Goal: Task Accomplishment & Management: Manage account settings

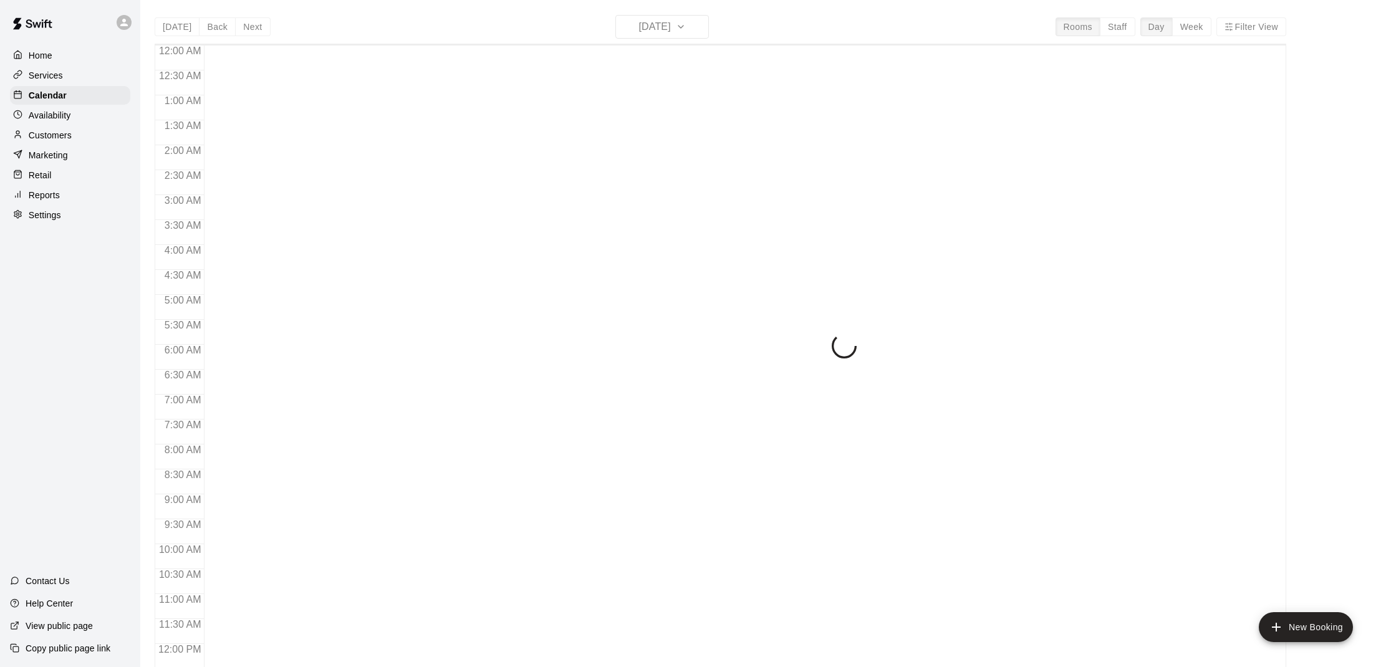
scroll to position [562, 0]
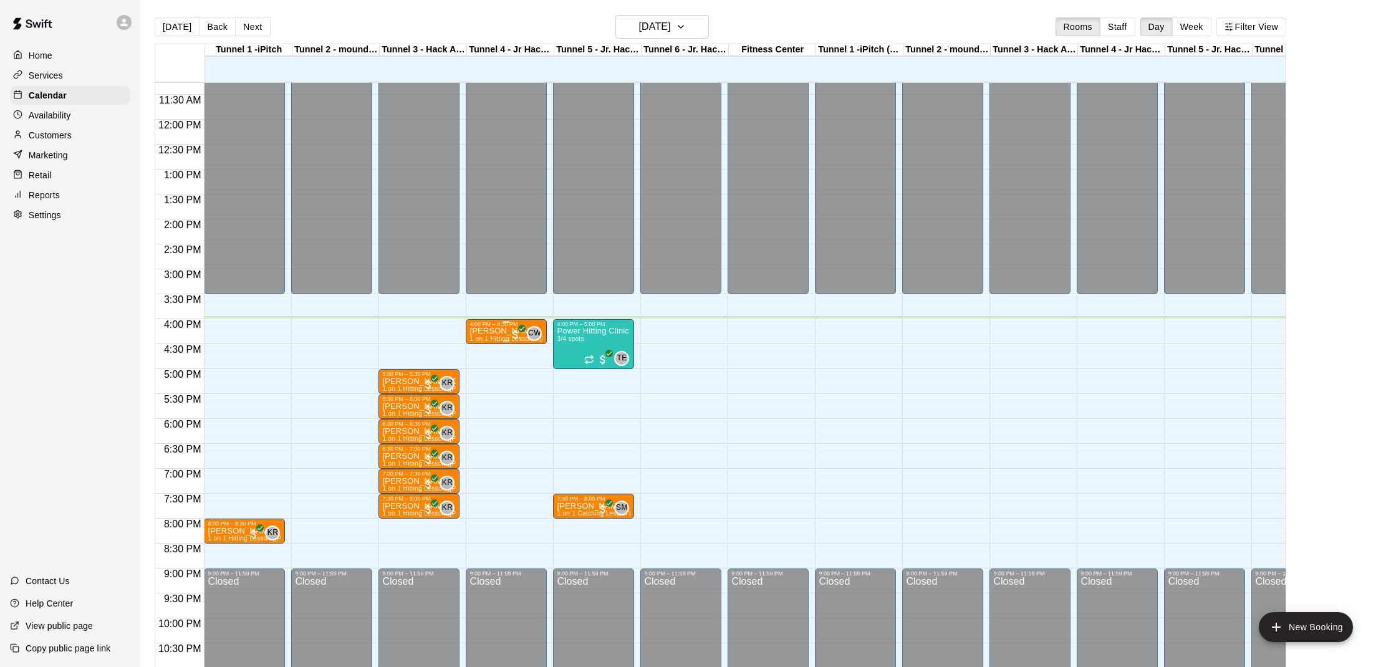
click at [500, 331] on p "[PERSON_NAME]" at bounding box center [507, 331] width 74 height 0
click at [481, 377] on img "edit" at bounding box center [483, 374] width 14 height 14
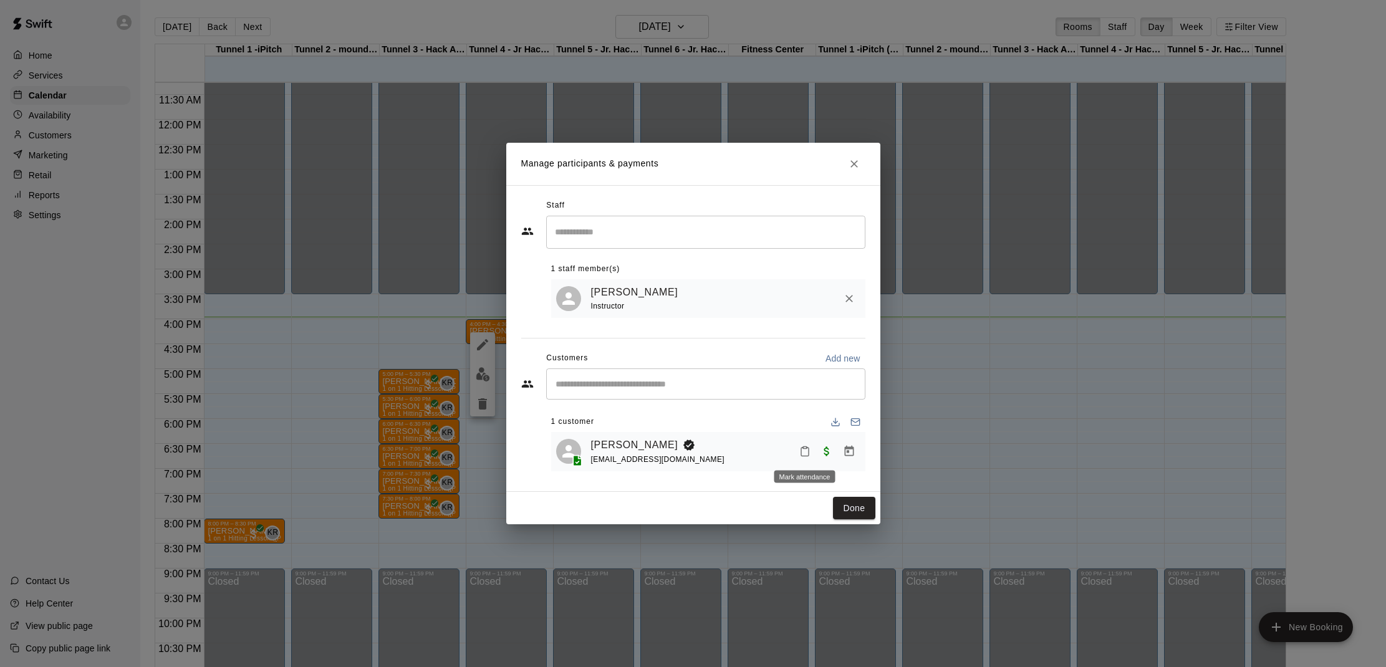
click at [814, 451] on button "Mark attendance" at bounding box center [804, 451] width 21 height 21
click at [833, 453] on p "[PERSON_NAME] attended" at bounding box center [885, 451] width 110 height 12
click at [863, 502] on button "Done" at bounding box center [854, 508] width 42 height 23
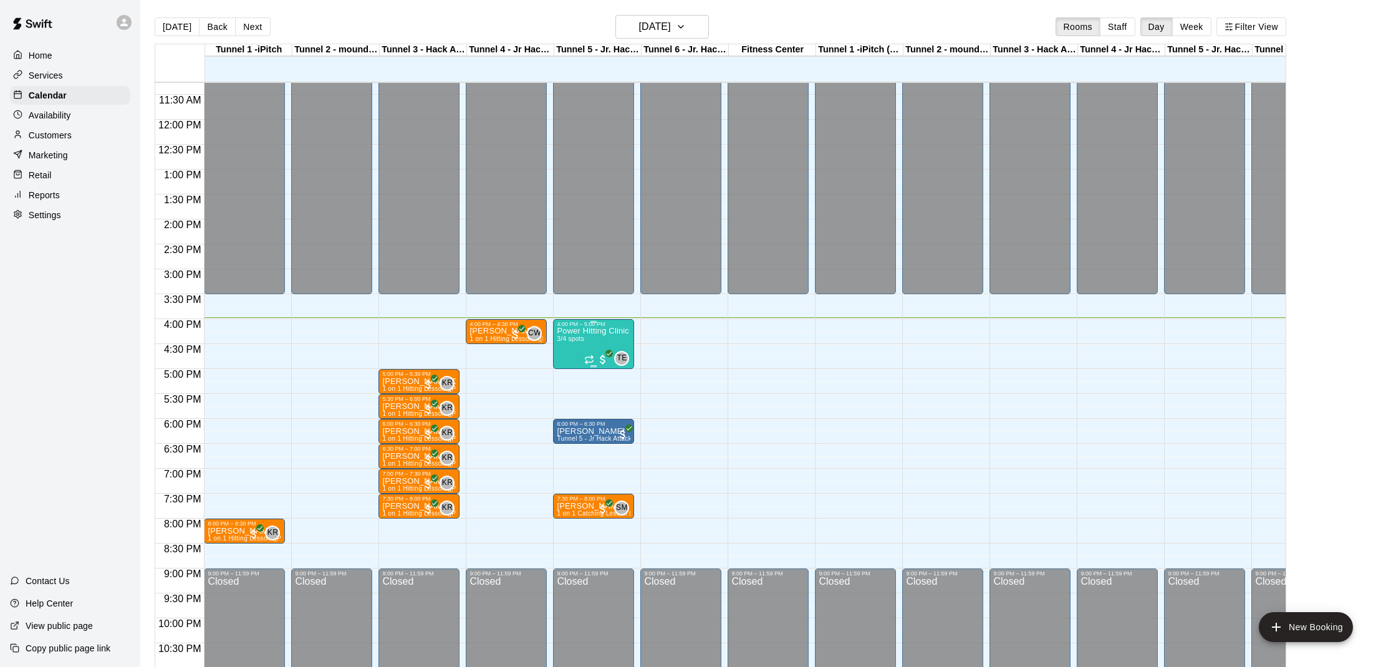
click at [601, 339] on div "Power Hitting Clinic (ages 7-12) 3/4 spots" at bounding box center [594, 660] width 74 height 667
click at [573, 369] on img "edit" at bounding box center [570, 371] width 14 height 14
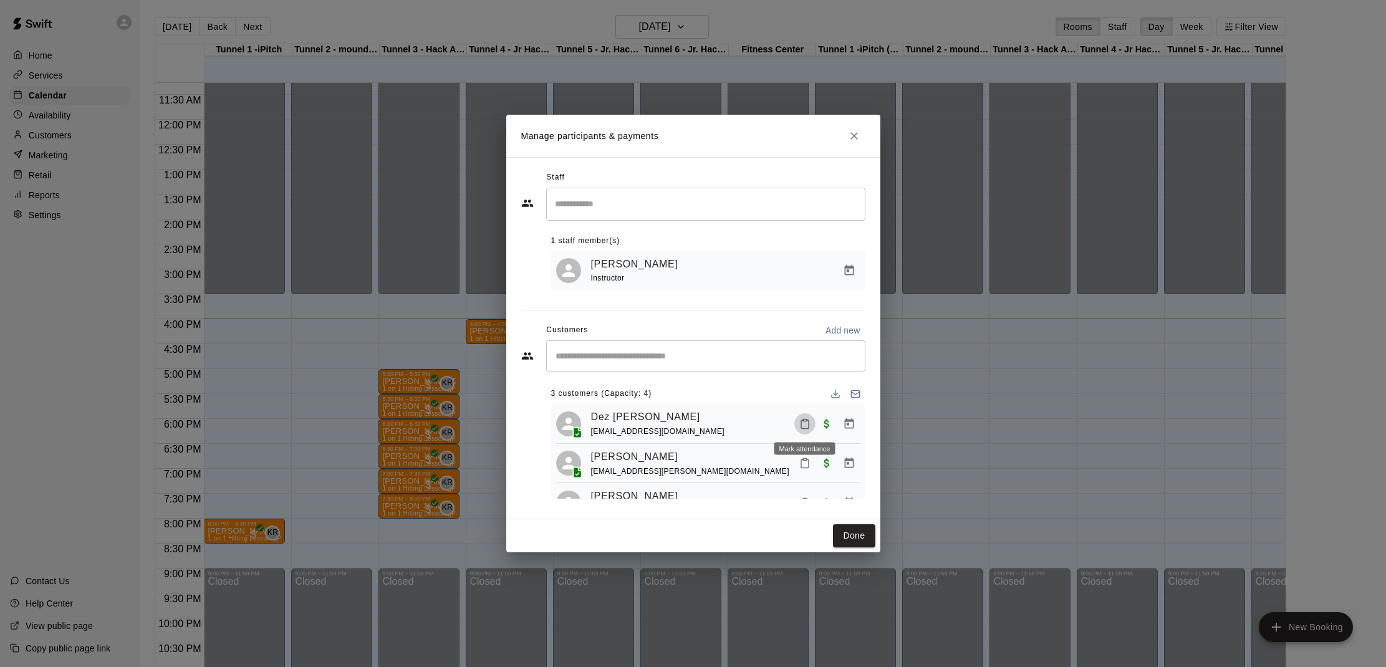
click at [804, 422] on icon "Mark attendance" at bounding box center [804, 423] width 11 height 11
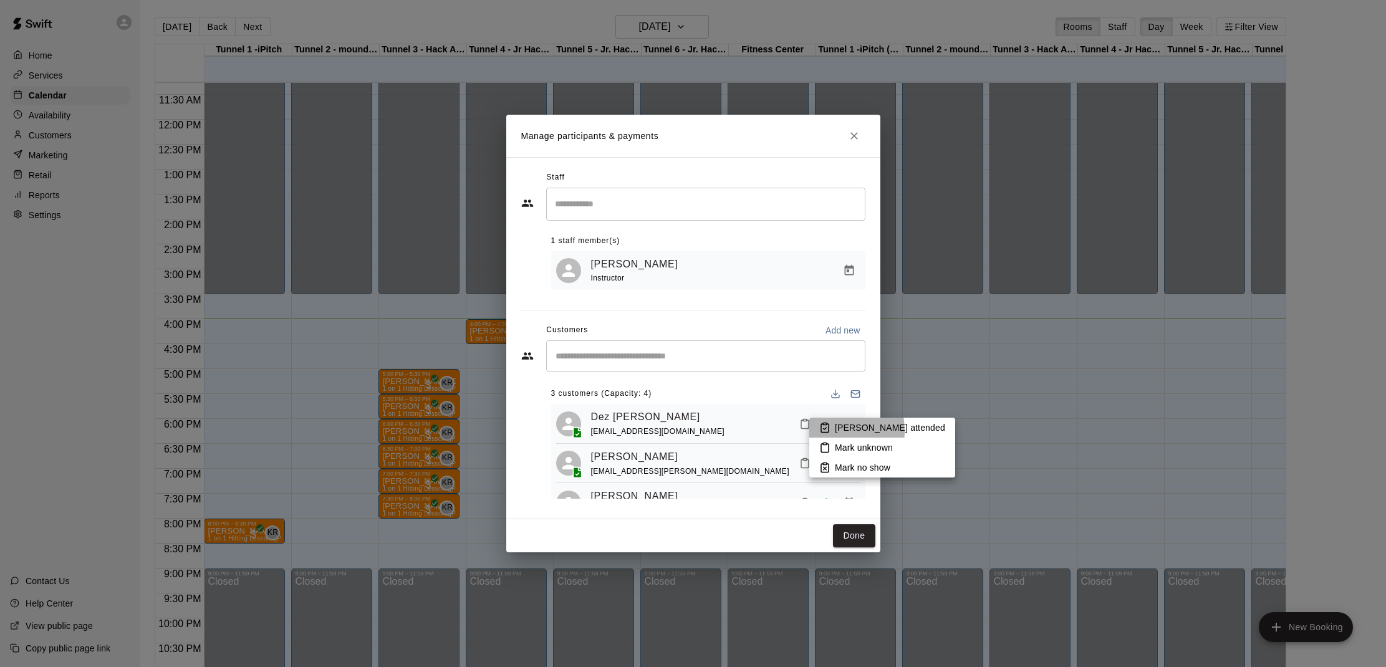
click at [824, 431] on icon at bounding box center [824, 427] width 11 height 11
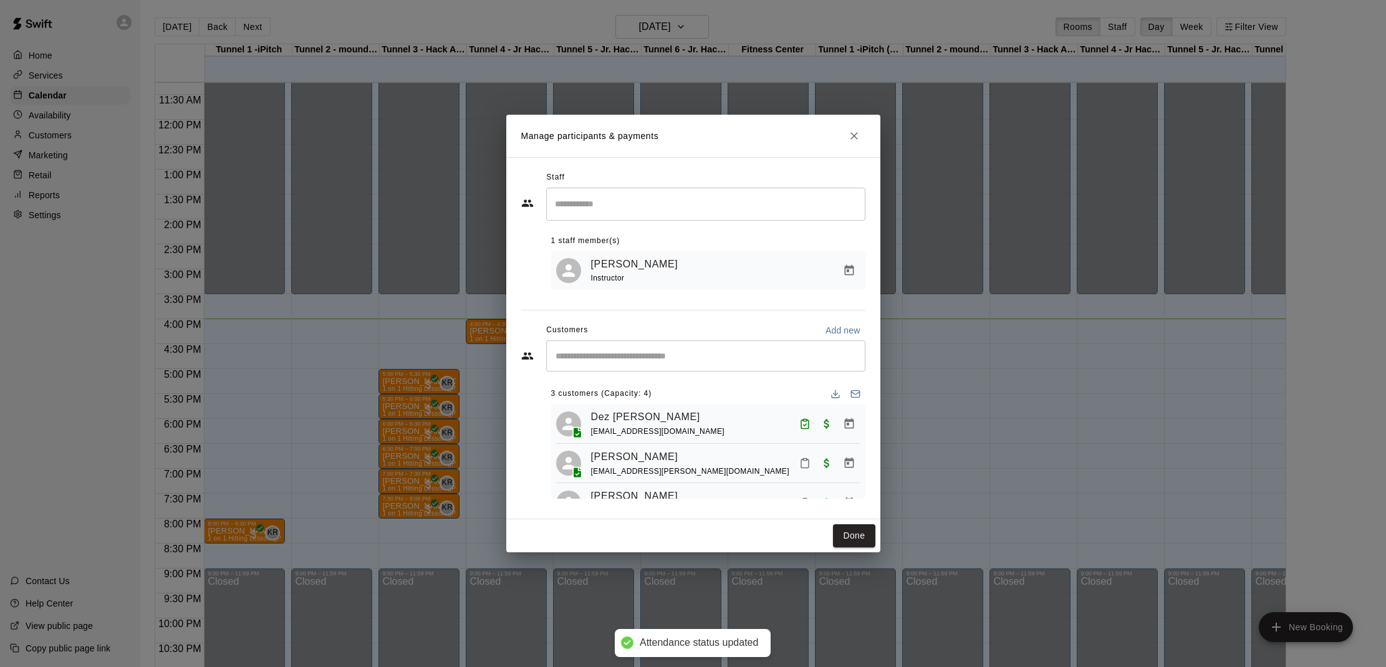
click at [803, 460] on icon "Mark attendance" at bounding box center [804, 464] width 7 height 9
click at [828, 465] on rect at bounding box center [827, 466] width 4 height 2
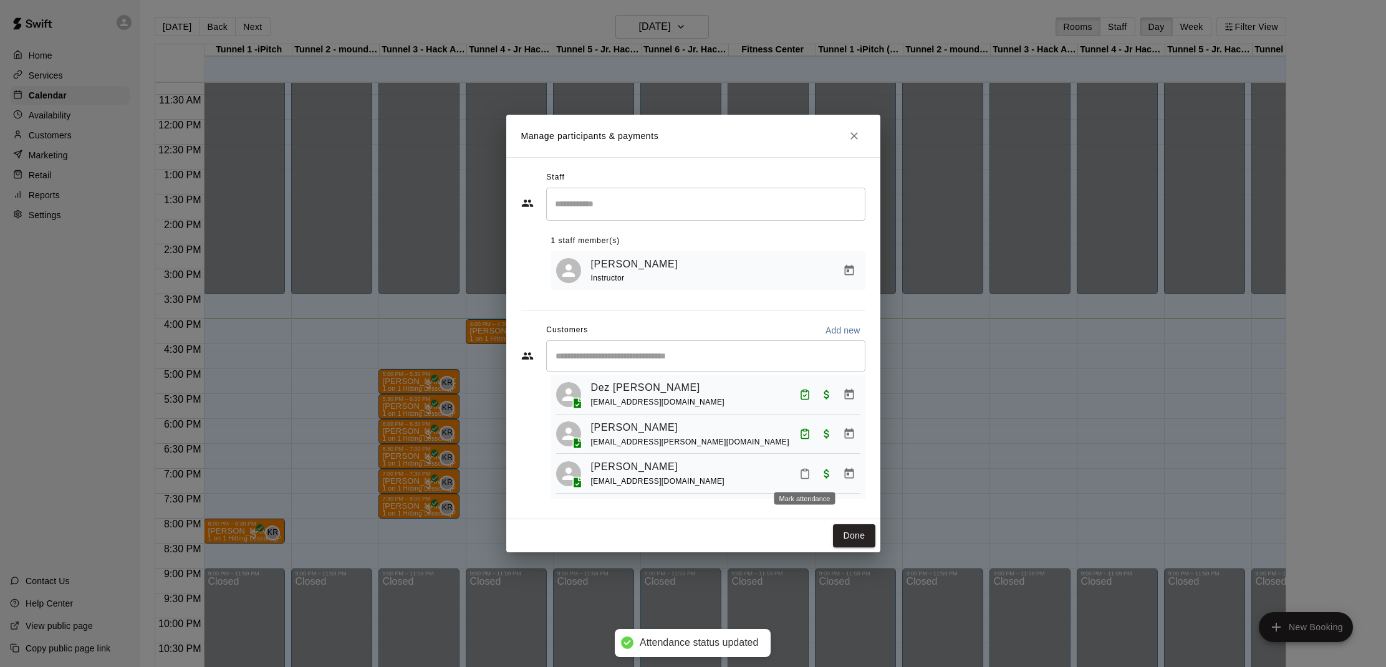
scroll to position [28, 0]
click at [809, 471] on icon "Mark attendance" at bounding box center [804, 475] width 7 height 9
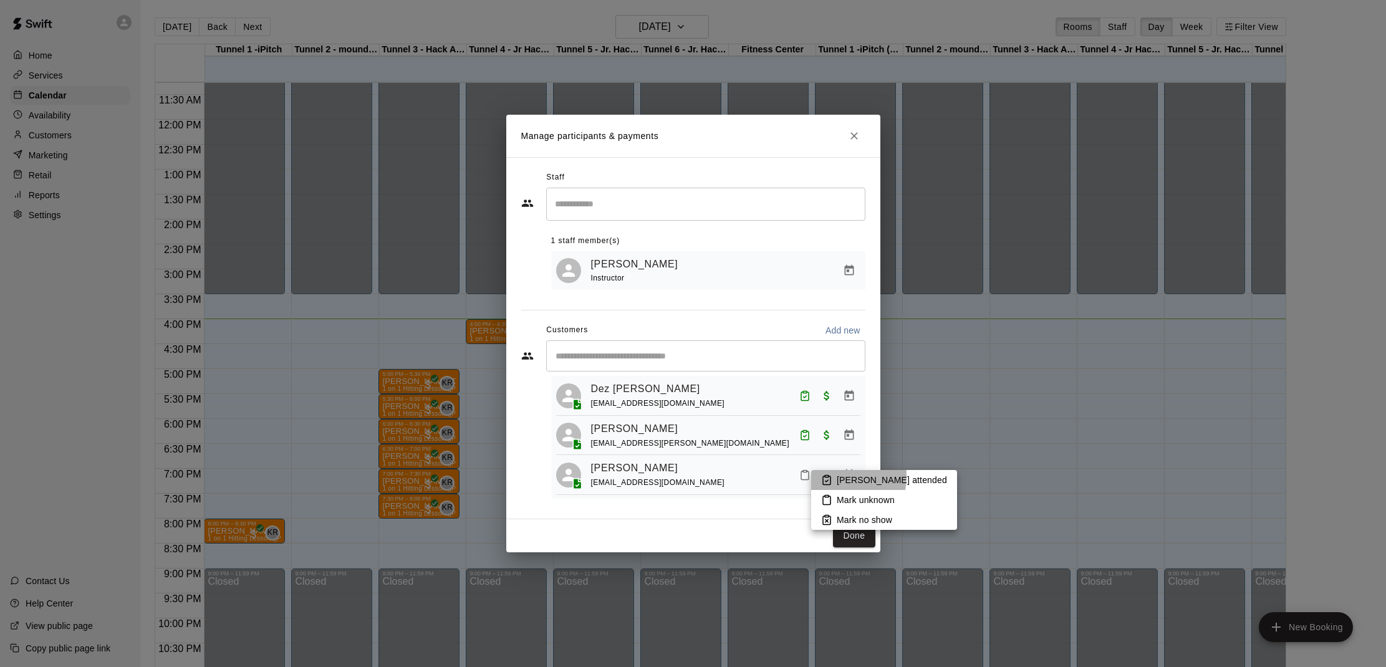
click at [824, 476] on icon at bounding box center [826, 480] width 7 height 9
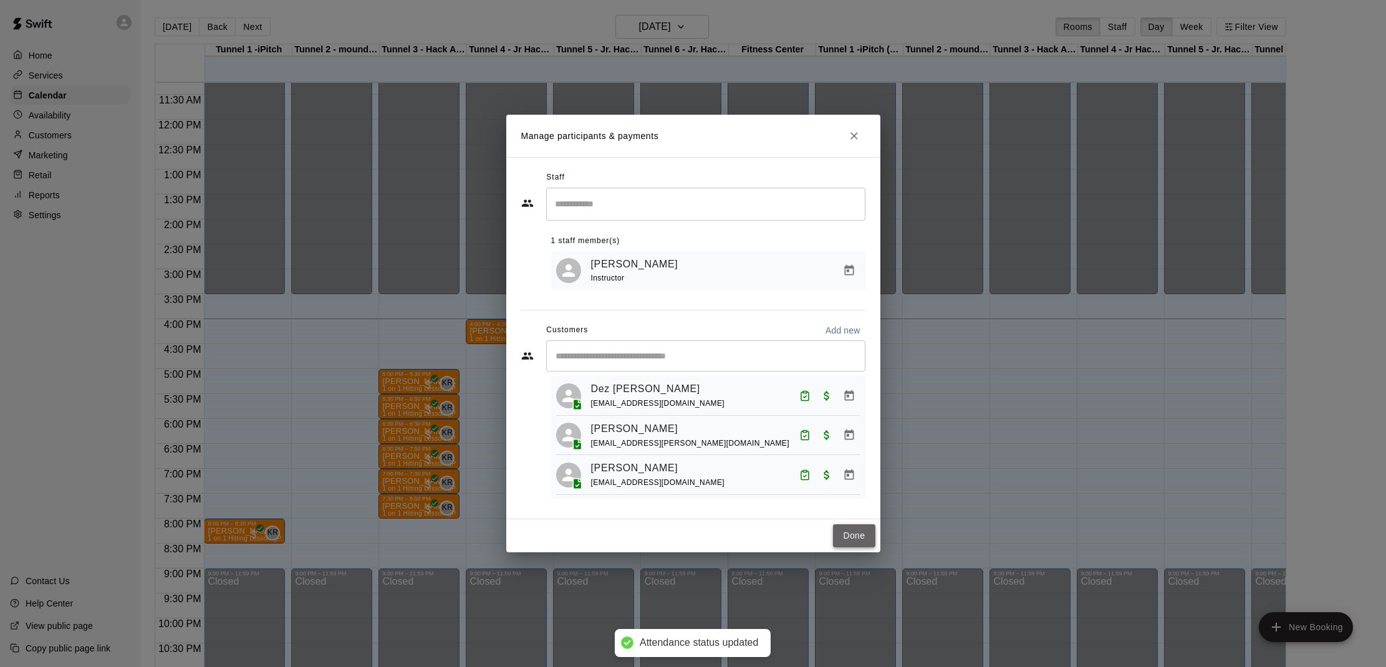
click at [868, 528] on button "Done" at bounding box center [854, 535] width 42 height 23
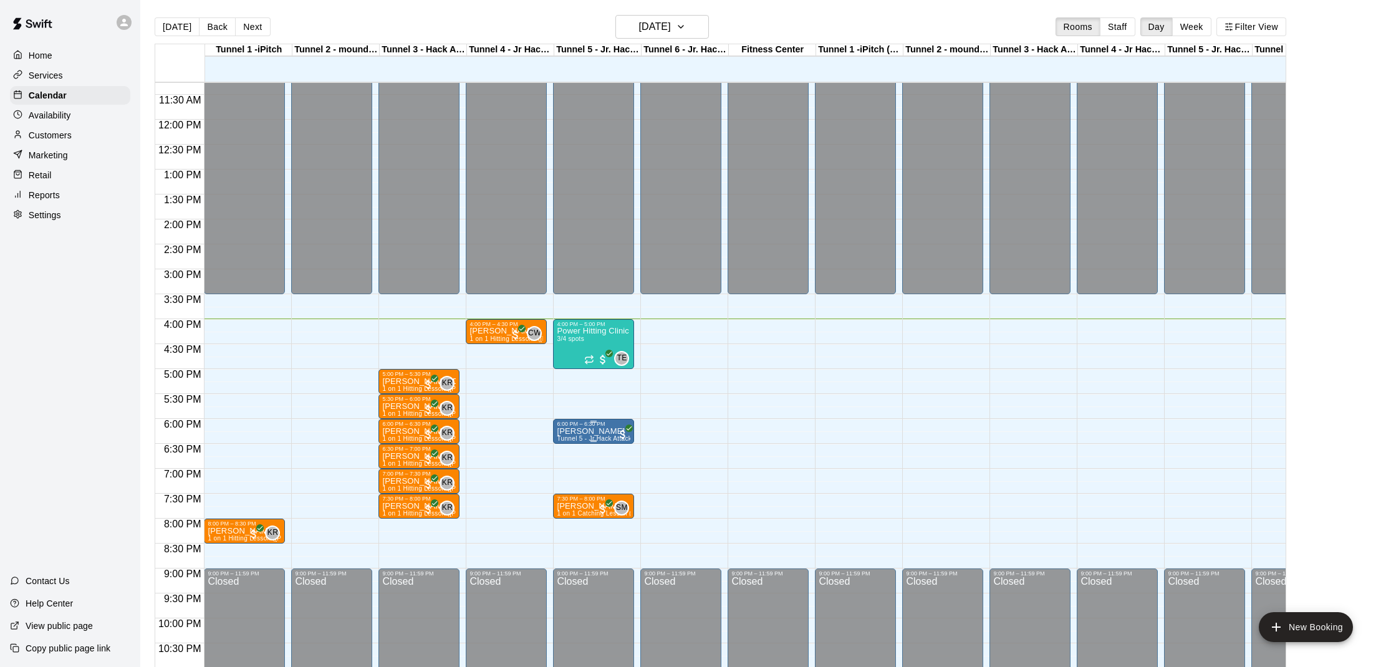
click at [606, 432] on p "[PERSON_NAME]" at bounding box center [594, 432] width 74 height 0
click at [657, 473] on div at bounding box center [693, 333] width 1386 height 667
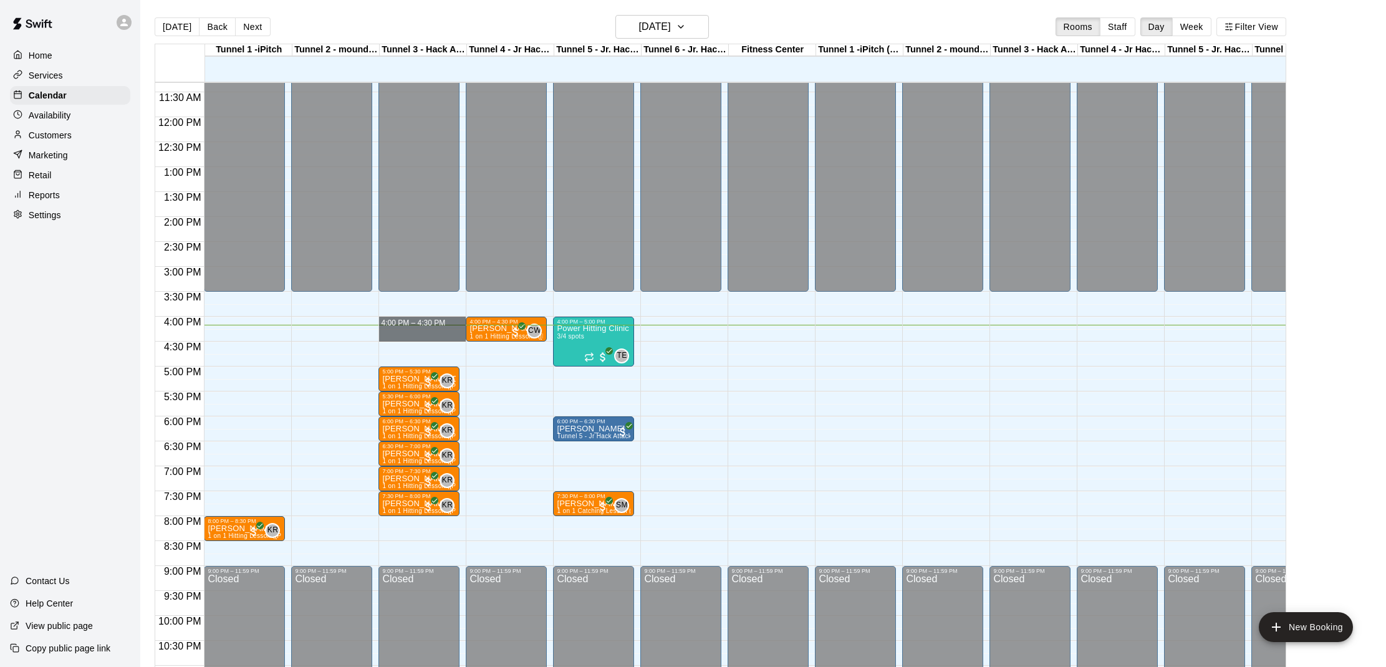
drag, startPoint x: 393, startPoint y: 320, endPoint x: 393, endPoint y: 332, distance: 11.8
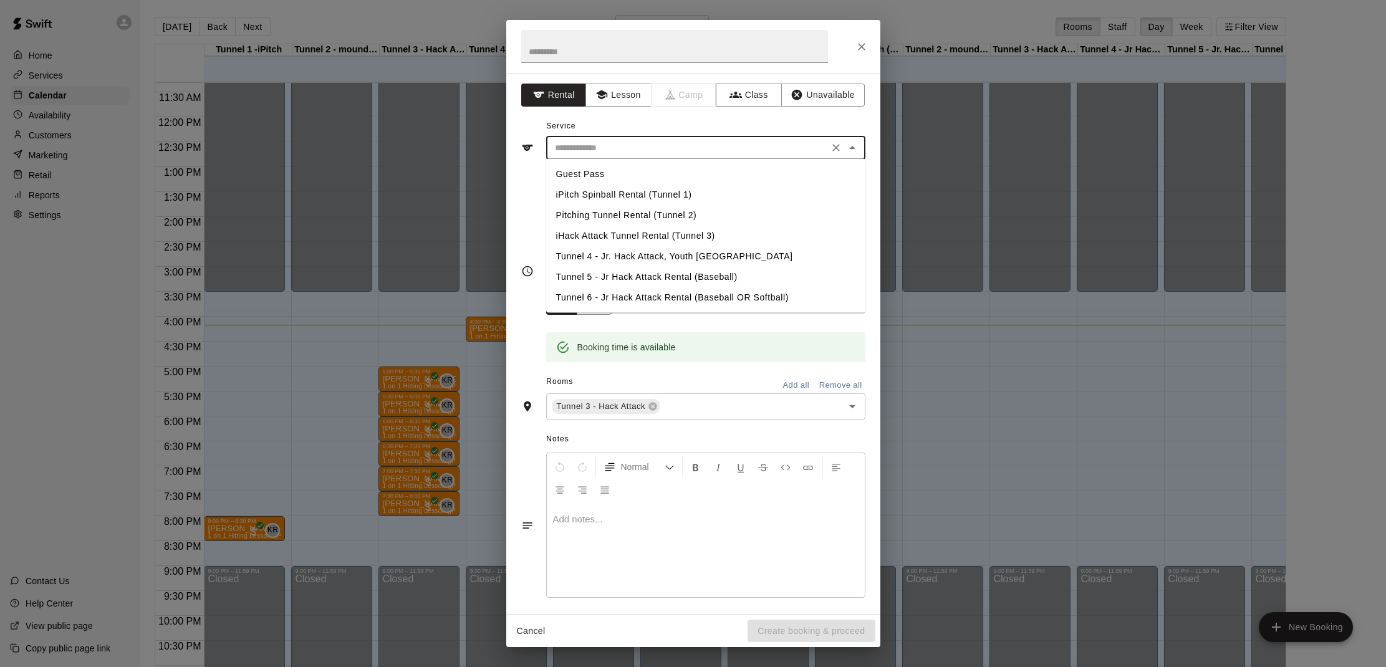
click at [642, 147] on input "text" at bounding box center [687, 148] width 275 height 16
click at [625, 231] on li "iHack Attack Tunnel Rental (Tunnel 3)" at bounding box center [705, 236] width 319 height 21
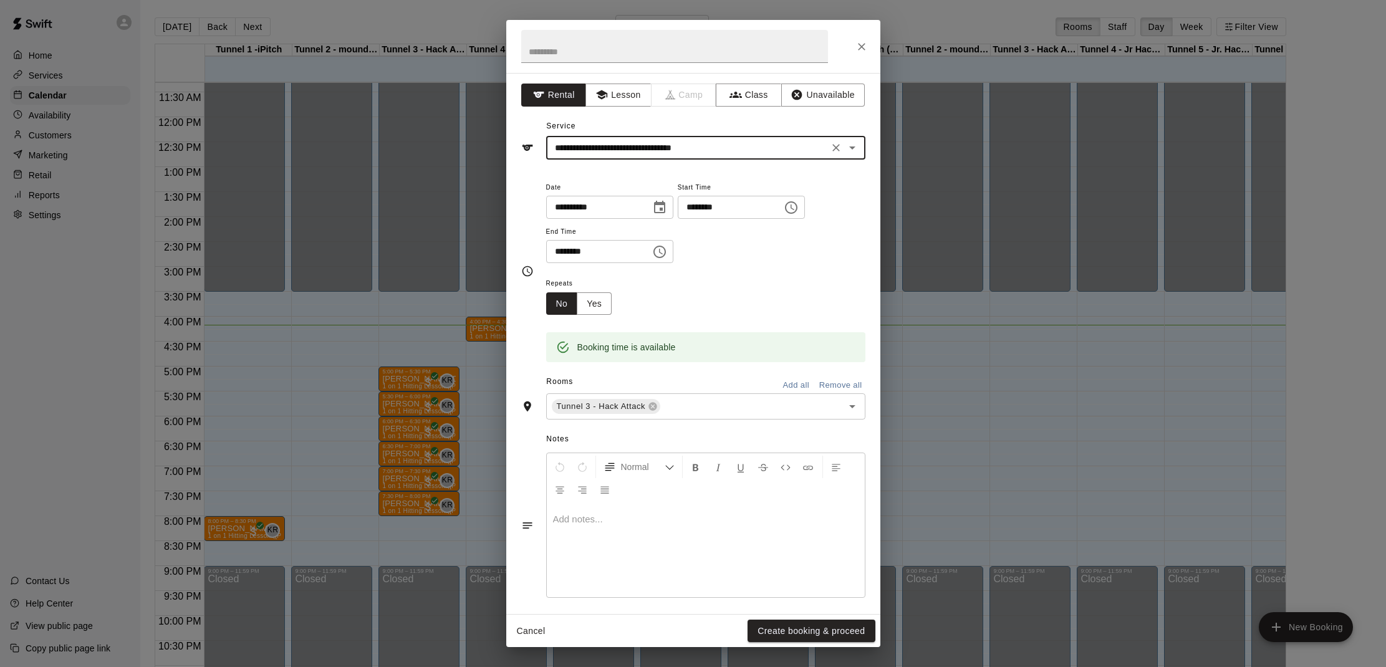
type input "**********"
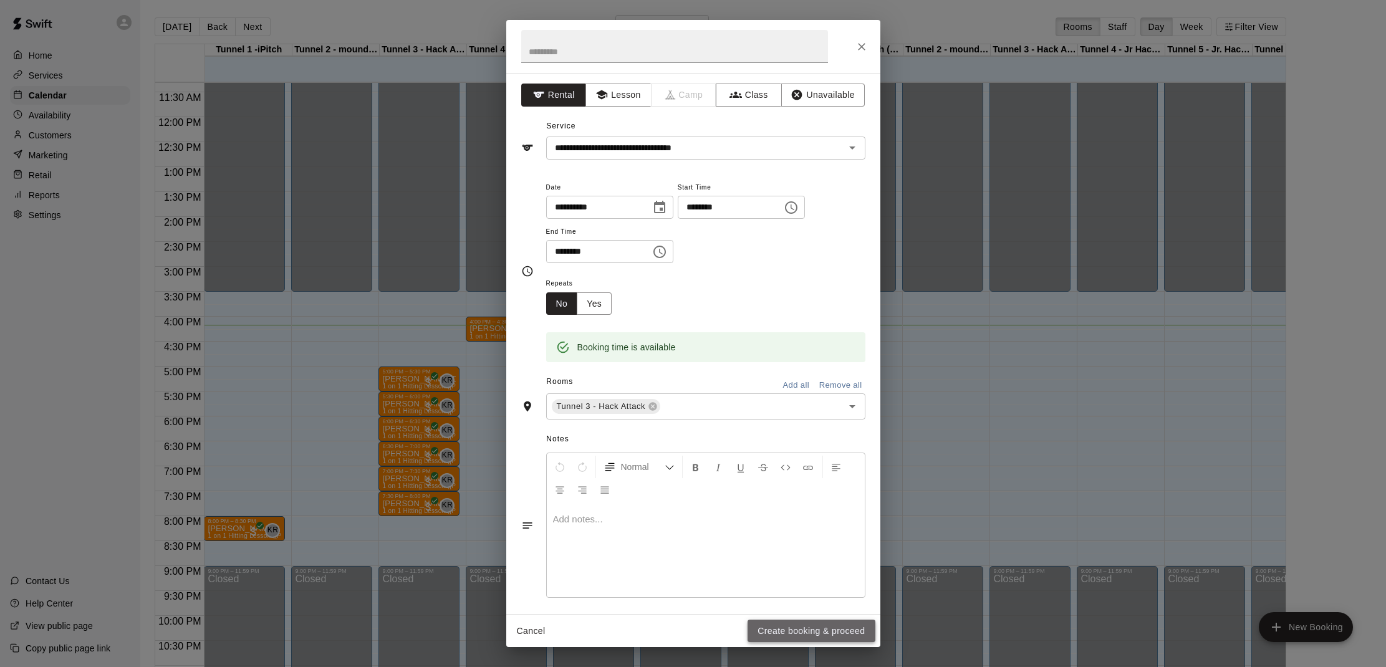
click at [814, 629] on button "Create booking & proceed" at bounding box center [811, 631] width 127 height 23
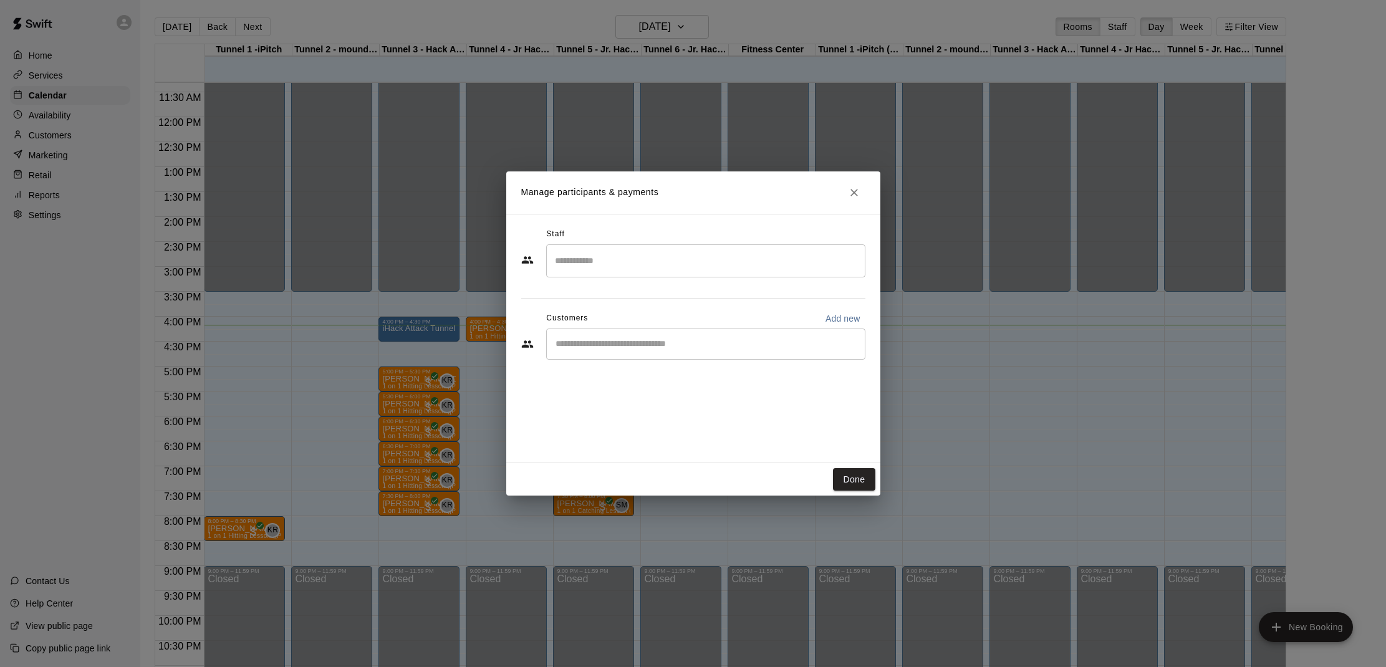
click at [693, 332] on div "​" at bounding box center [705, 344] width 319 height 31
type input "*"
type input "******"
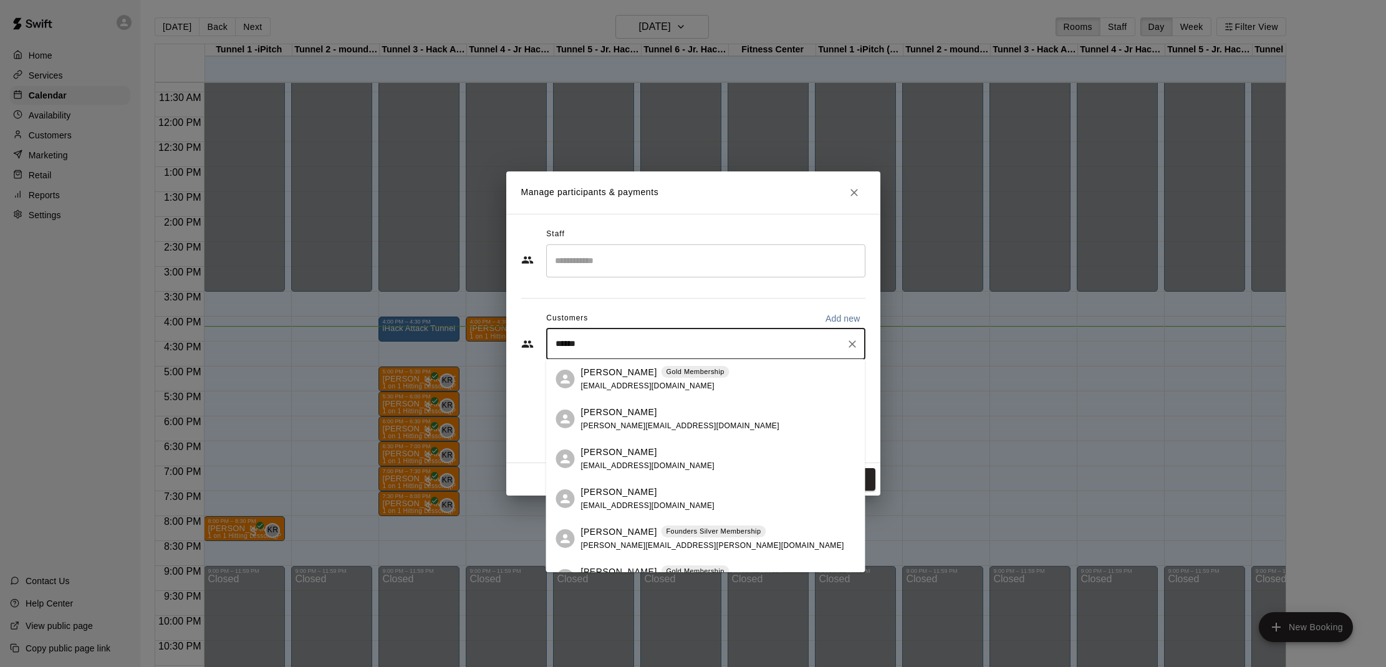
click at [675, 375] on p "Gold Membership" at bounding box center [695, 372] width 58 height 11
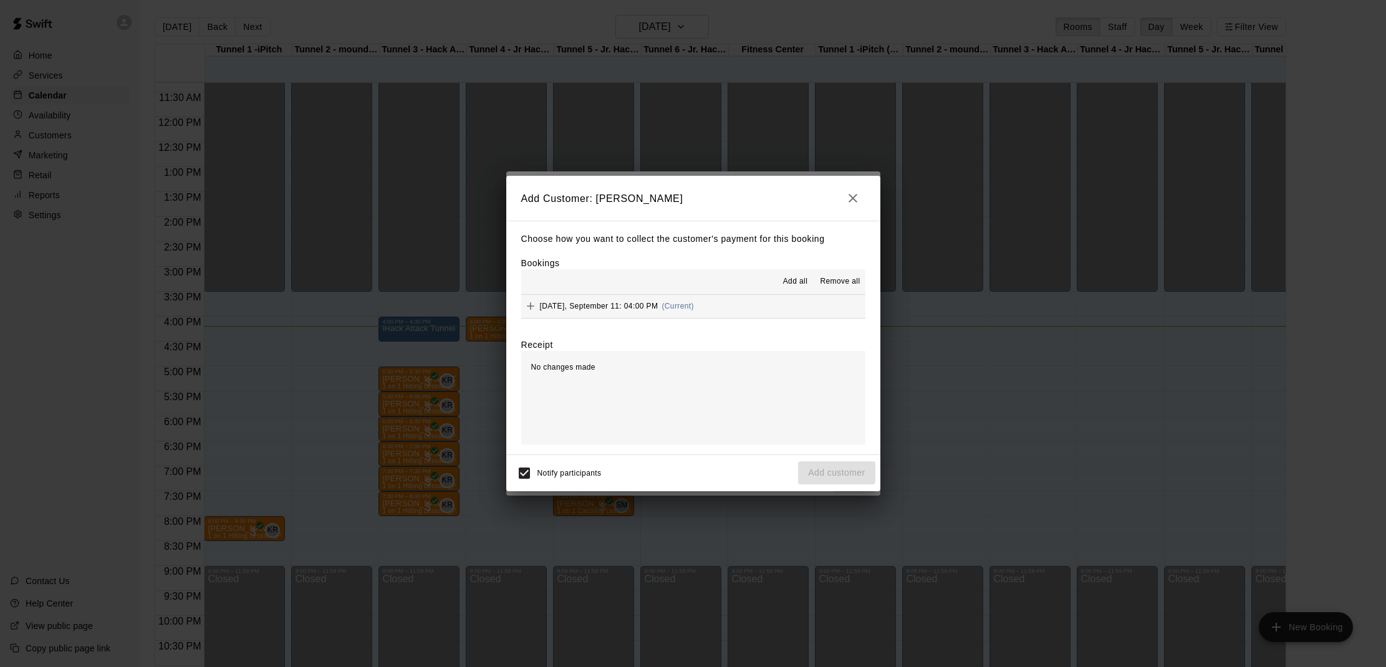
click at [799, 276] on span "Add all" at bounding box center [795, 282] width 25 height 12
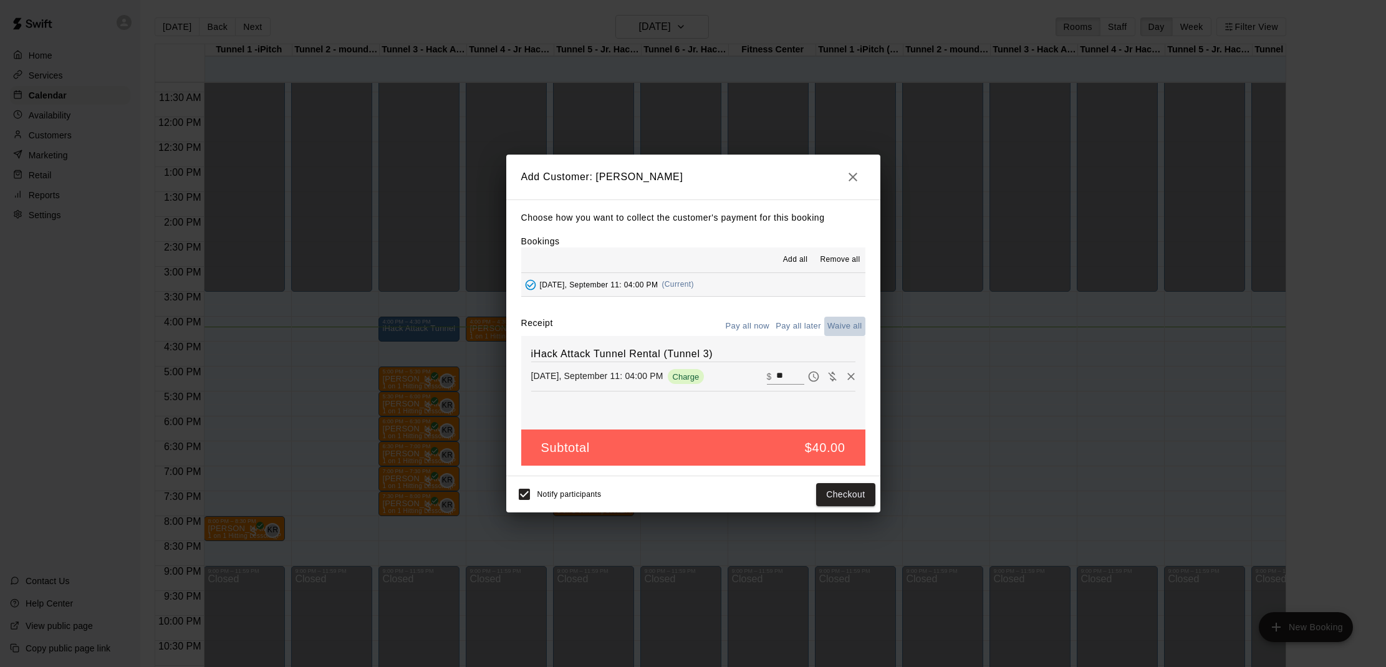
drag, startPoint x: 845, startPoint y: 329, endPoint x: 846, endPoint y: 335, distance: 6.3
click at [846, 331] on button "Waive all" at bounding box center [844, 326] width 41 height 19
type input "*"
click at [852, 494] on button "Add customer" at bounding box center [836, 494] width 77 height 23
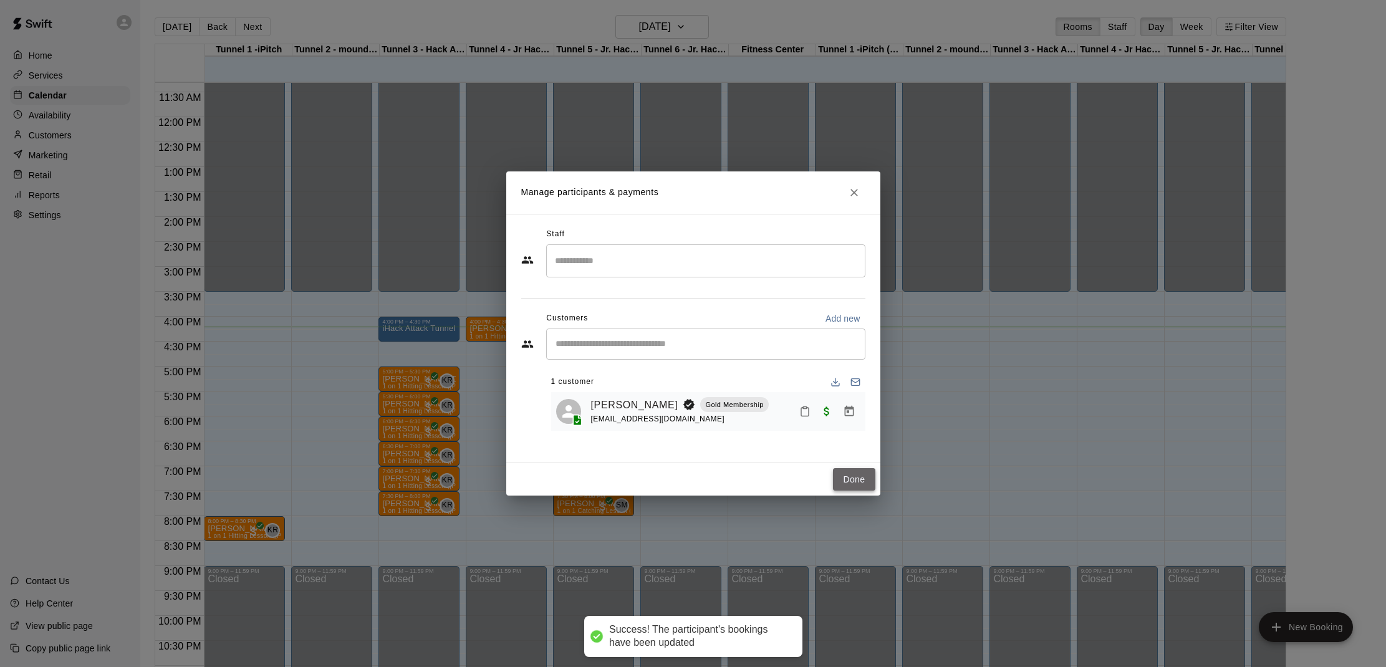
click at [854, 485] on button "Done" at bounding box center [854, 479] width 42 height 23
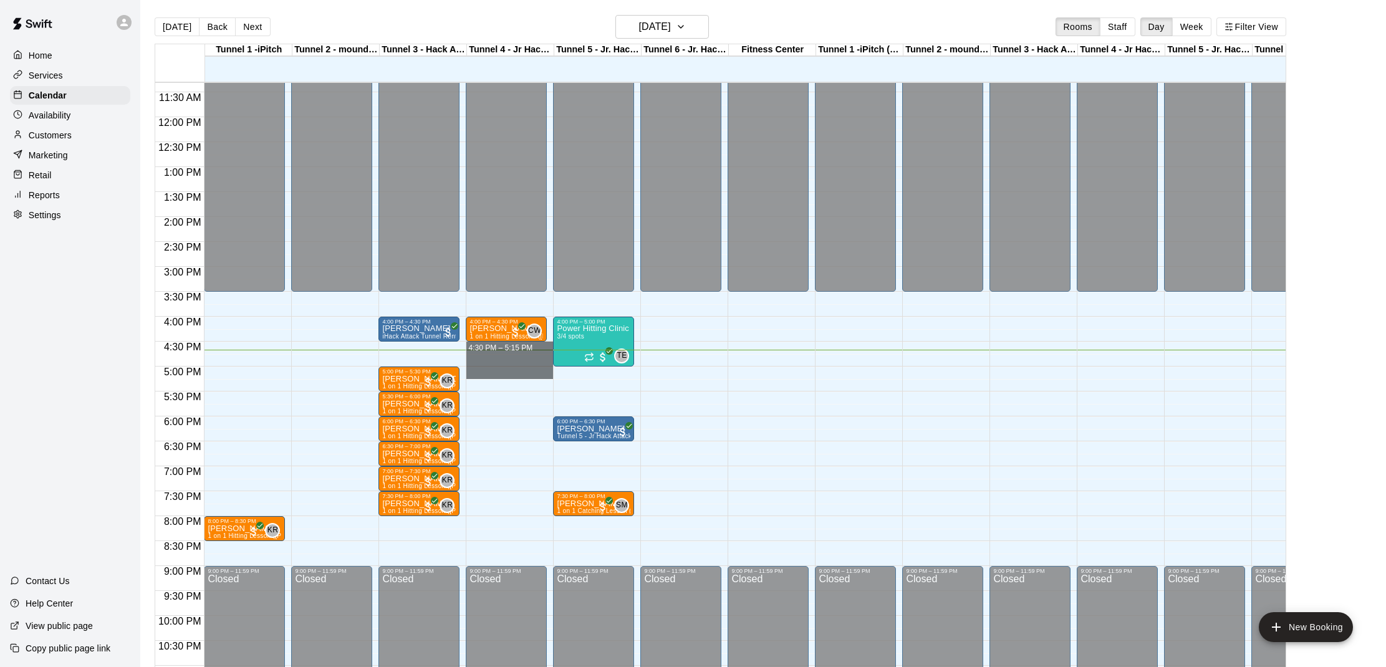
drag, startPoint x: 484, startPoint y: 344, endPoint x: 481, endPoint y: 368, distance: 23.9
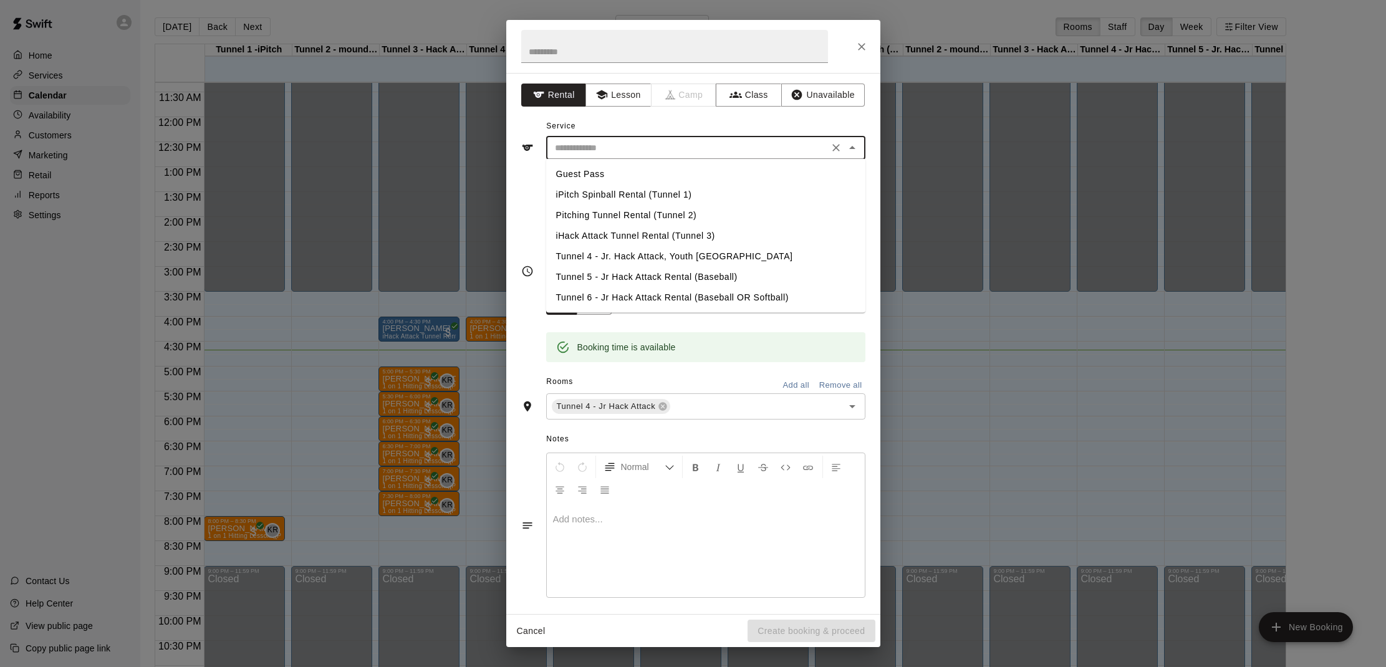
click at [659, 149] on input "text" at bounding box center [687, 148] width 275 height 16
click at [640, 253] on li "Tunnel 4 - Jr. Hack Attack, Youth [GEOGRAPHIC_DATA]" at bounding box center [705, 256] width 319 height 21
type input "**********"
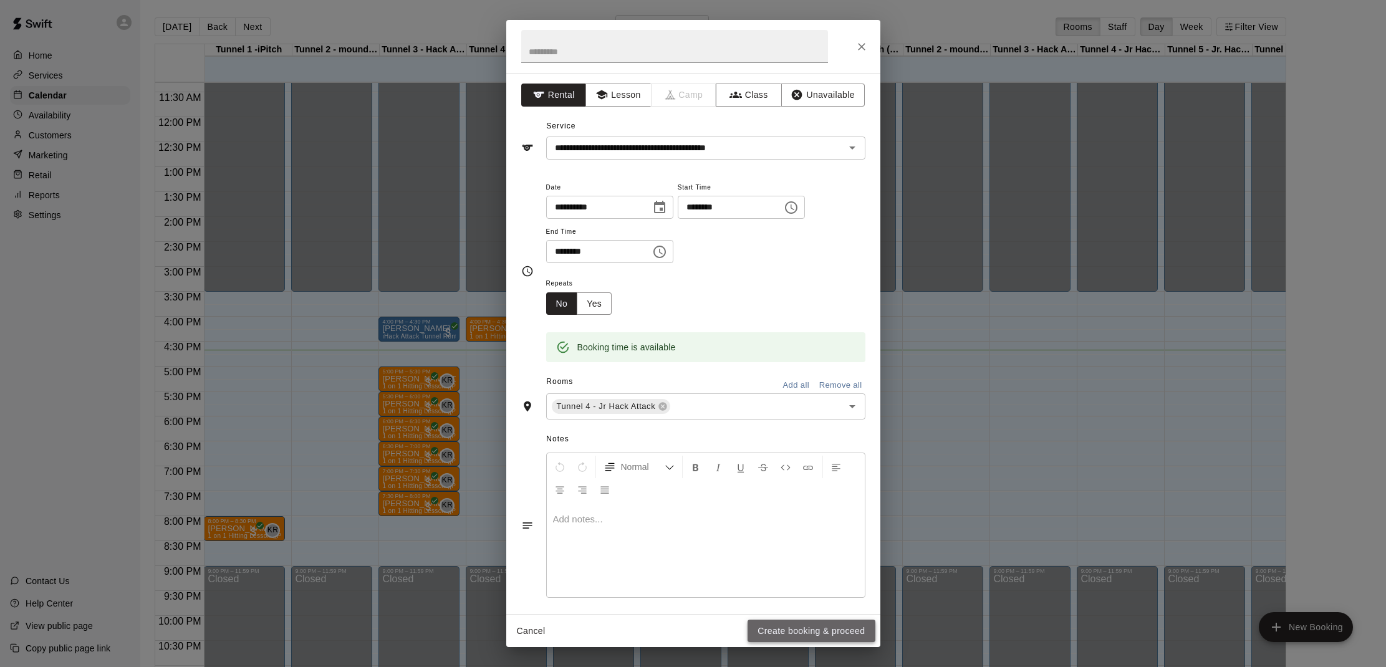
click at [787, 632] on button "Create booking & proceed" at bounding box center [811, 631] width 127 height 23
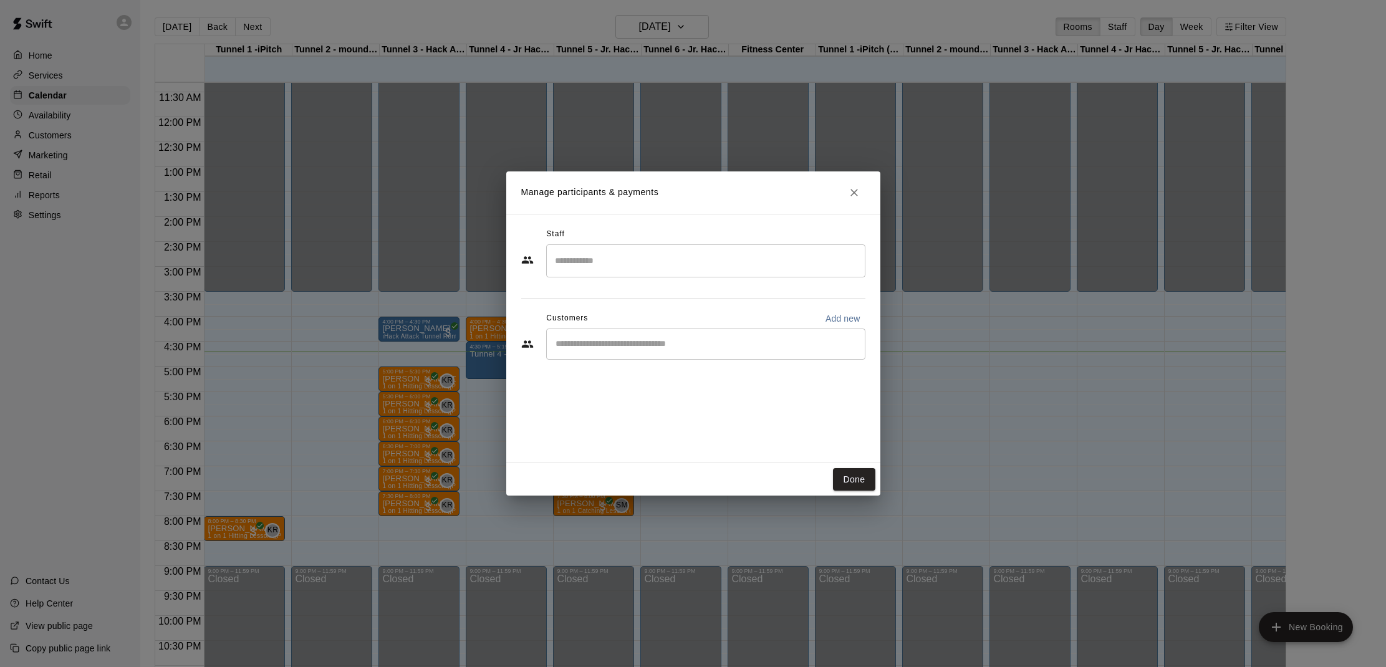
click at [632, 344] on input "Start typing to search customers..." at bounding box center [706, 344] width 308 height 12
click at [557, 340] on input "*********" at bounding box center [696, 344] width 289 height 12
type input "*********"
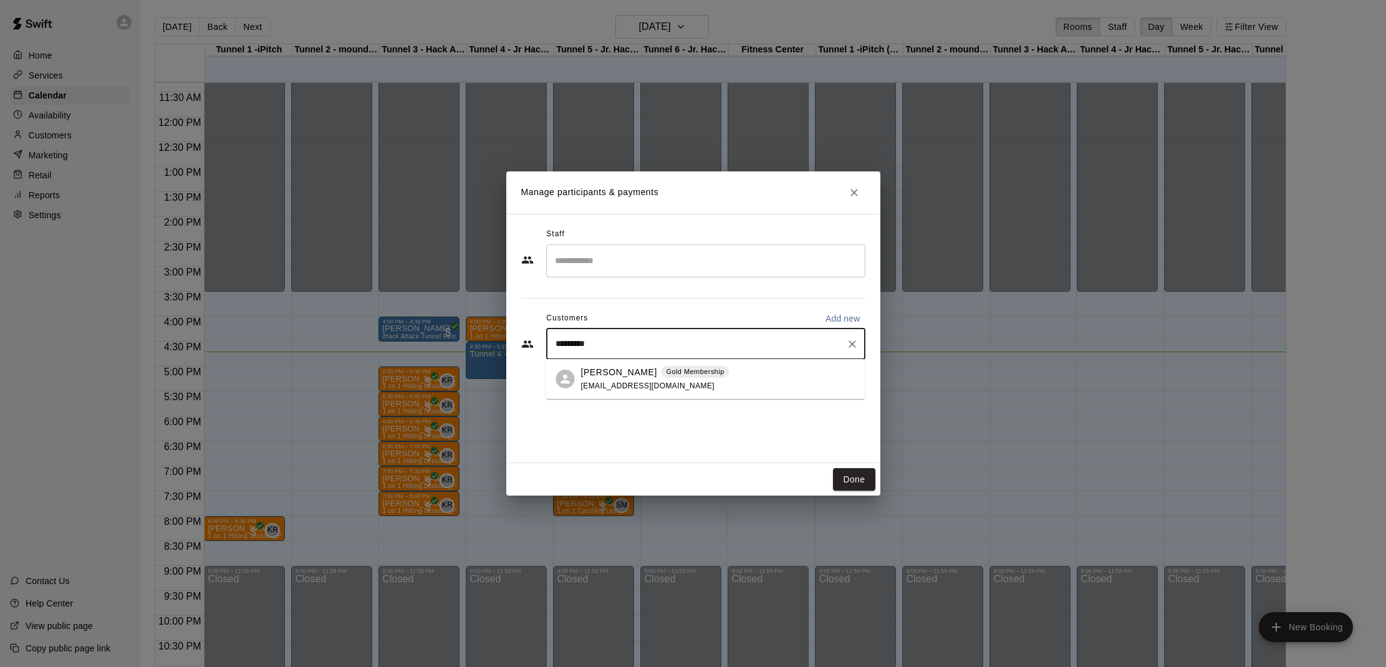
click at [610, 386] on span "[EMAIL_ADDRESS][DOMAIN_NAME]" at bounding box center [648, 386] width 134 height 9
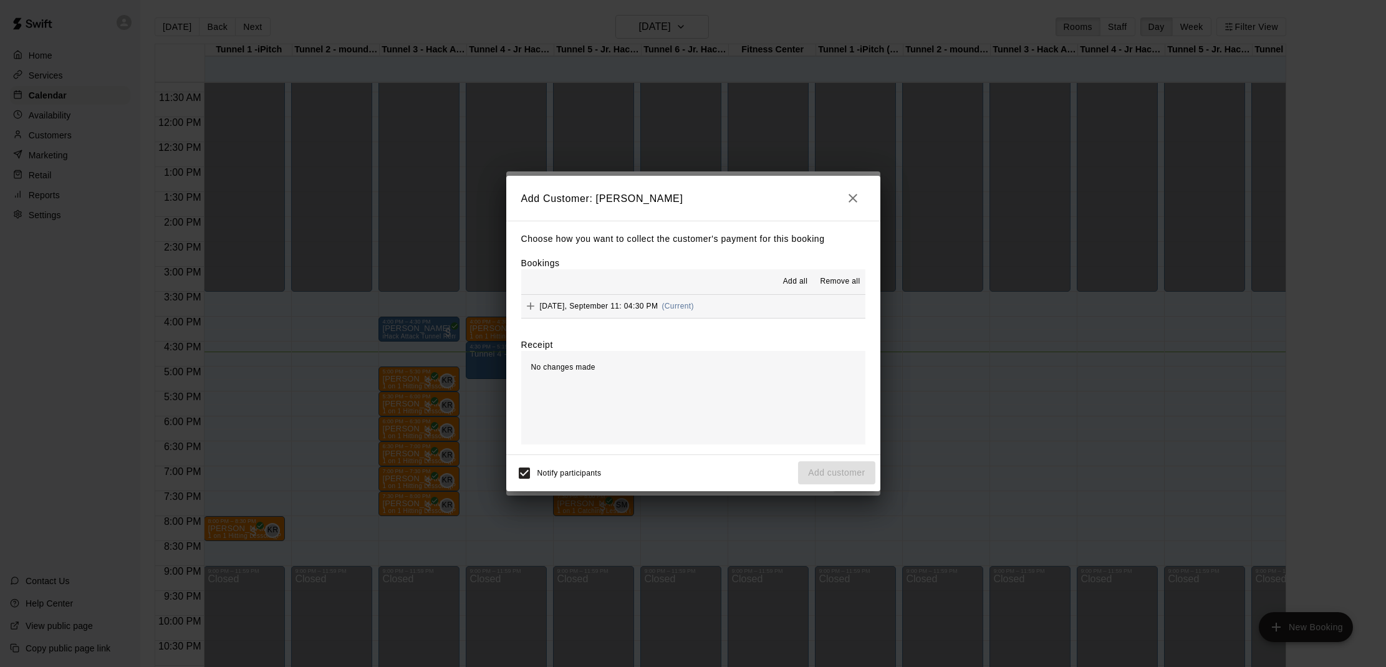
click at [803, 282] on span "Add all" at bounding box center [795, 282] width 25 height 12
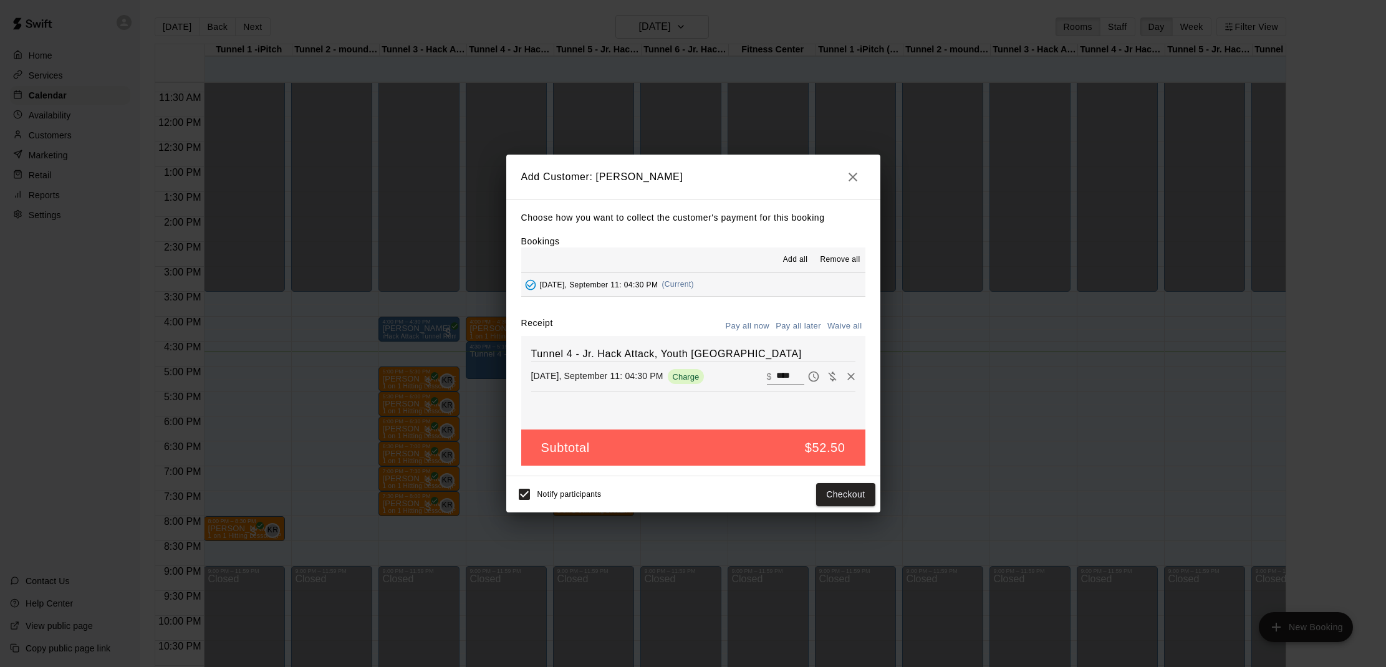
click at [847, 321] on button "Waive all" at bounding box center [844, 326] width 41 height 19
type input "*"
click at [847, 491] on button "Add customer" at bounding box center [836, 494] width 77 height 23
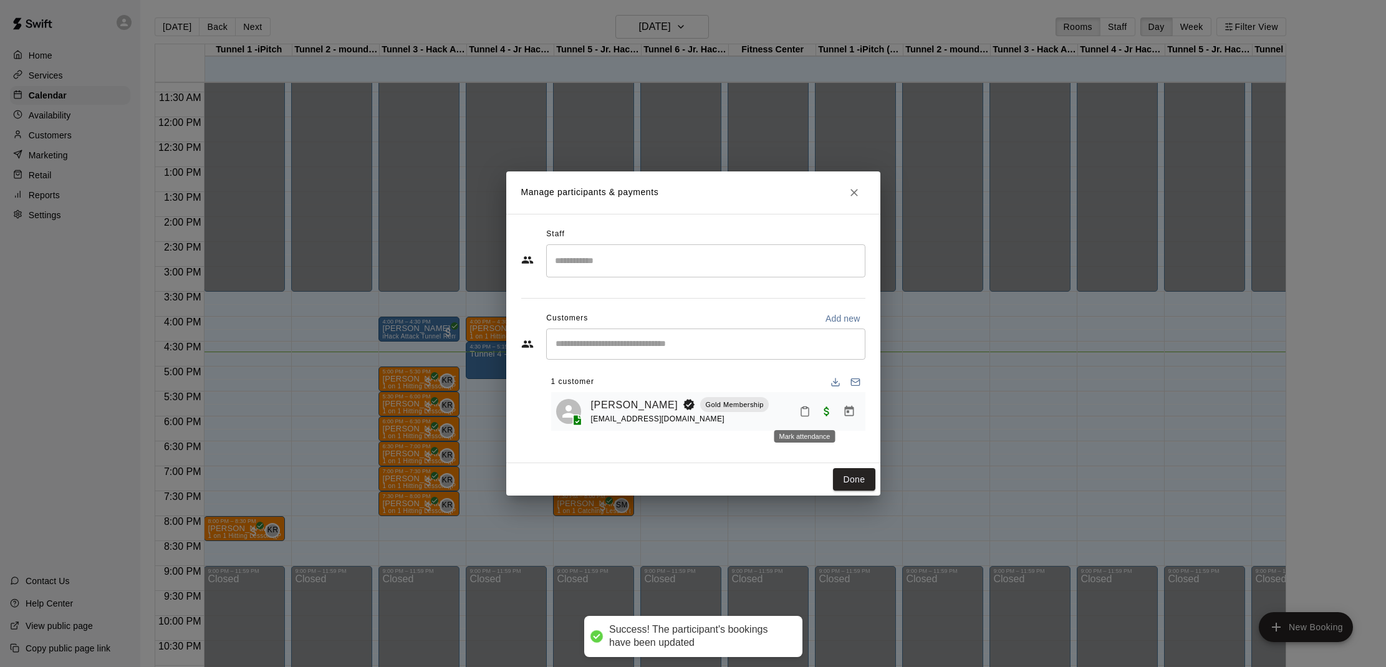
click at [809, 406] on icon "Mark attendance" at bounding box center [804, 411] width 11 height 11
click at [841, 418] on p "[PERSON_NAME] attended" at bounding box center [890, 415] width 110 height 12
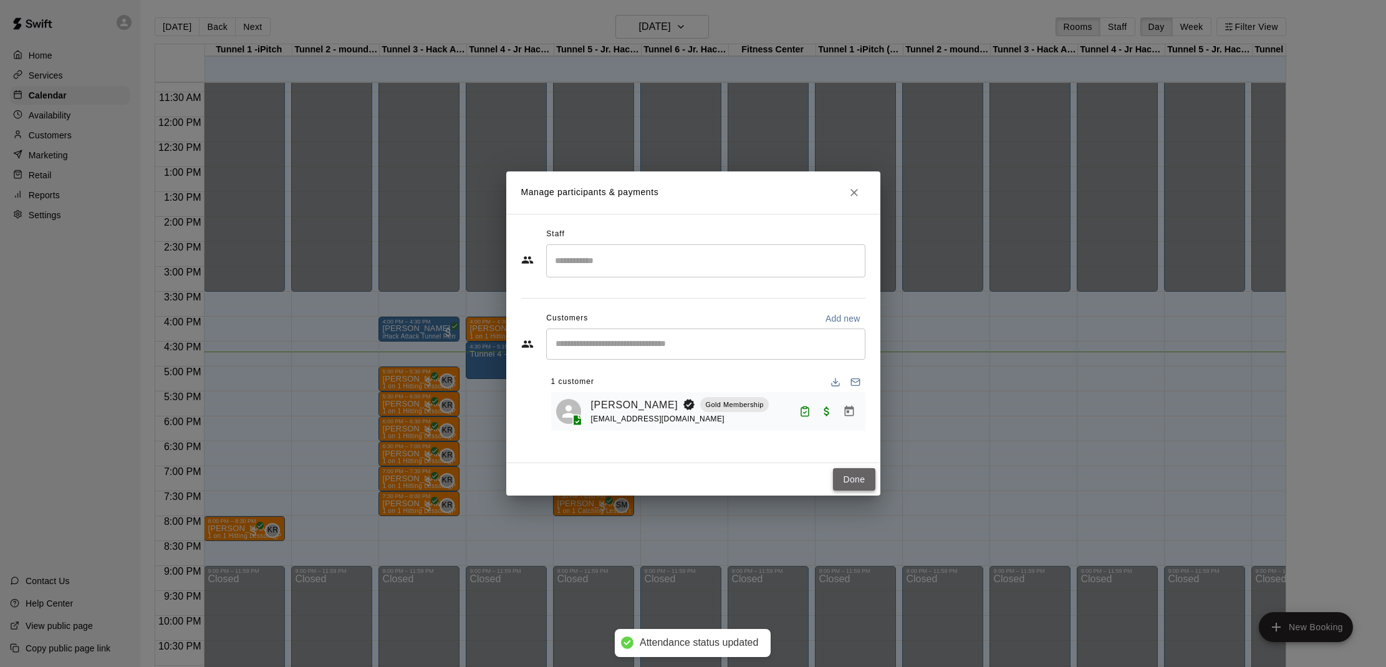
click at [857, 483] on button "Done" at bounding box center [854, 479] width 42 height 23
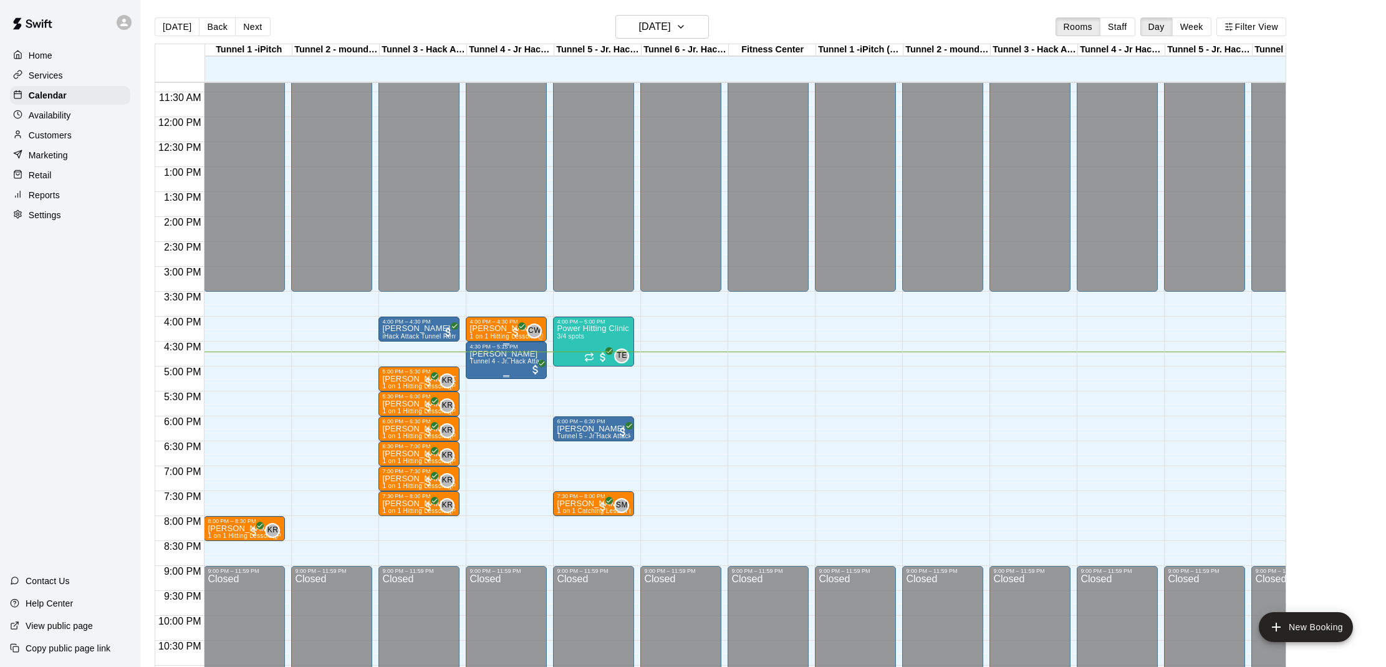
click at [489, 354] on p "[PERSON_NAME]" at bounding box center [507, 354] width 74 height 0
click at [486, 367] on icon "edit" at bounding box center [482, 367] width 11 height 11
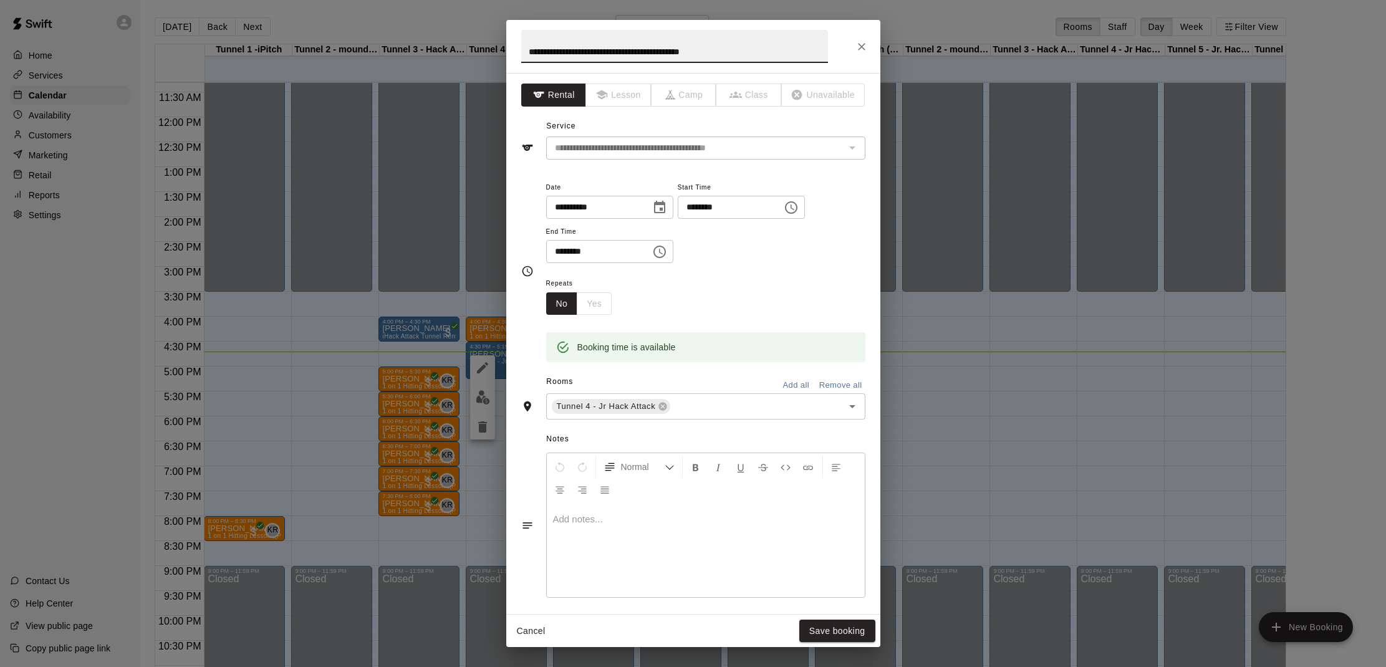
click at [715, 209] on input "********" at bounding box center [726, 207] width 96 height 23
type input "********"
click at [741, 305] on div "Repeats No Yes" at bounding box center [705, 295] width 319 height 39
click at [839, 626] on button "Save booking" at bounding box center [837, 631] width 76 height 23
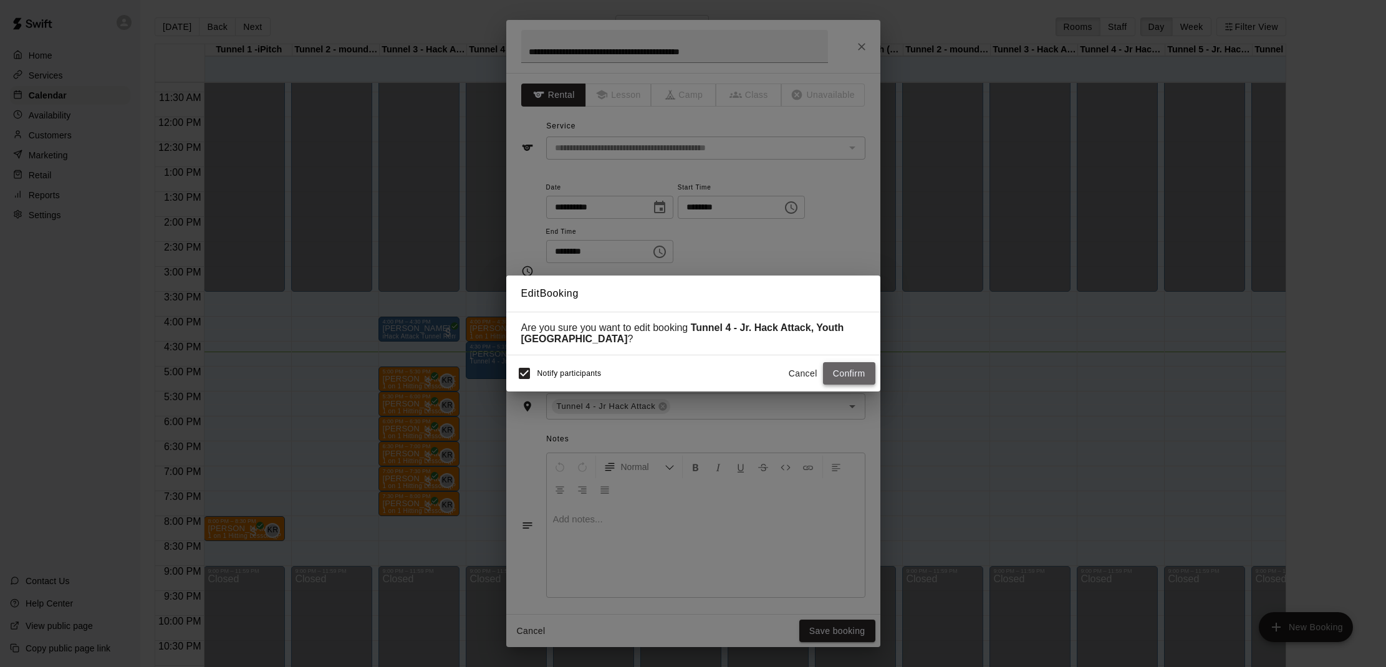
click at [857, 373] on button "Confirm" at bounding box center [849, 373] width 52 height 23
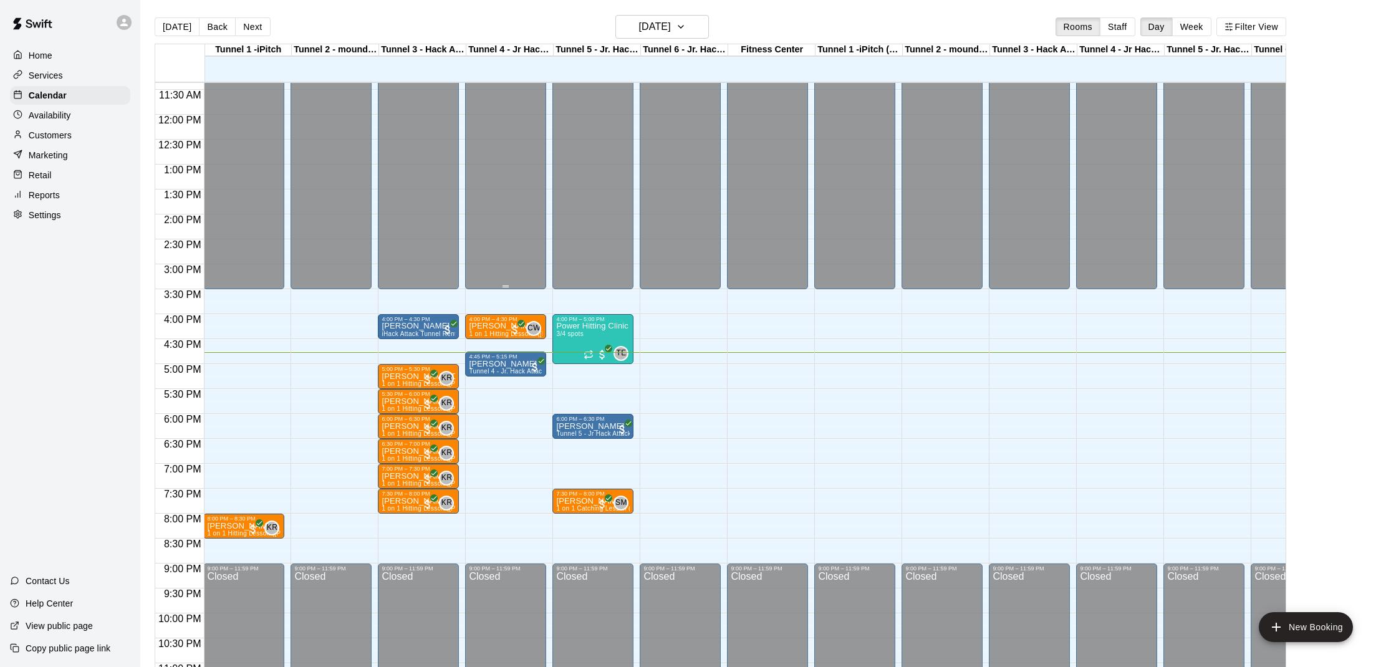
scroll to position [0, 0]
drag, startPoint x: 220, startPoint y: 352, endPoint x: 221, endPoint y: 367, distance: 15.0
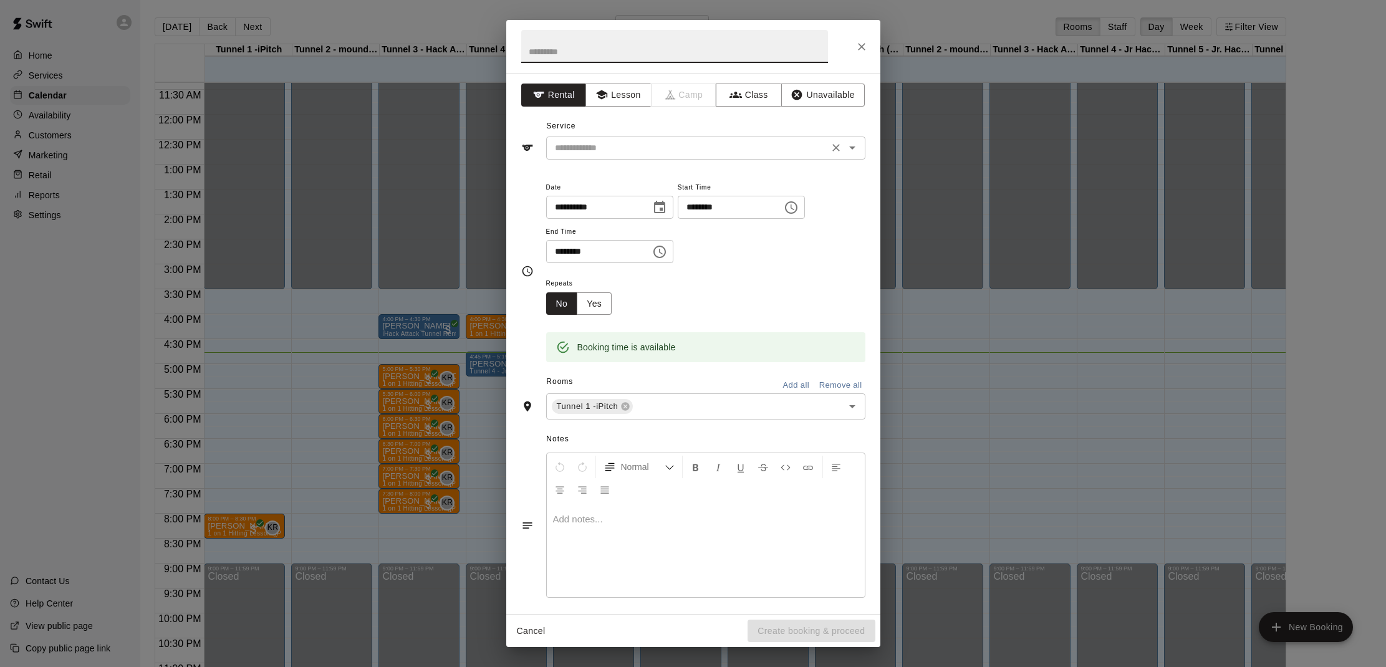
click at [639, 154] on input "text" at bounding box center [687, 148] width 275 height 16
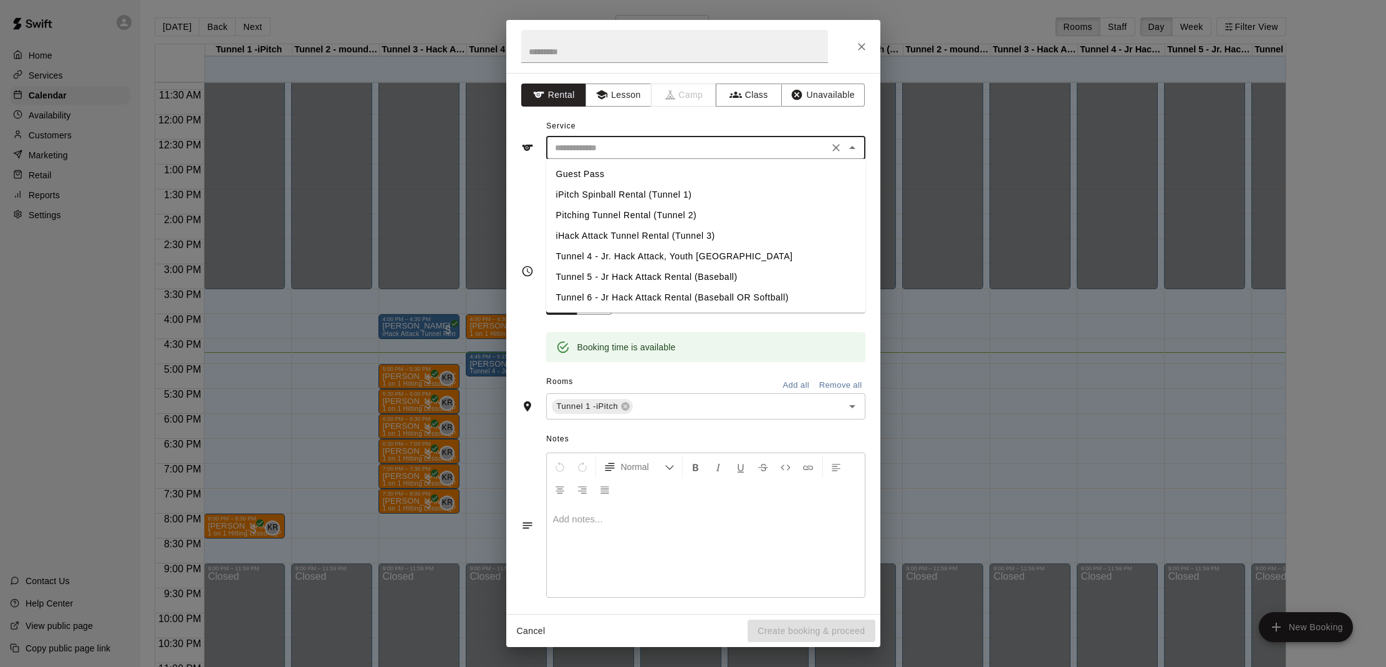
click at [642, 190] on li "iPitch Spinball Rental (Tunnel 1)" at bounding box center [705, 195] width 319 height 21
type input "**********"
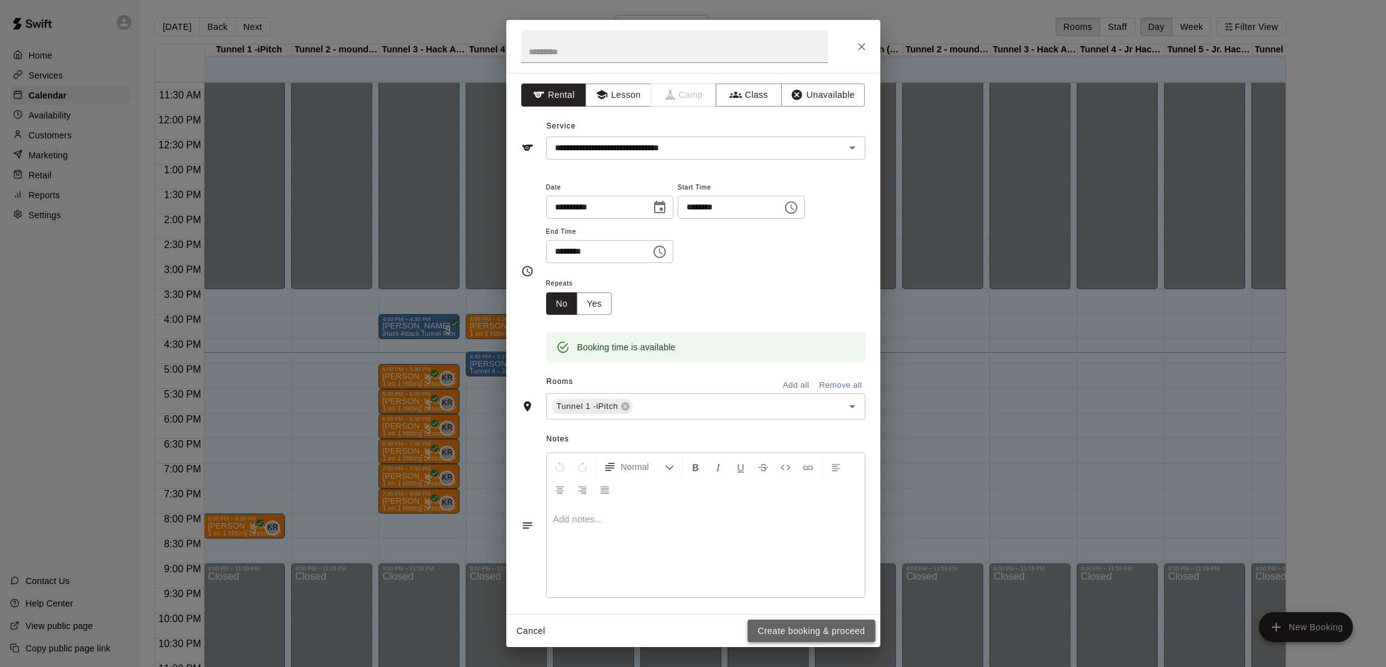
click at [794, 632] on button "Create booking & proceed" at bounding box center [811, 631] width 127 height 23
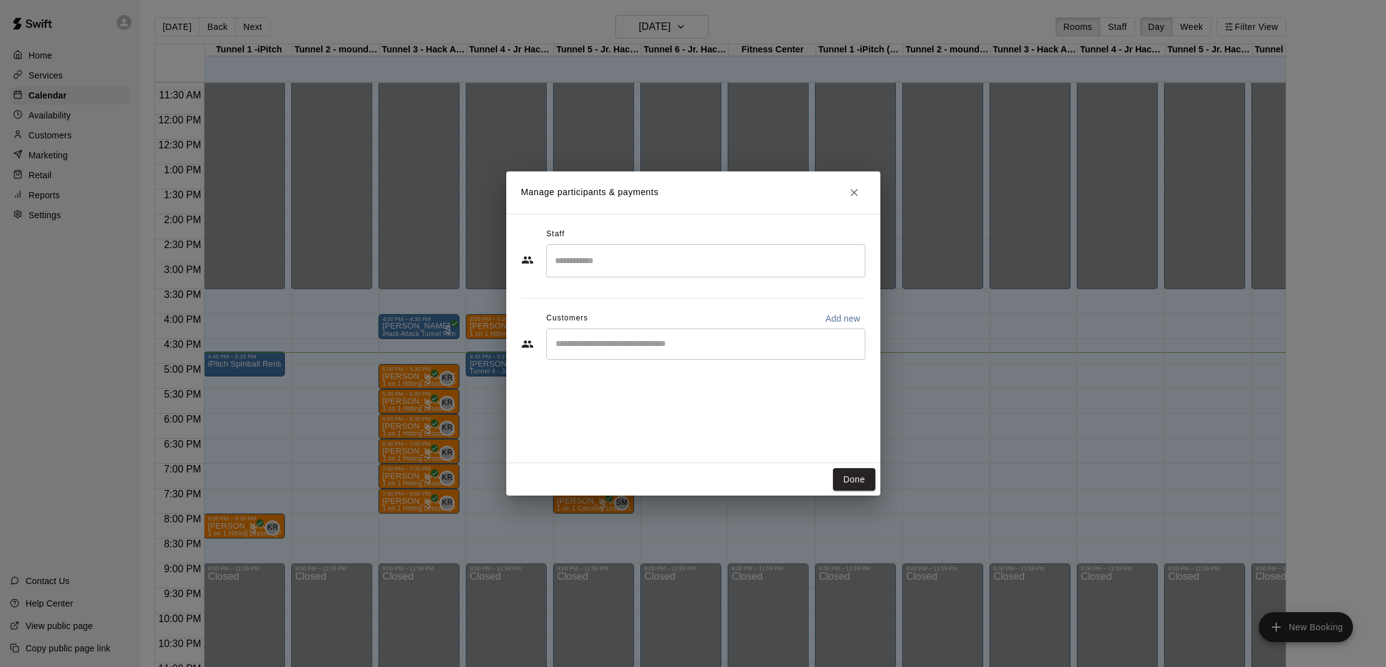
click at [658, 352] on div "​" at bounding box center [705, 344] width 319 height 31
type input "*"
type input "*****"
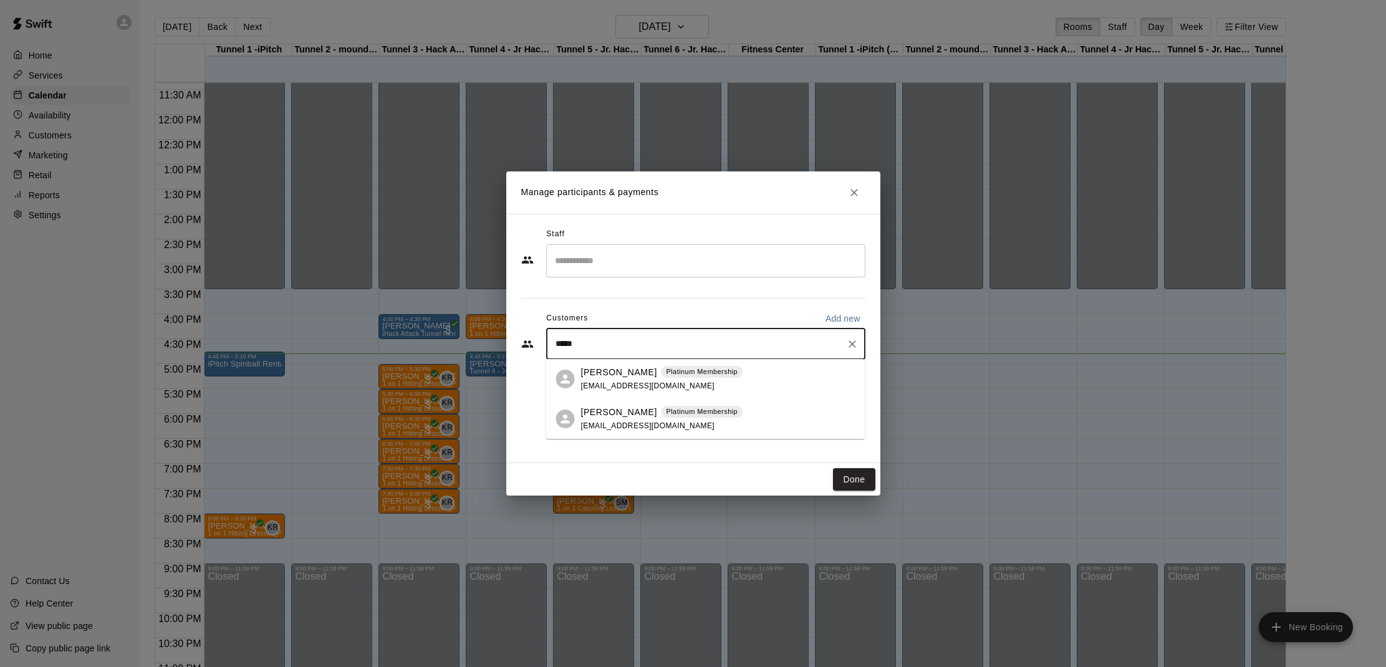
click at [675, 415] on p "Platinum Membership" at bounding box center [702, 412] width 72 height 11
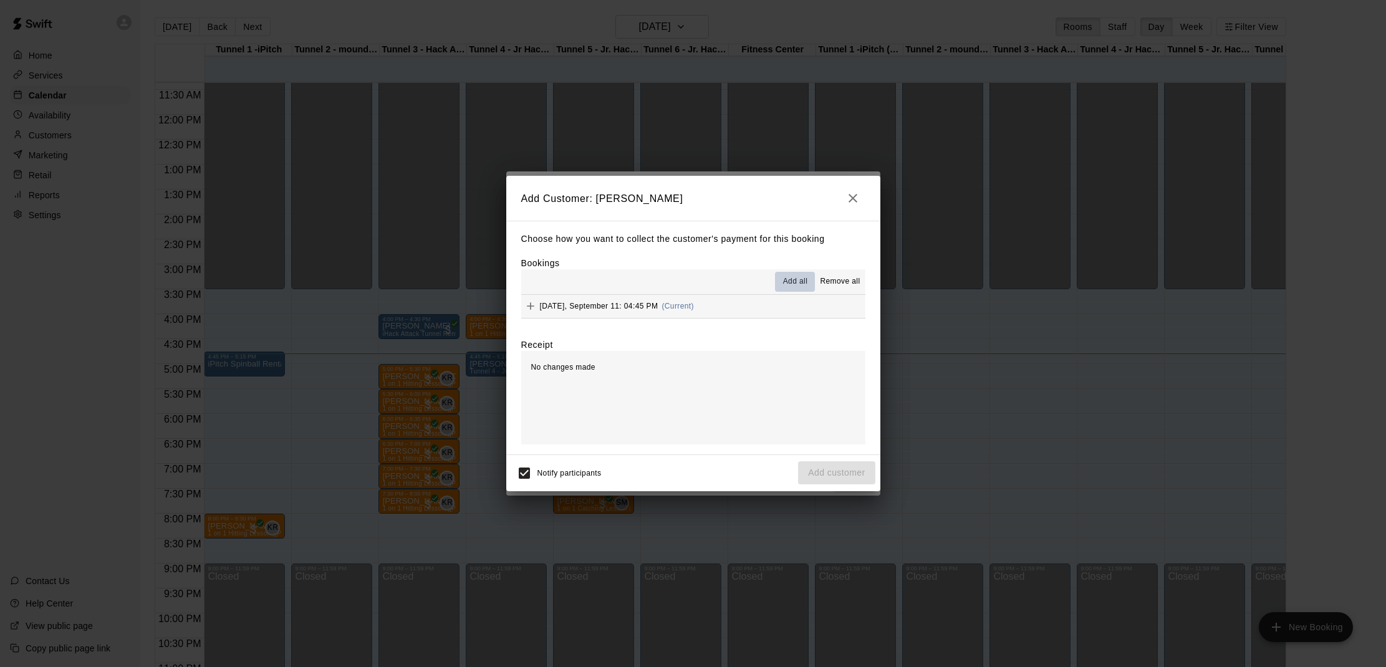
click at [788, 279] on span "Add all" at bounding box center [795, 282] width 25 height 12
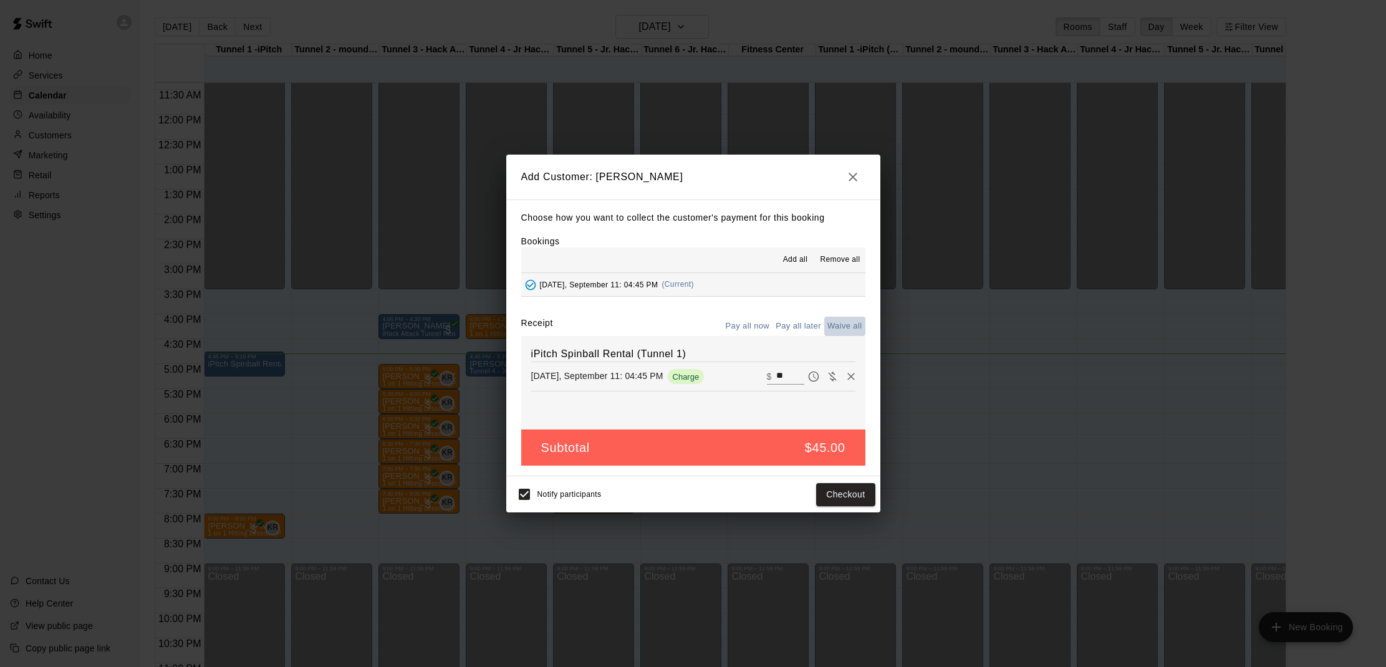
click at [840, 320] on button "Waive all" at bounding box center [844, 326] width 41 height 19
type input "*"
click at [846, 491] on button "Add customer" at bounding box center [836, 494] width 77 height 23
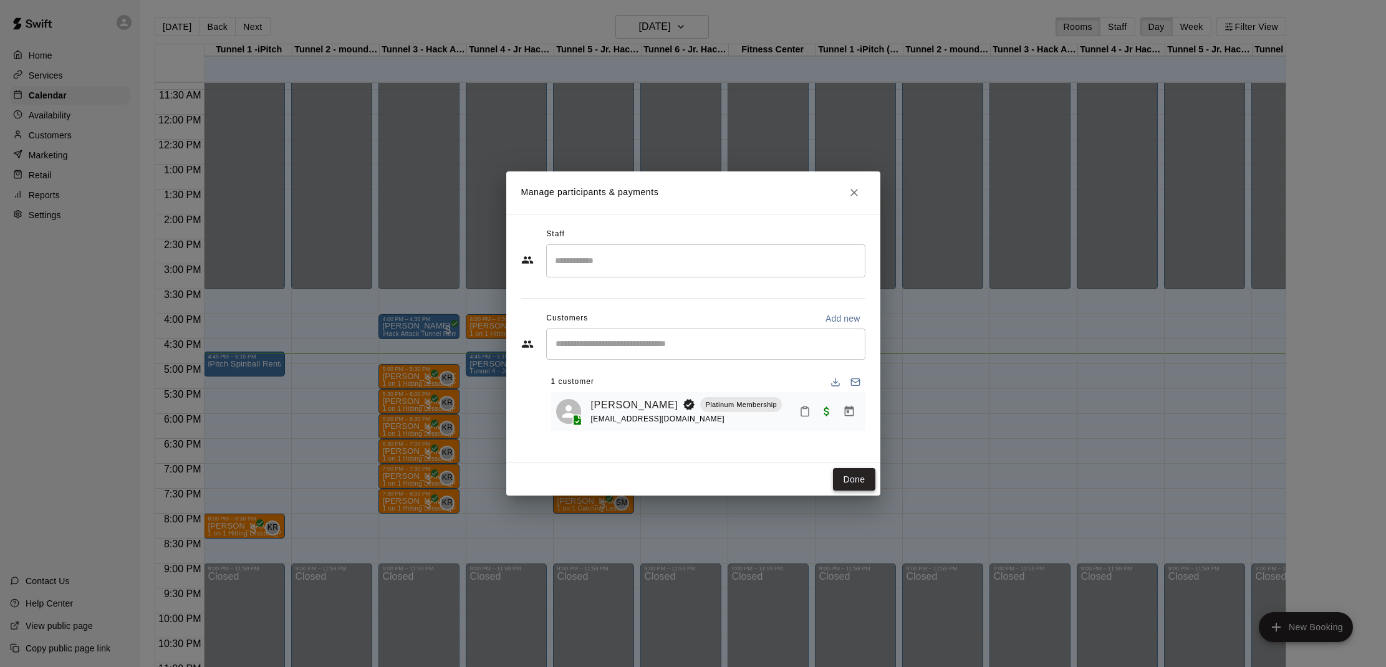
click at [852, 474] on button "Done" at bounding box center [854, 479] width 42 height 23
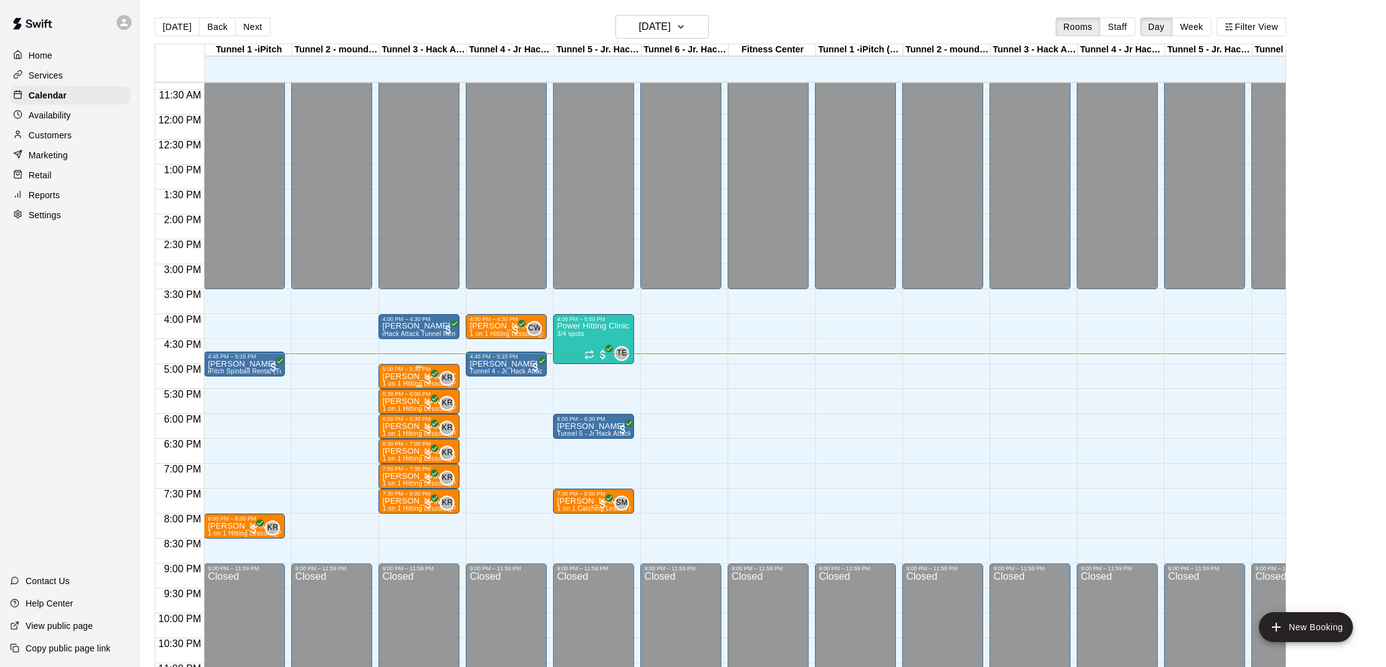
click at [417, 377] on p "[PERSON_NAME][DEMOGRAPHIC_DATA]" at bounding box center [419, 377] width 74 height 0
click at [391, 415] on img "edit" at bounding box center [395, 420] width 14 height 14
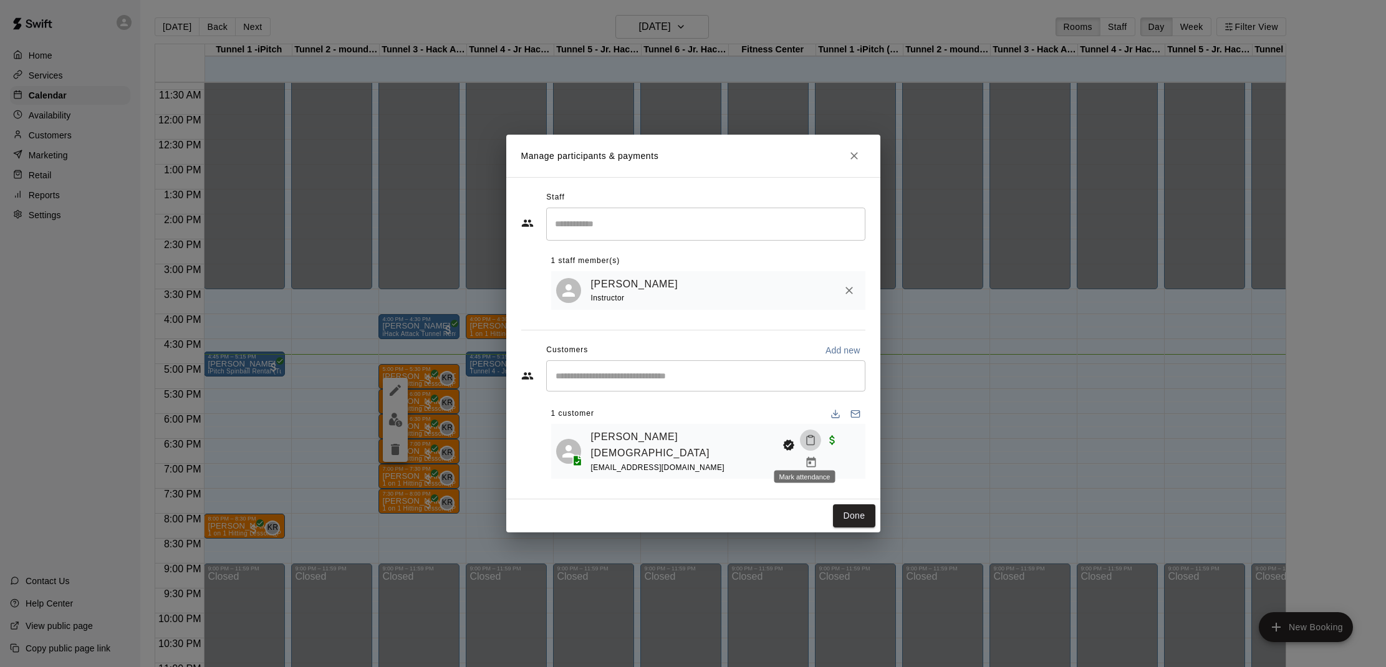
click at [805, 446] on icon "Mark attendance" at bounding box center [810, 440] width 11 height 11
click at [829, 452] on icon at bounding box center [824, 455] width 11 height 11
click at [848, 505] on button "Done" at bounding box center [854, 515] width 42 height 23
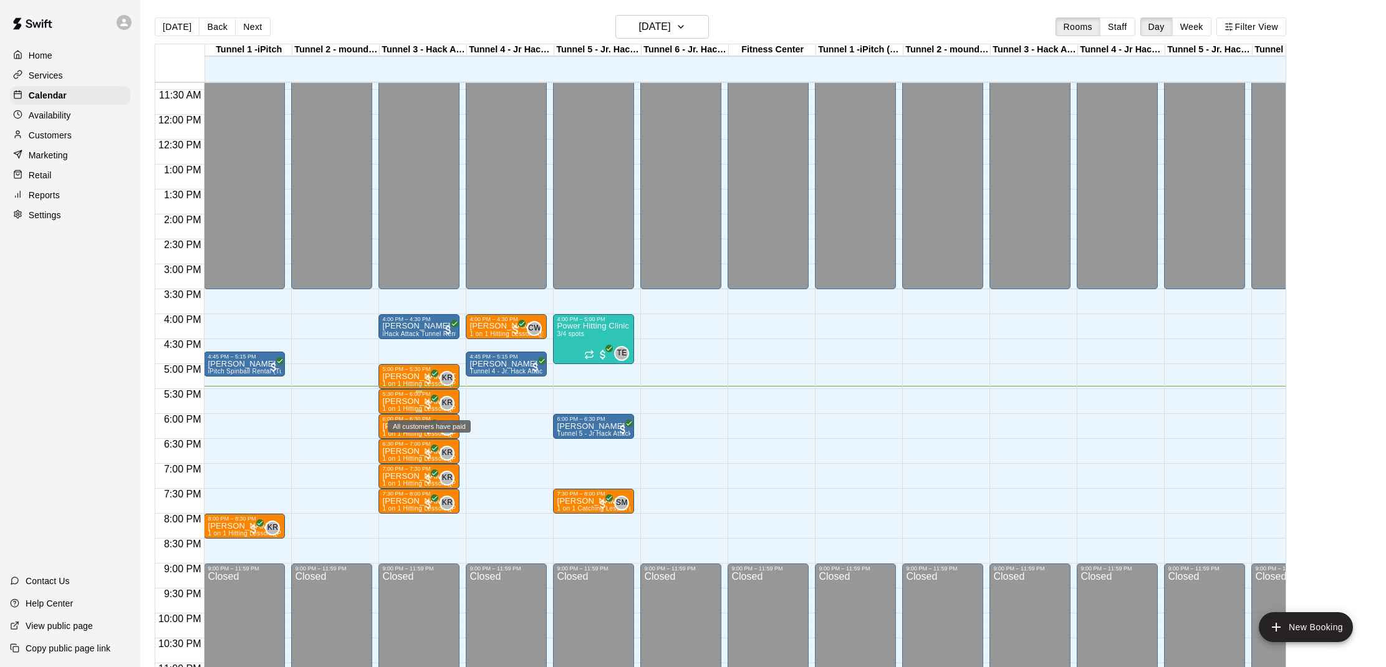
click at [430, 400] on span "All customers have paid" at bounding box center [428, 404] width 12 height 12
click at [437, 433] on button "edit" at bounding box center [435, 441] width 25 height 24
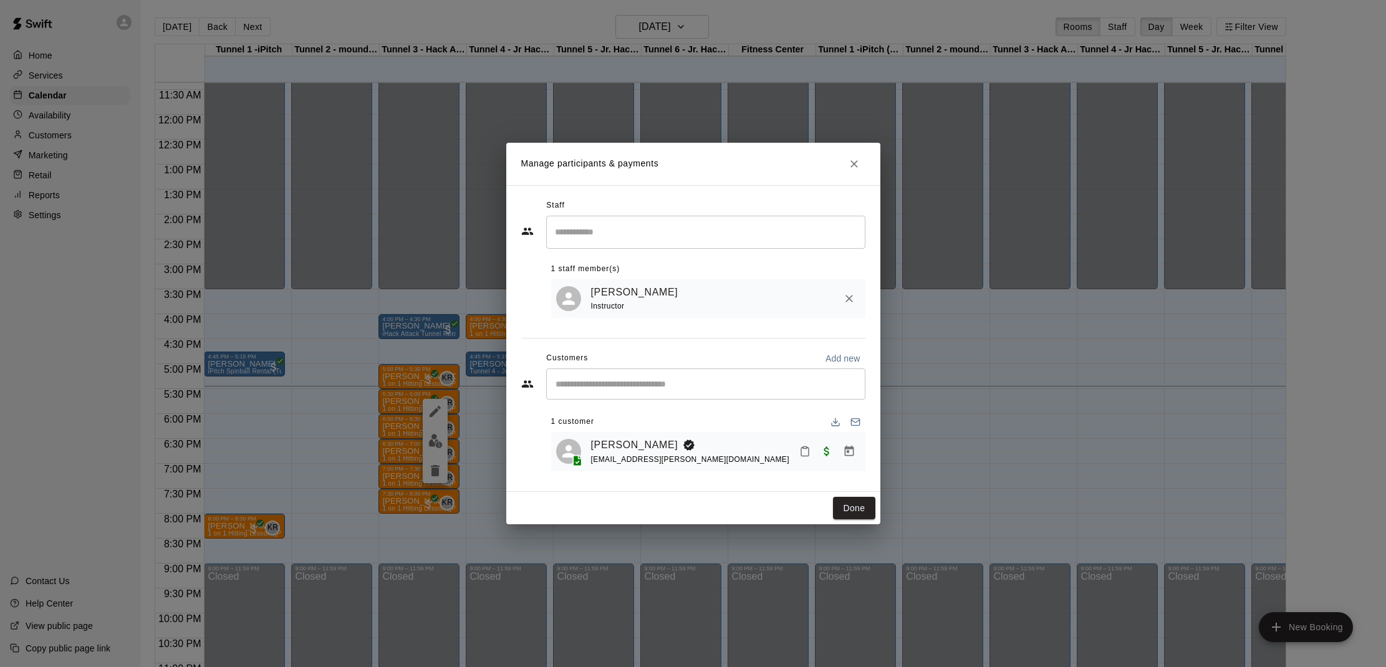
click at [801, 452] on icon "Mark attendance" at bounding box center [804, 452] width 7 height 9
click at [837, 458] on p "[PERSON_NAME] attended" at bounding box center [892, 457] width 110 height 12
click at [856, 510] on button "Done" at bounding box center [854, 508] width 42 height 23
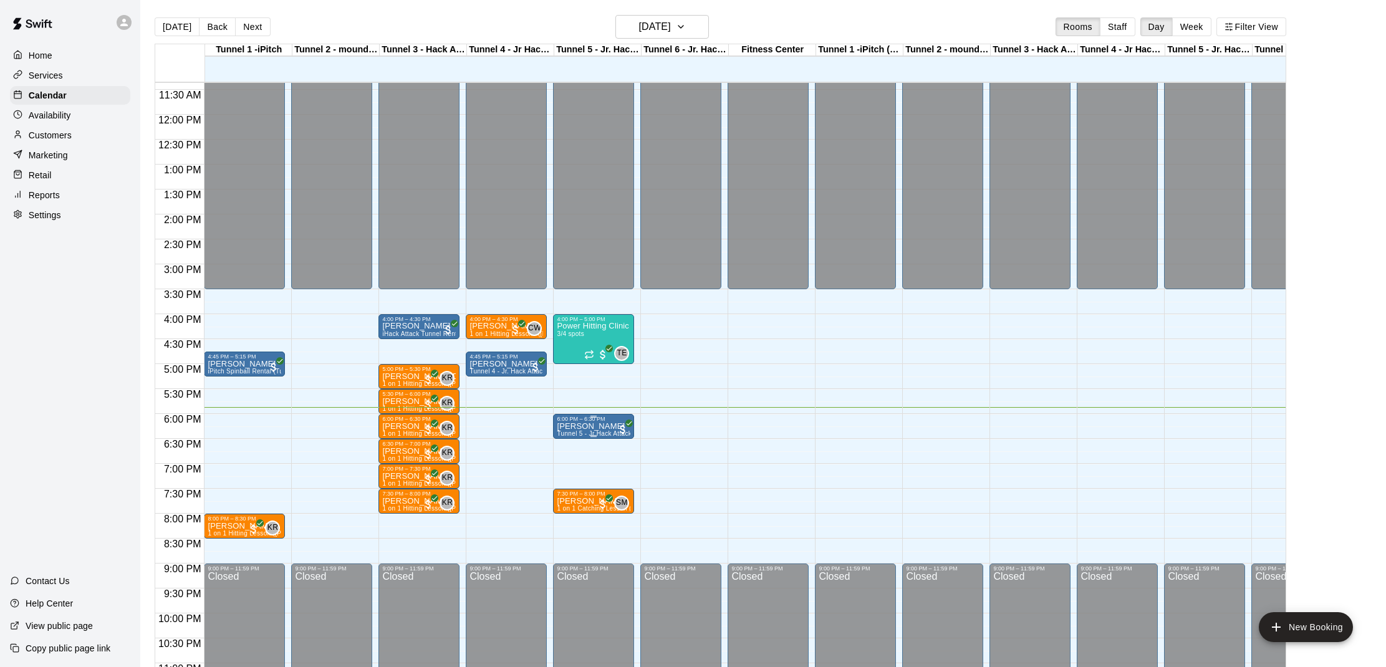
click at [606, 422] on div "6:00 PM – 6:30 PM" at bounding box center [594, 419] width 74 height 6
click at [569, 461] on img "edit" at bounding box center [570, 458] width 14 height 14
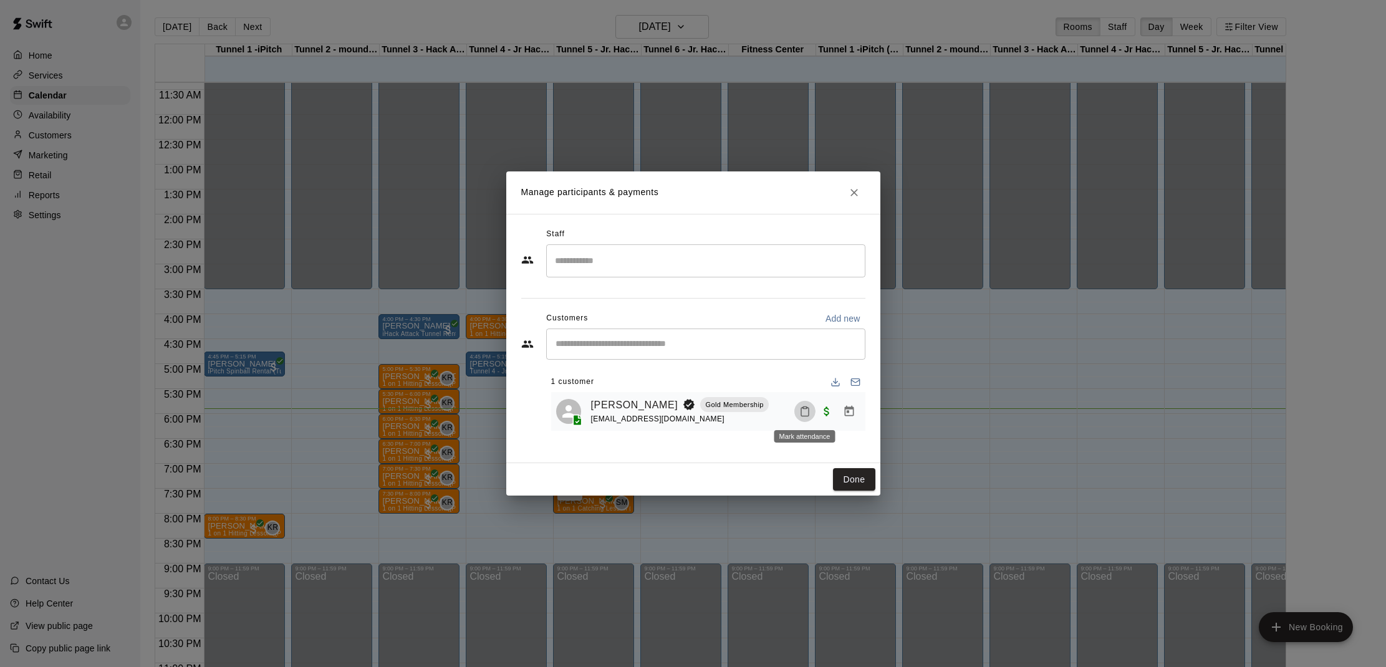
click at [808, 413] on icon "Mark attendance" at bounding box center [804, 411] width 11 height 11
click at [834, 417] on li "[PERSON_NAME] attended" at bounding box center [882, 415] width 146 height 20
drag, startPoint x: 852, startPoint y: 473, endPoint x: 846, endPoint y: 463, distance: 11.4
click at [848, 461] on div "Manage participants & payments Staff ​ Customers Add new ​ 1 customer [PERSON_N…" at bounding box center [693, 333] width 374 height 325
click at [858, 483] on button "Done" at bounding box center [854, 479] width 42 height 23
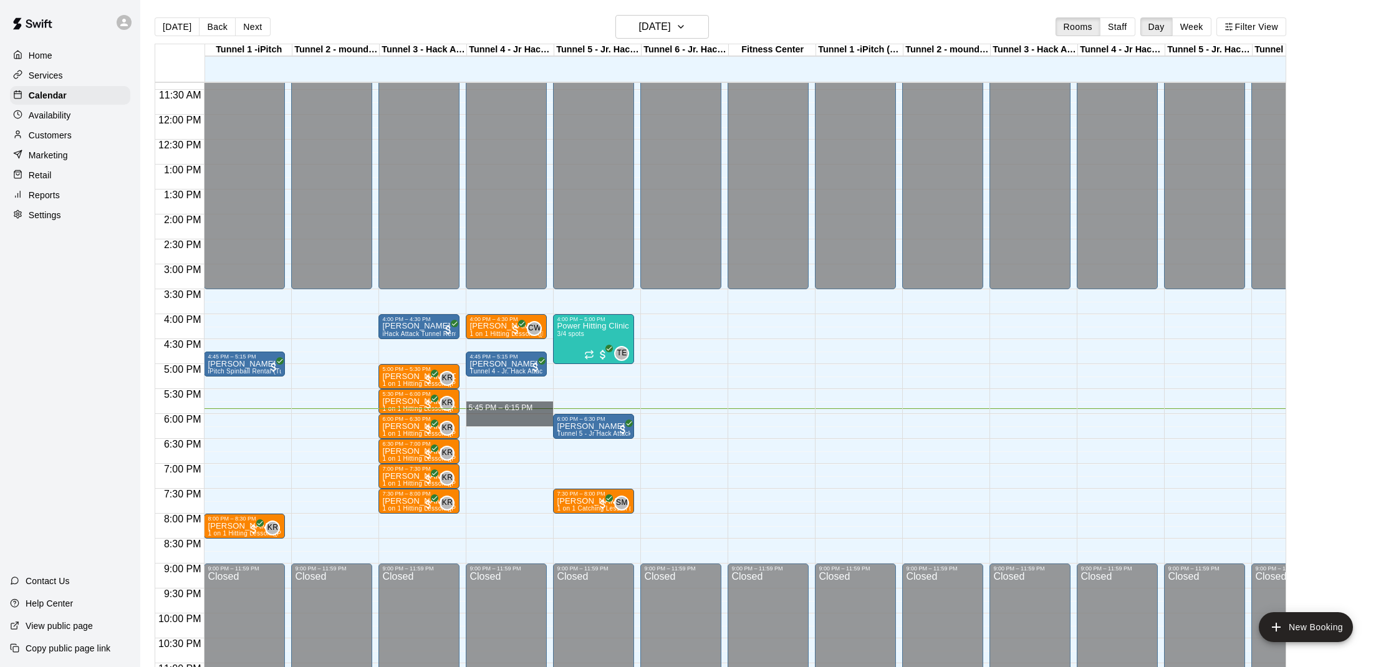
drag, startPoint x: 511, startPoint y: 409, endPoint x: 508, endPoint y: 418, distance: 9.5
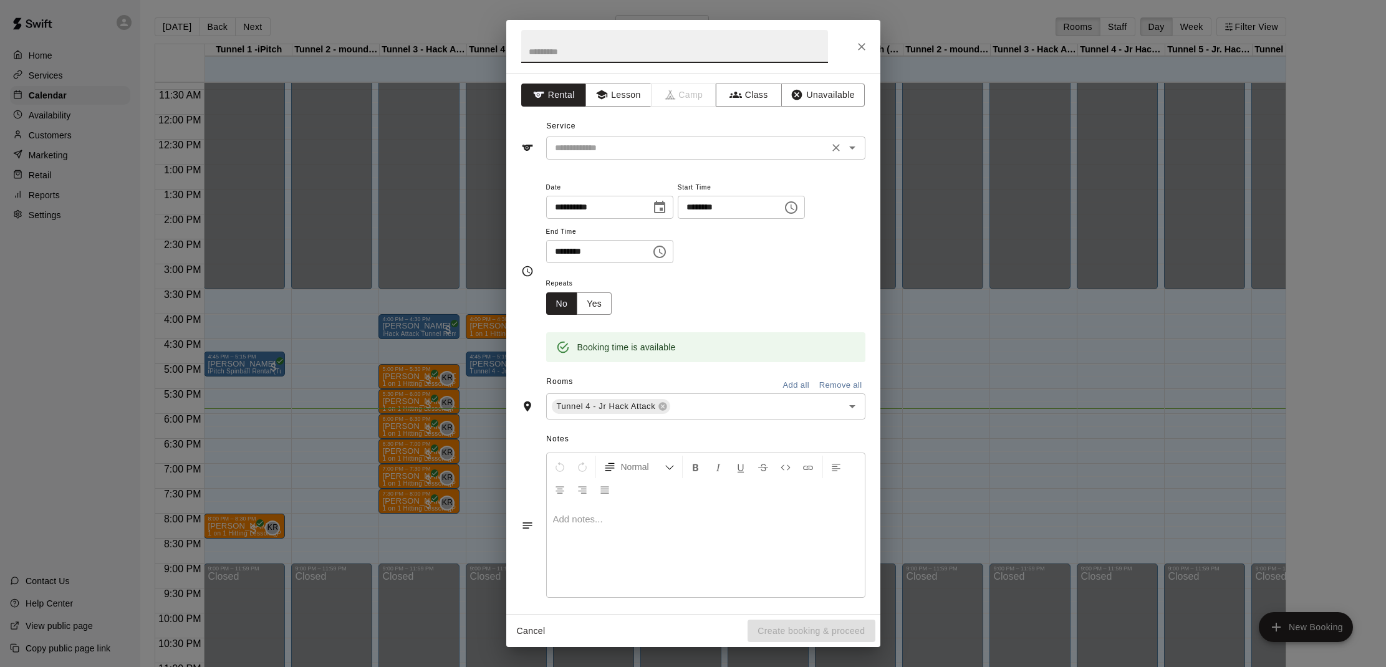
click at [612, 157] on div "​" at bounding box center [705, 148] width 319 height 23
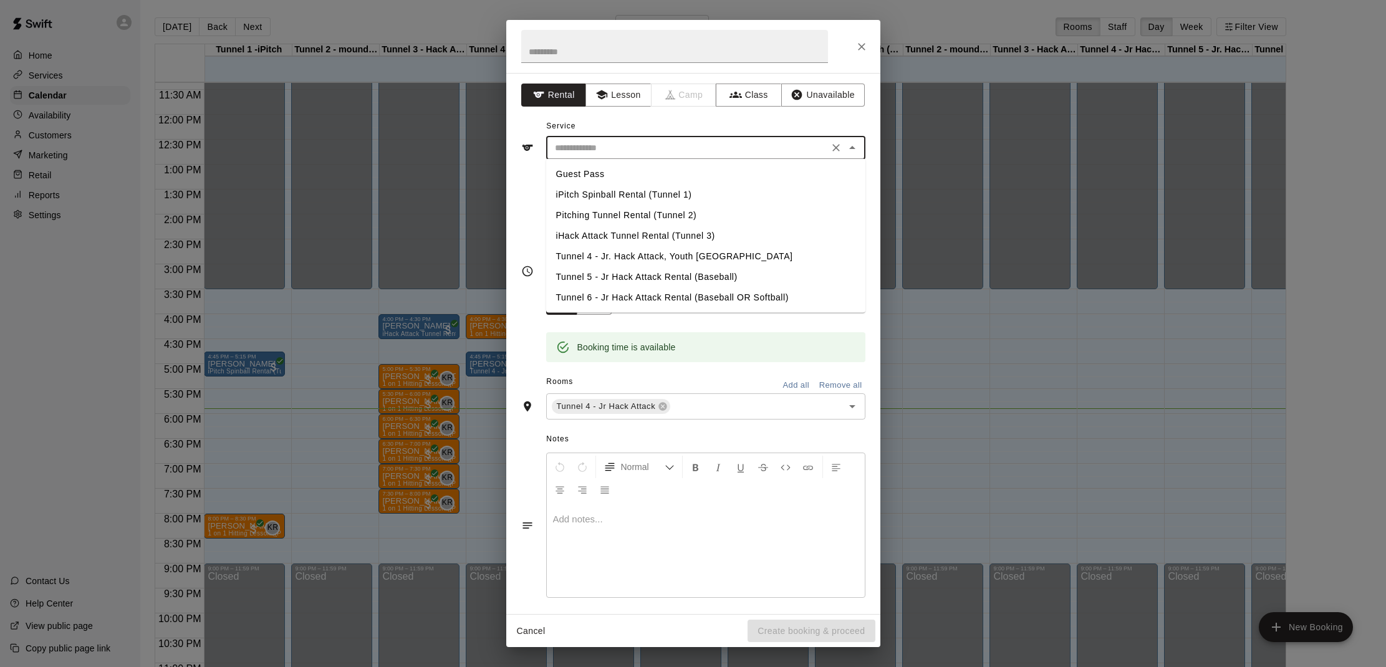
click at [590, 253] on li "Tunnel 4 - Jr. Hack Attack, Youth [GEOGRAPHIC_DATA]" at bounding box center [705, 256] width 319 height 21
type input "**********"
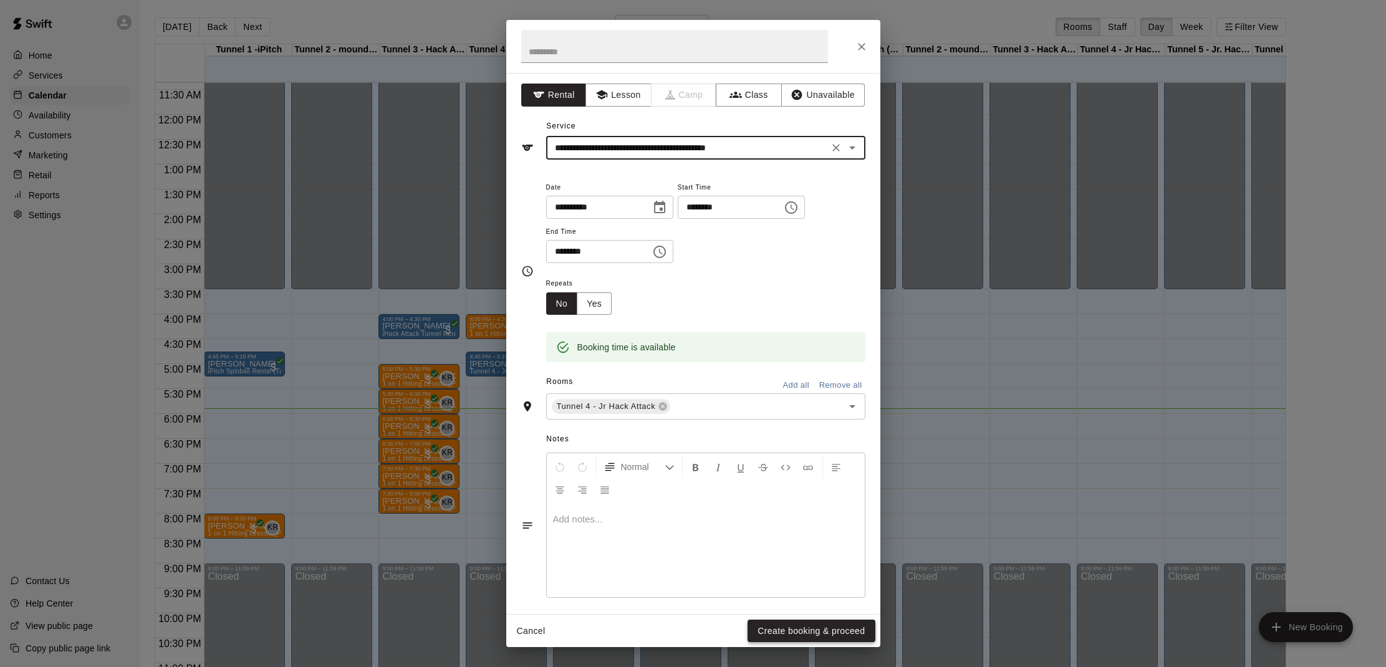
click at [793, 630] on button "Create booking & proceed" at bounding box center [811, 631] width 127 height 23
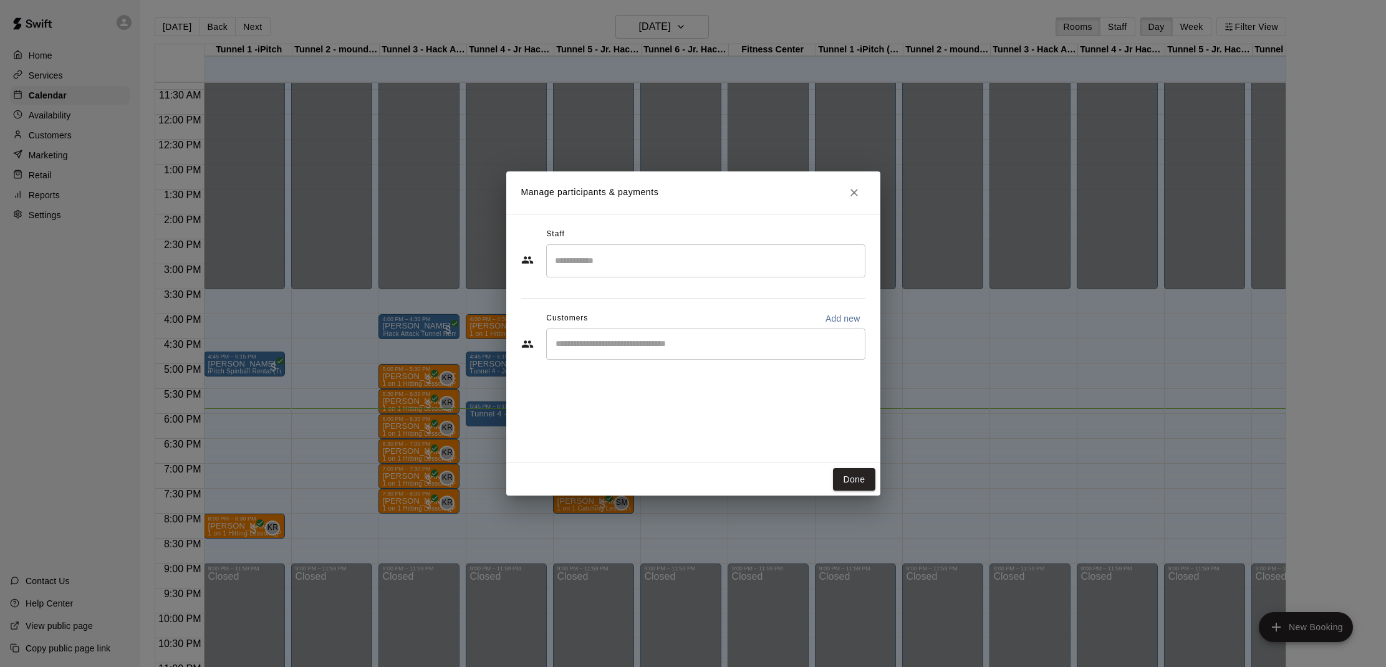
click at [670, 342] on input "Start typing to search customers..." at bounding box center [706, 344] width 308 height 12
click at [856, 192] on icon "Close" at bounding box center [854, 192] width 12 height 12
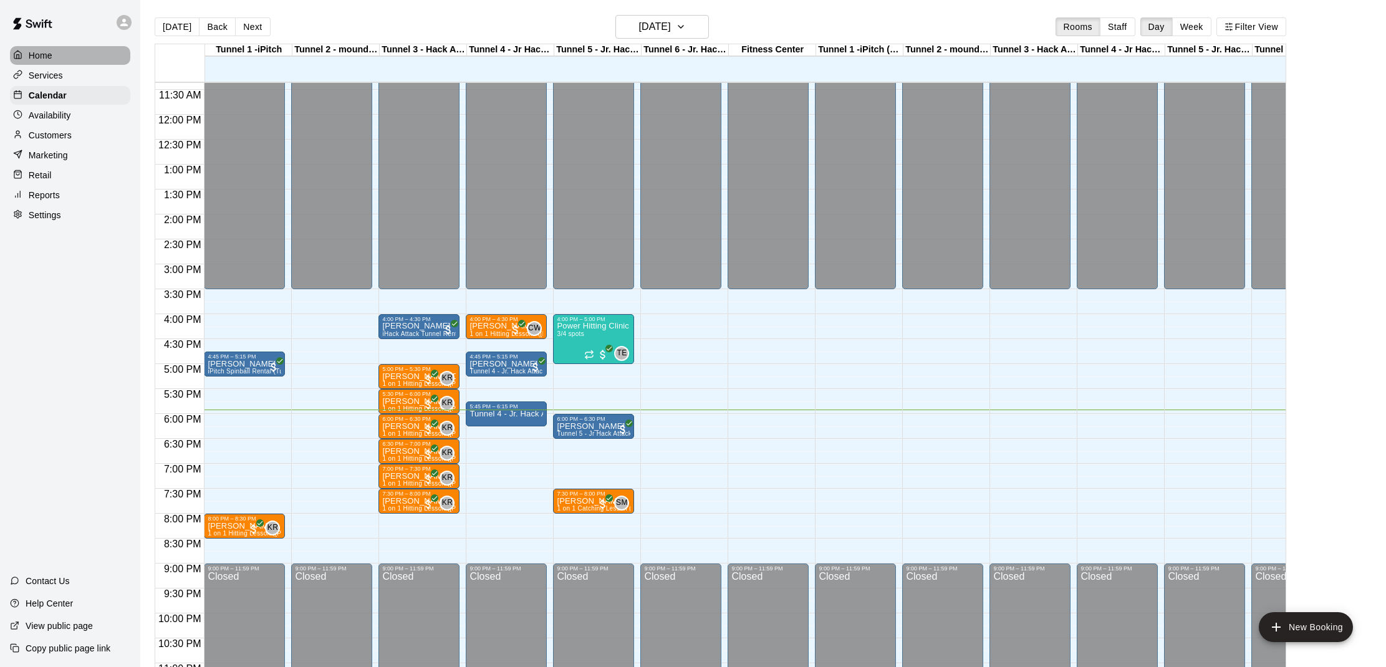
click at [47, 56] on p "Home" at bounding box center [41, 55] width 24 height 12
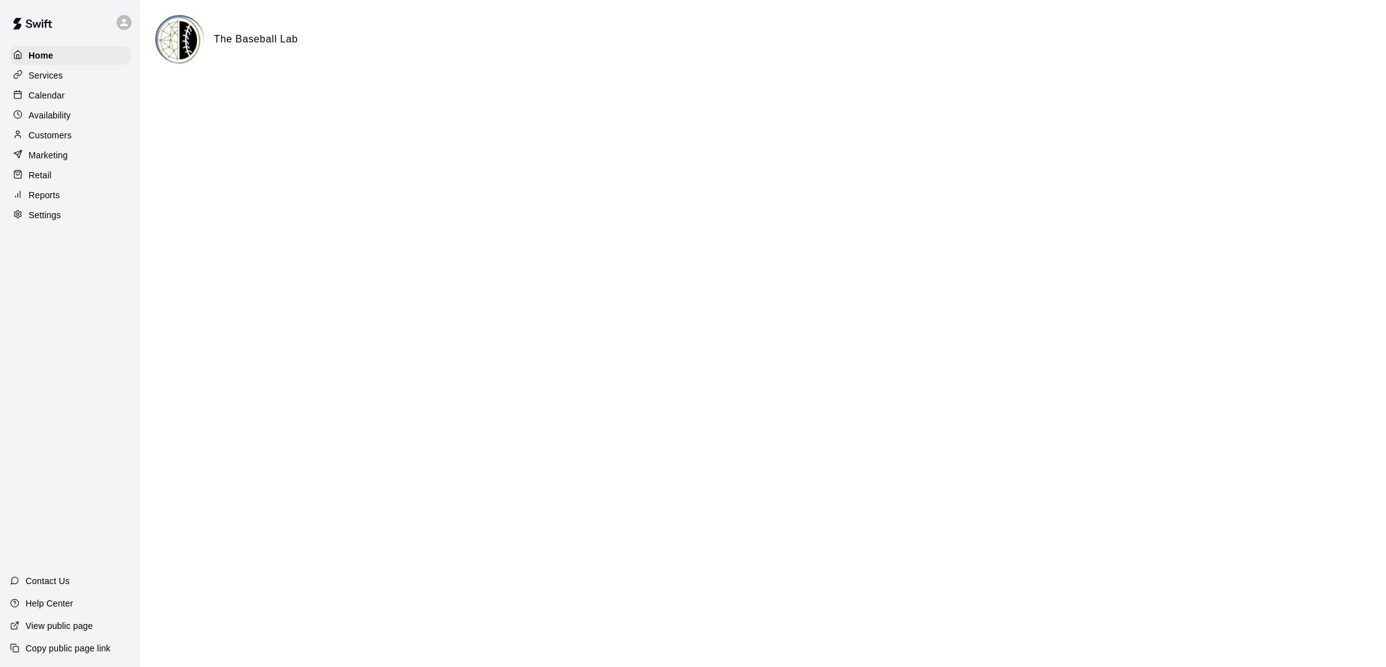
click at [34, 99] on p "Calendar" at bounding box center [47, 95] width 36 height 12
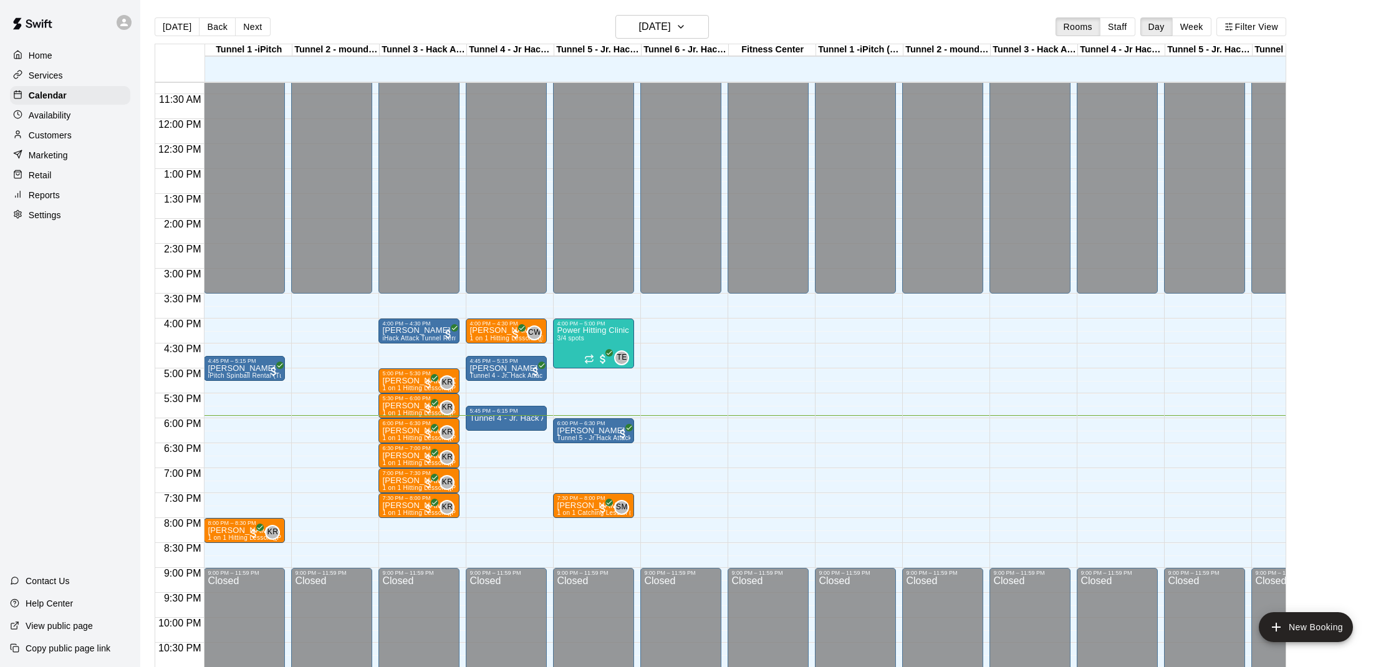
scroll to position [563, 0]
click at [55, 138] on p "Customers" at bounding box center [50, 135] width 43 height 12
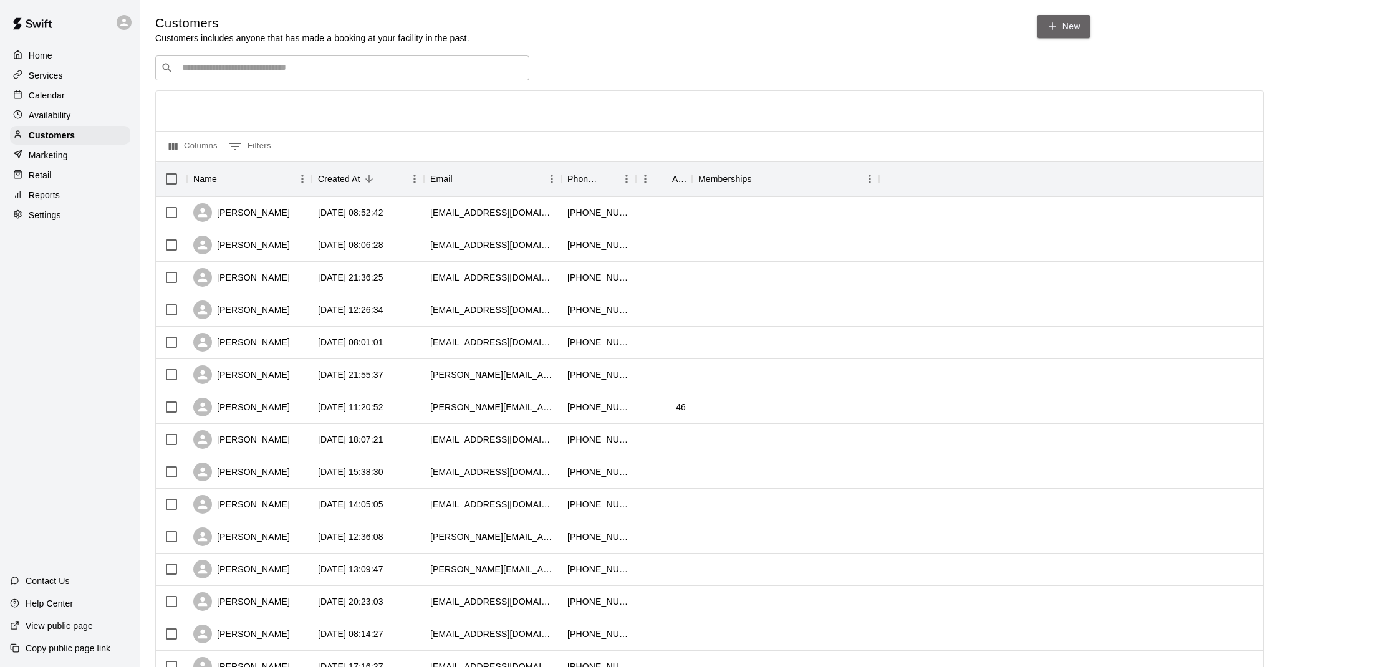
drag, startPoint x: 1083, startPoint y: 30, endPoint x: 1082, endPoint y: 47, distance: 16.8
click at [1083, 32] on link "New" at bounding box center [1064, 26] width 54 height 23
select select "**"
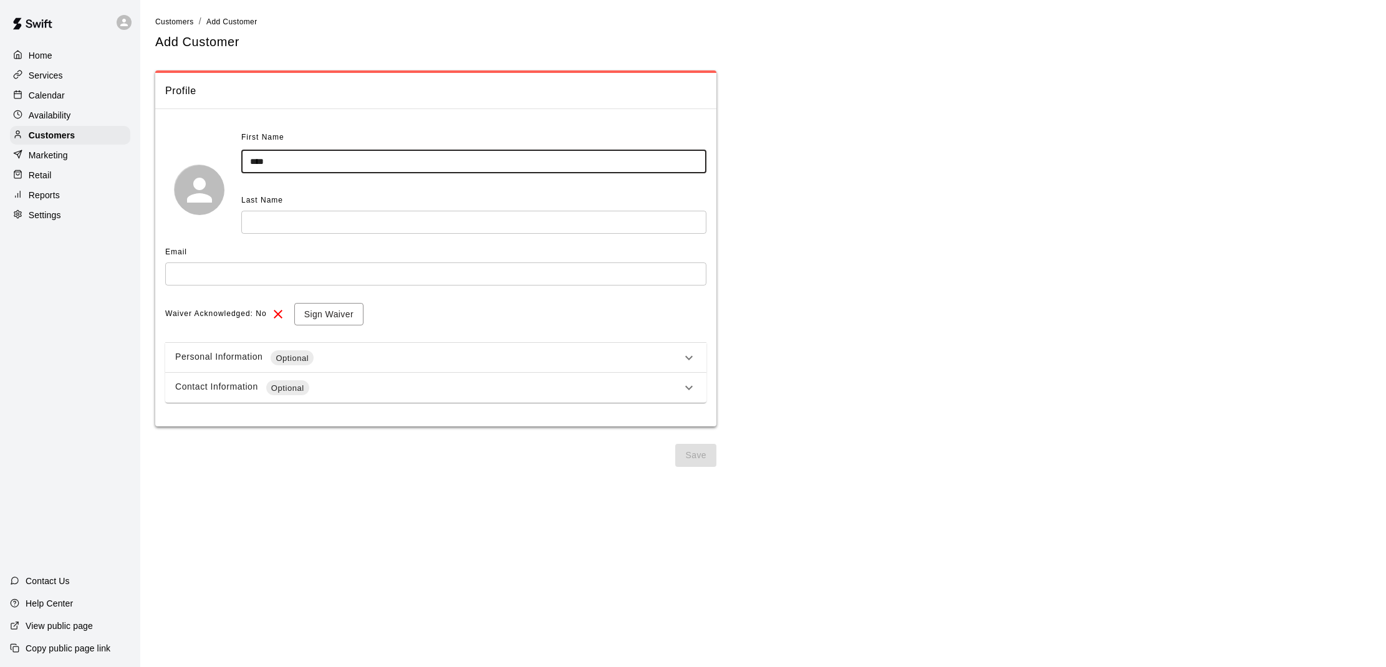
type input "****"
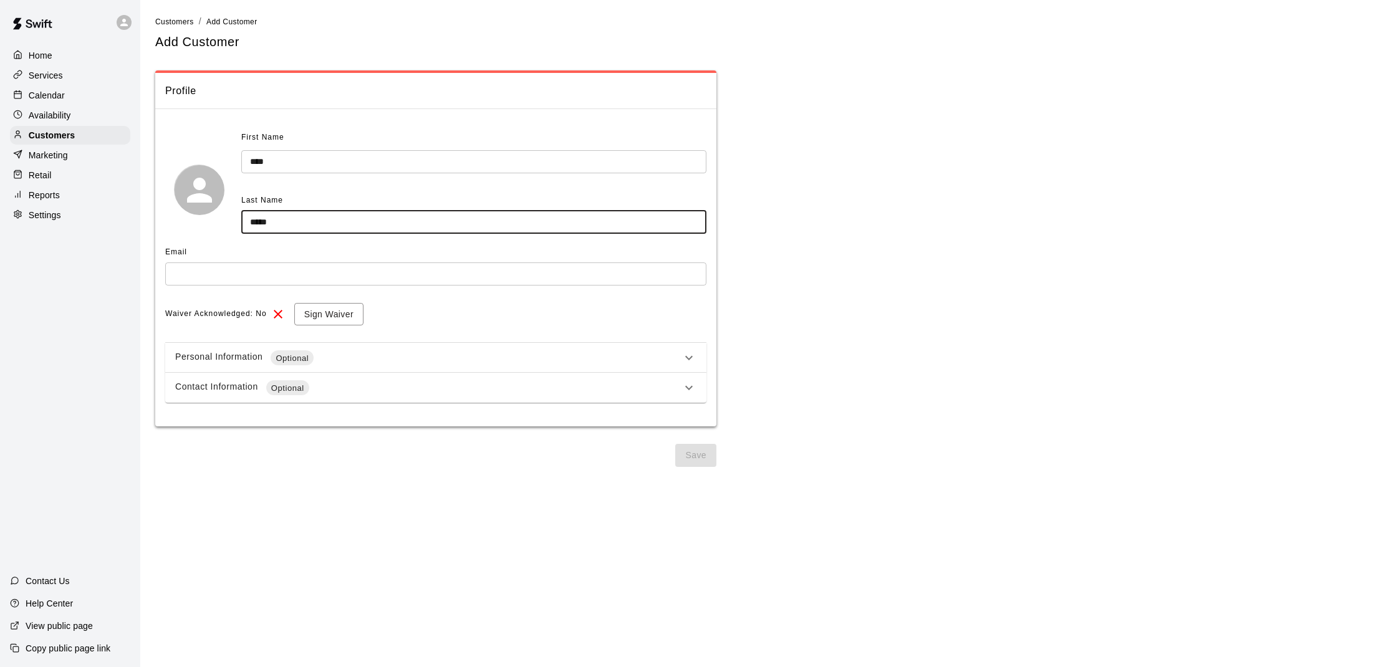
type input "*****"
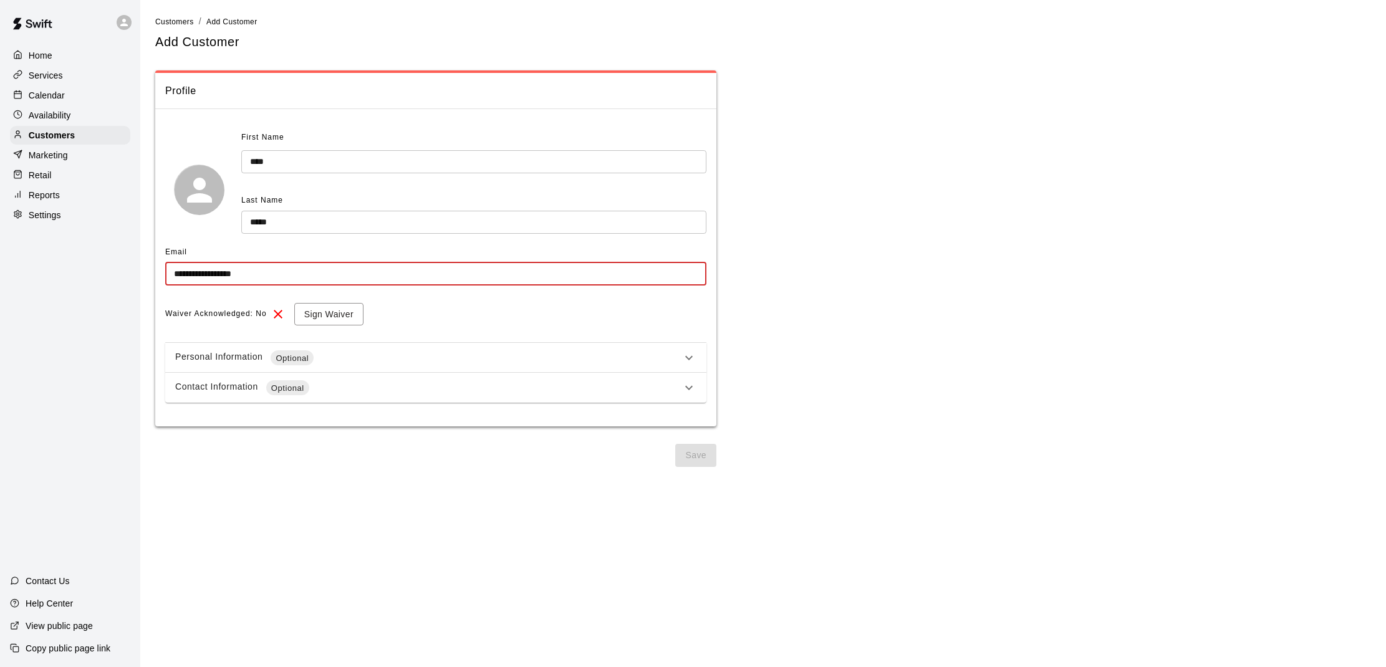
click at [218, 273] on input "**********" at bounding box center [435, 274] width 541 height 23
click at [219, 271] on input "**********" at bounding box center [435, 274] width 541 height 23
click at [215, 271] on input "**********" at bounding box center [435, 274] width 541 height 23
click at [272, 275] on input "**********" at bounding box center [435, 274] width 541 height 23
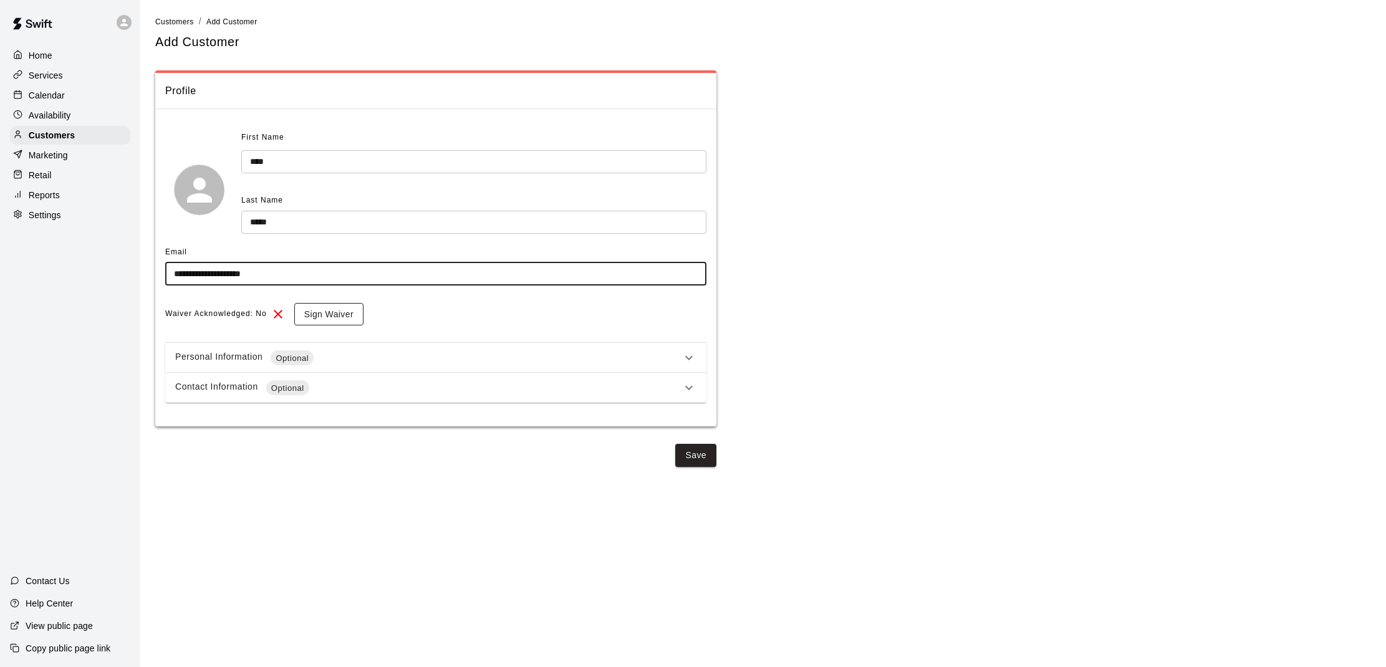
type input "**********"
click at [350, 312] on button "Sign Waiver" at bounding box center [328, 314] width 69 height 23
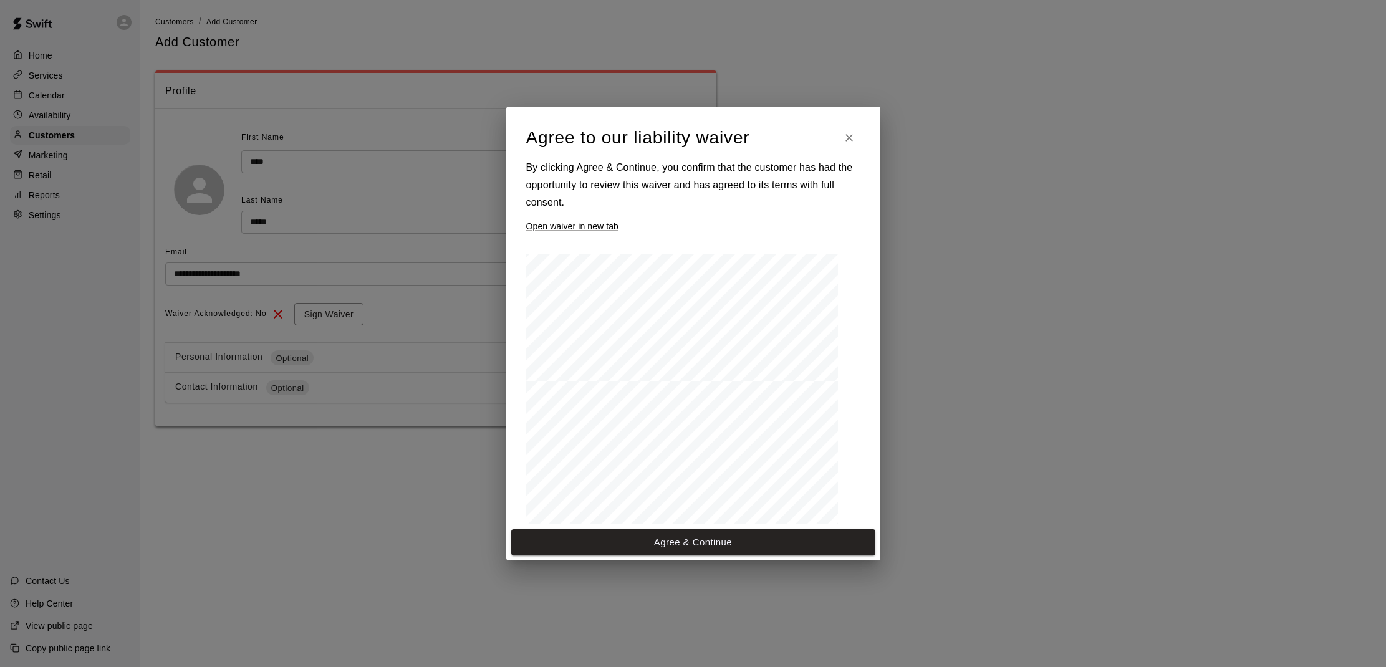
scroll to position [699, 0]
click at [682, 539] on button "Agree & Continue" at bounding box center [693, 542] width 364 height 26
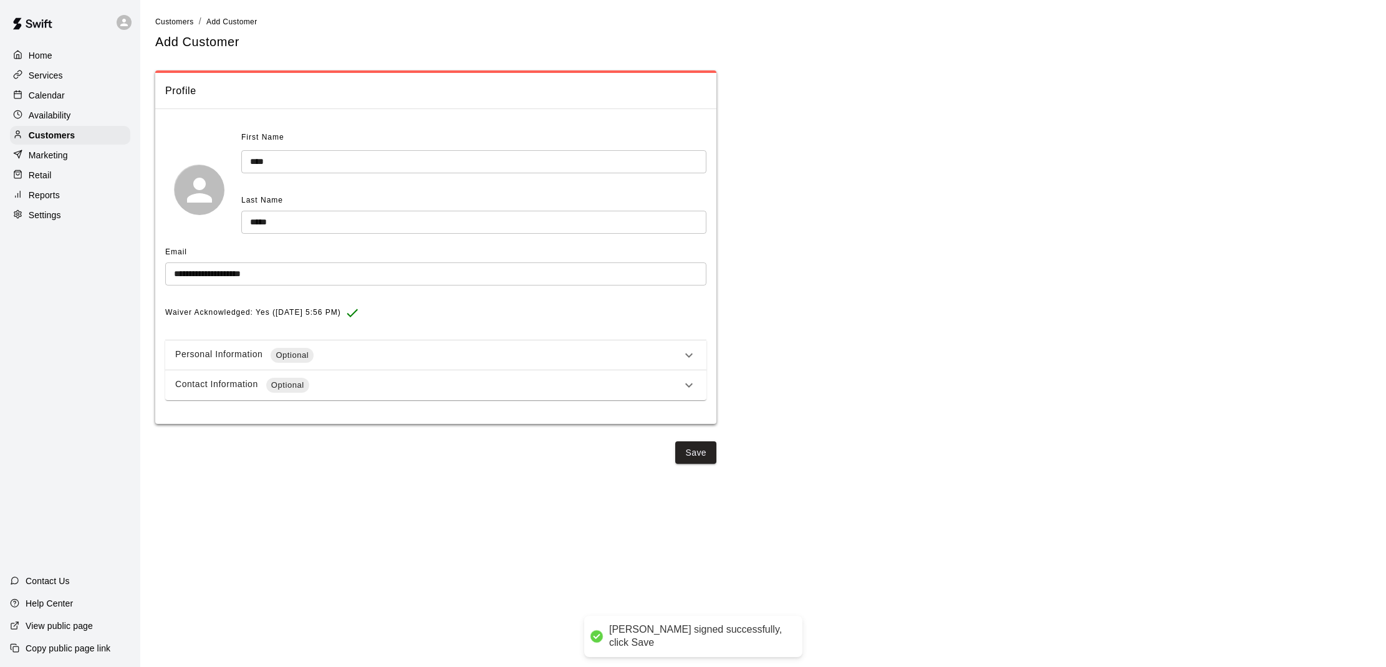
click at [612, 362] on div "Personal Information Optional" at bounding box center [435, 355] width 541 height 30
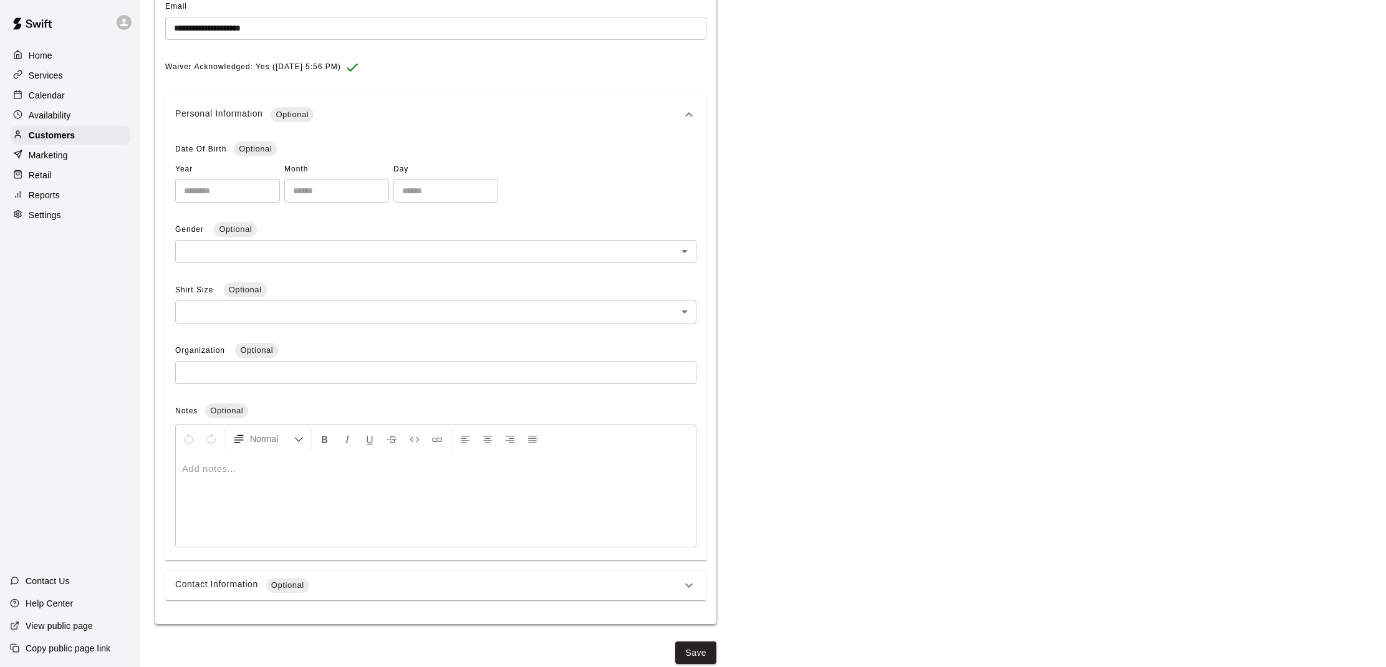
scroll to position [245, 0]
click at [707, 647] on button "Save" at bounding box center [695, 653] width 41 height 23
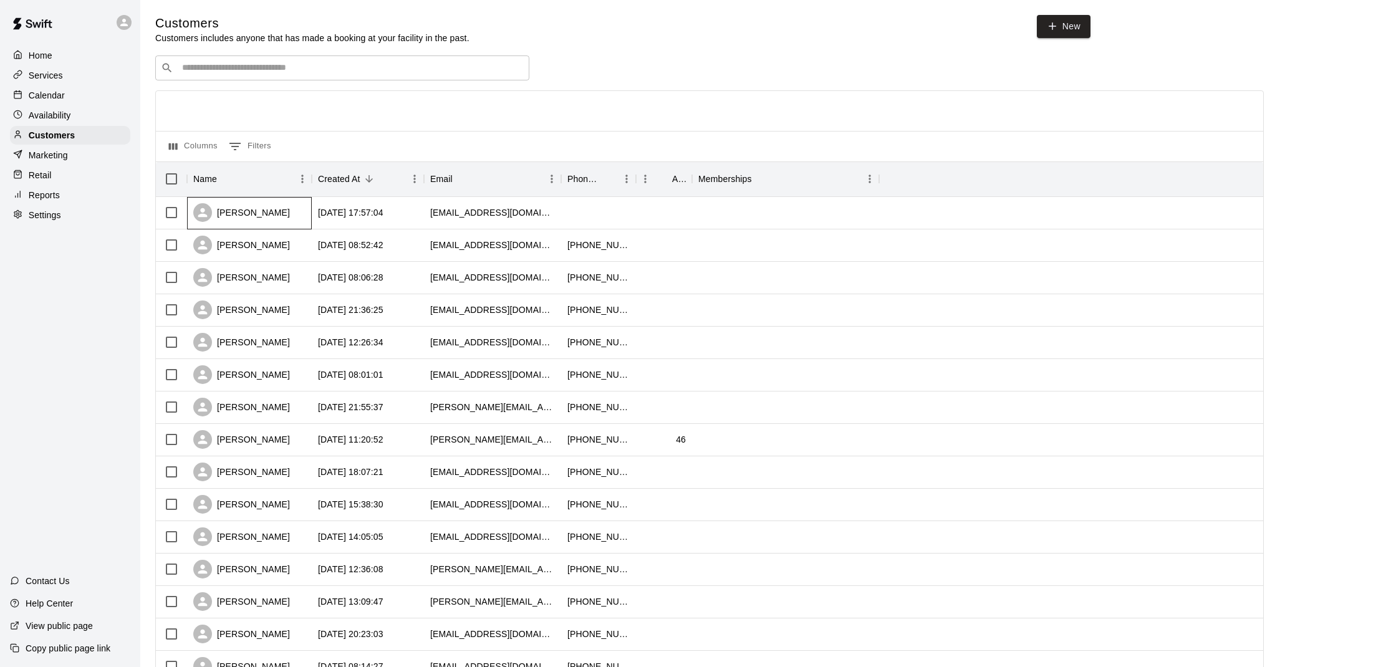
click at [305, 206] on div "[PERSON_NAME]" at bounding box center [249, 213] width 125 height 32
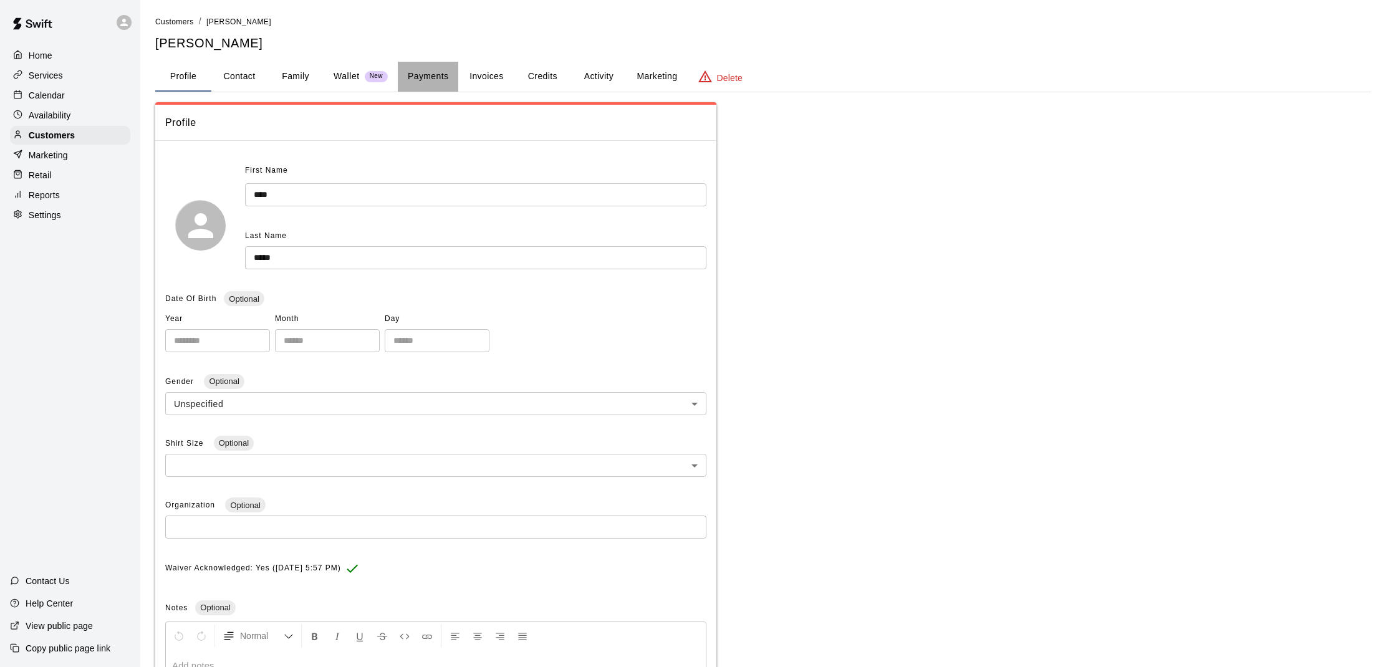
click at [433, 72] on button "Payments" at bounding box center [428, 77] width 60 height 30
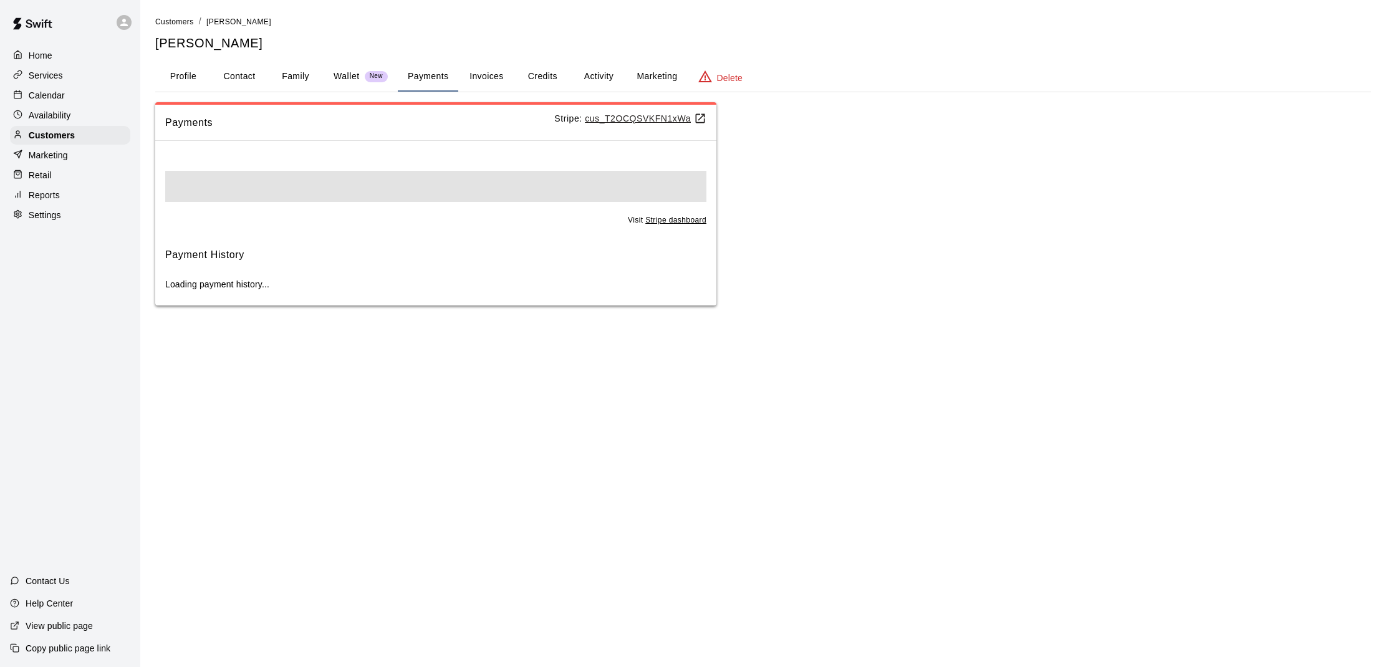
click at [364, 71] on div "Wallet New" at bounding box center [361, 76] width 54 height 13
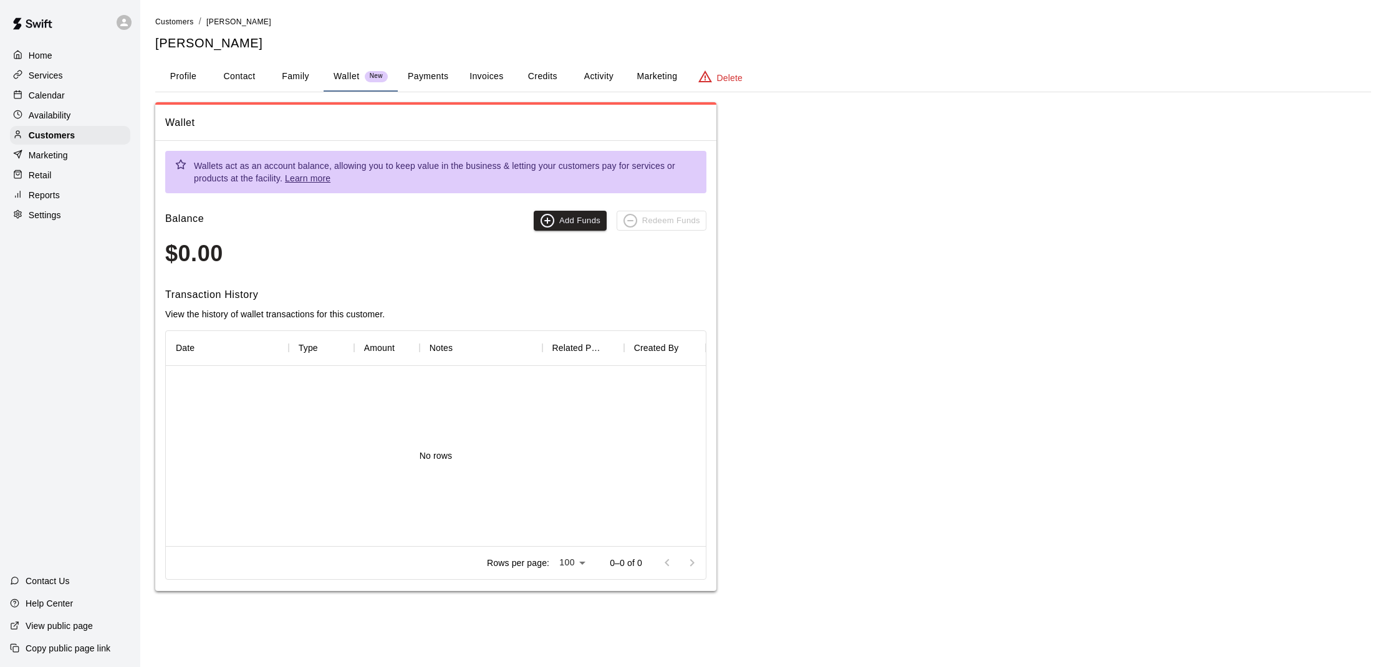
click at [408, 81] on button "Payments" at bounding box center [428, 77] width 60 height 30
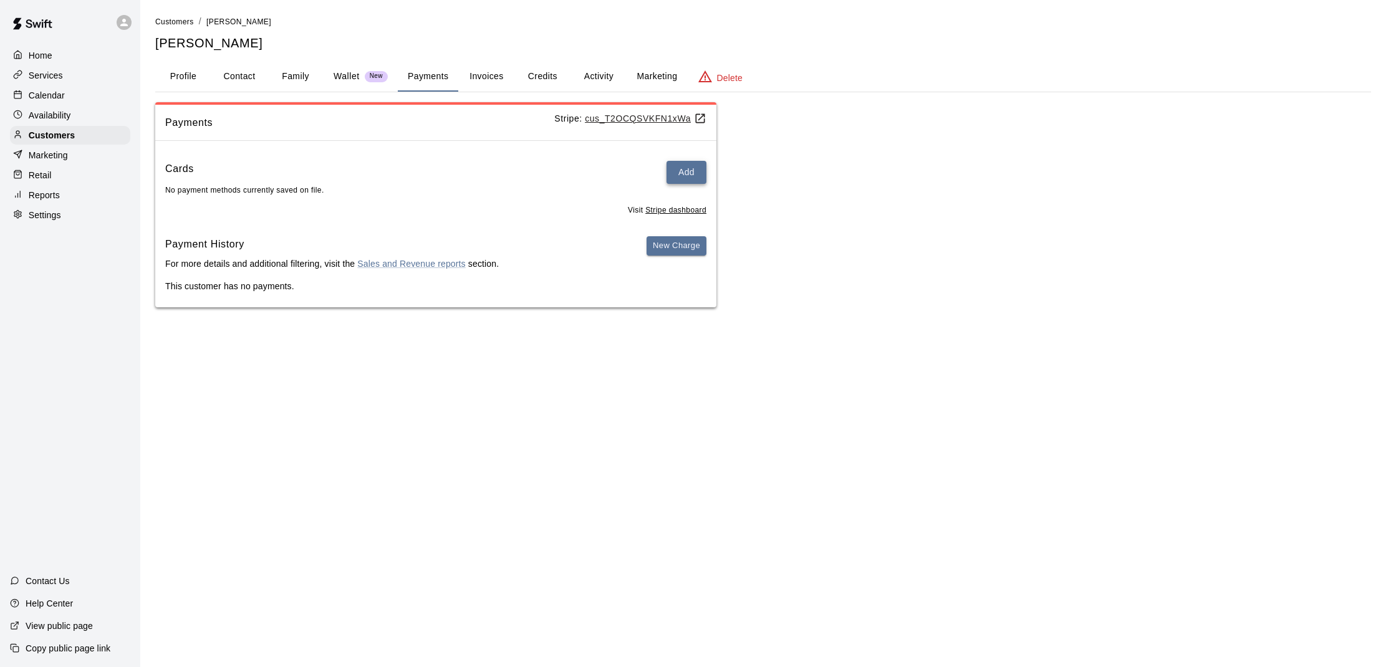
click at [686, 168] on button "Add" at bounding box center [687, 172] width 40 height 23
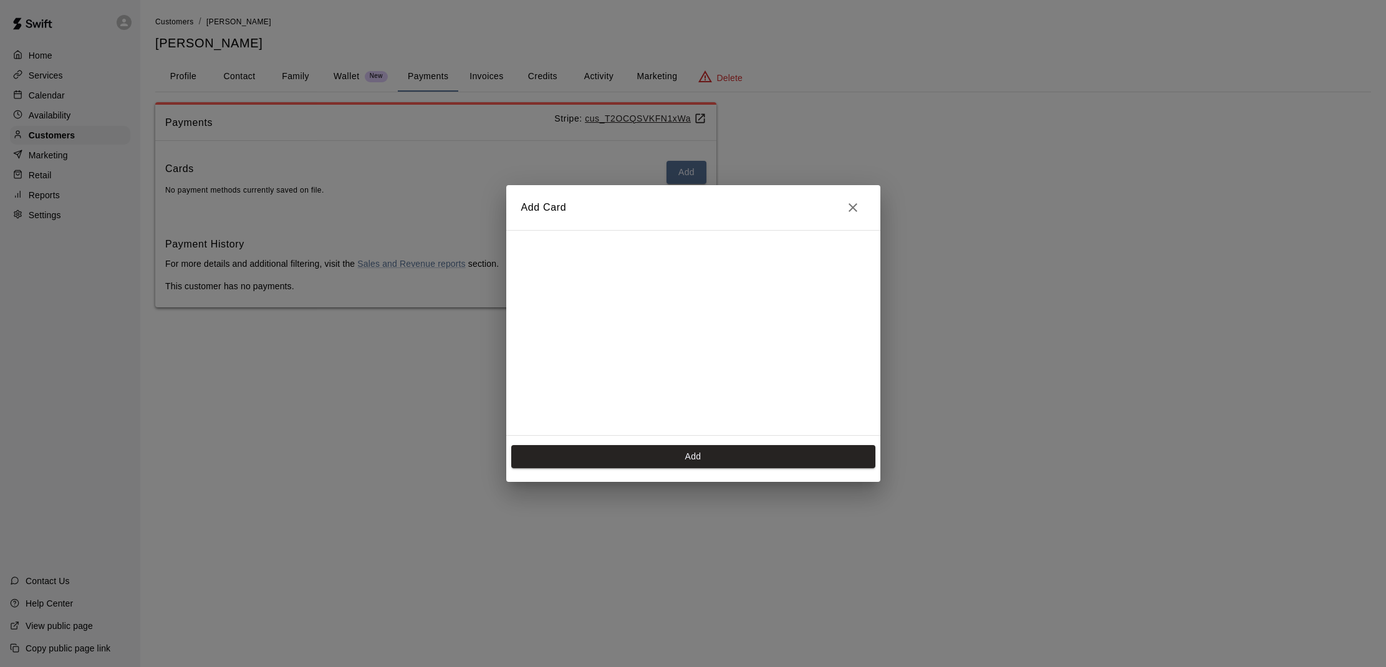
scroll to position [173, 0]
click at [693, 451] on button "Add" at bounding box center [693, 456] width 364 height 23
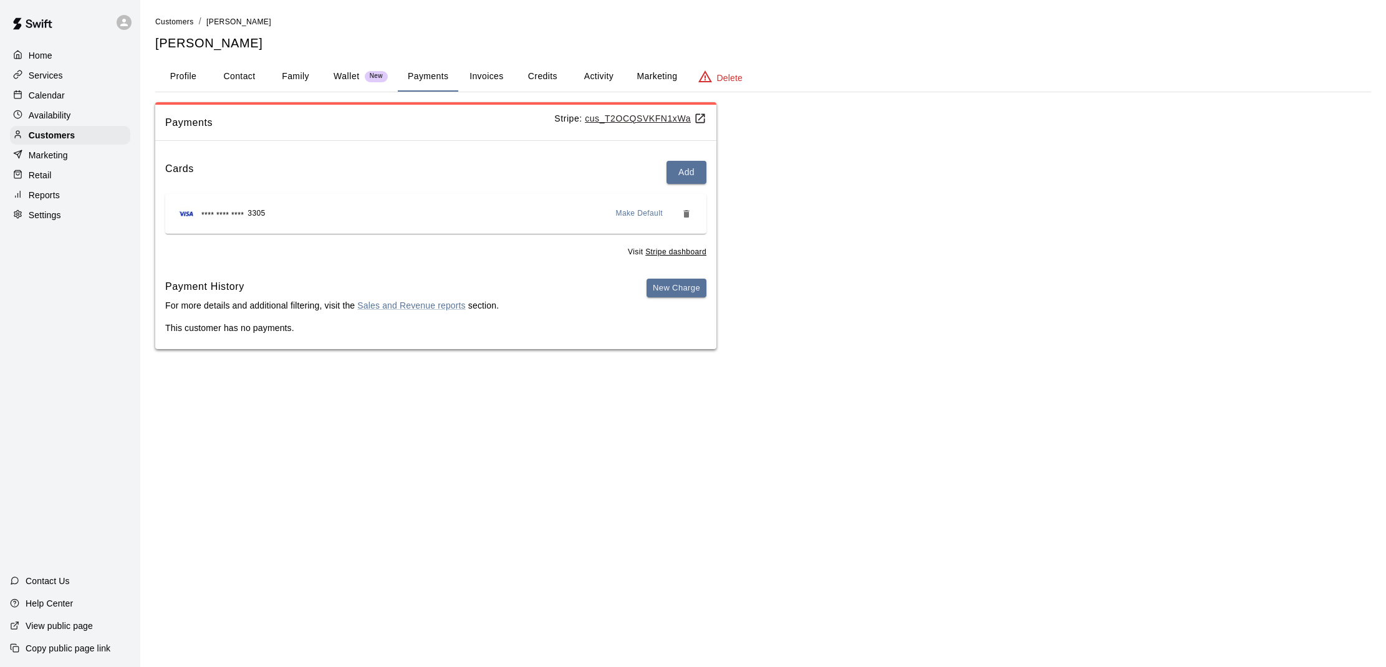
scroll to position [1, 0]
drag, startPoint x: 70, startPoint y: 86, endPoint x: 81, endPoint y: 94, distance: 13.3
click at [70, 86] on div "Calendar" at bounding box center [70, 95] width 120 height 19
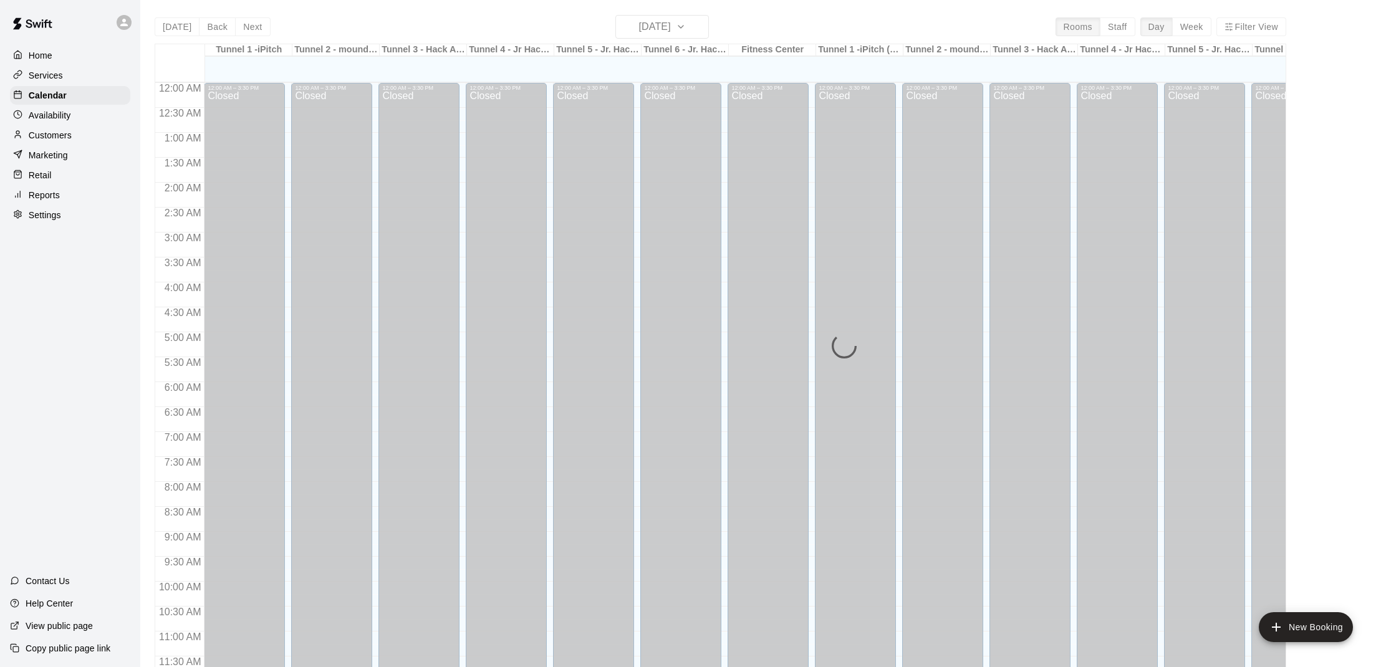
scroll to position [562, 0]
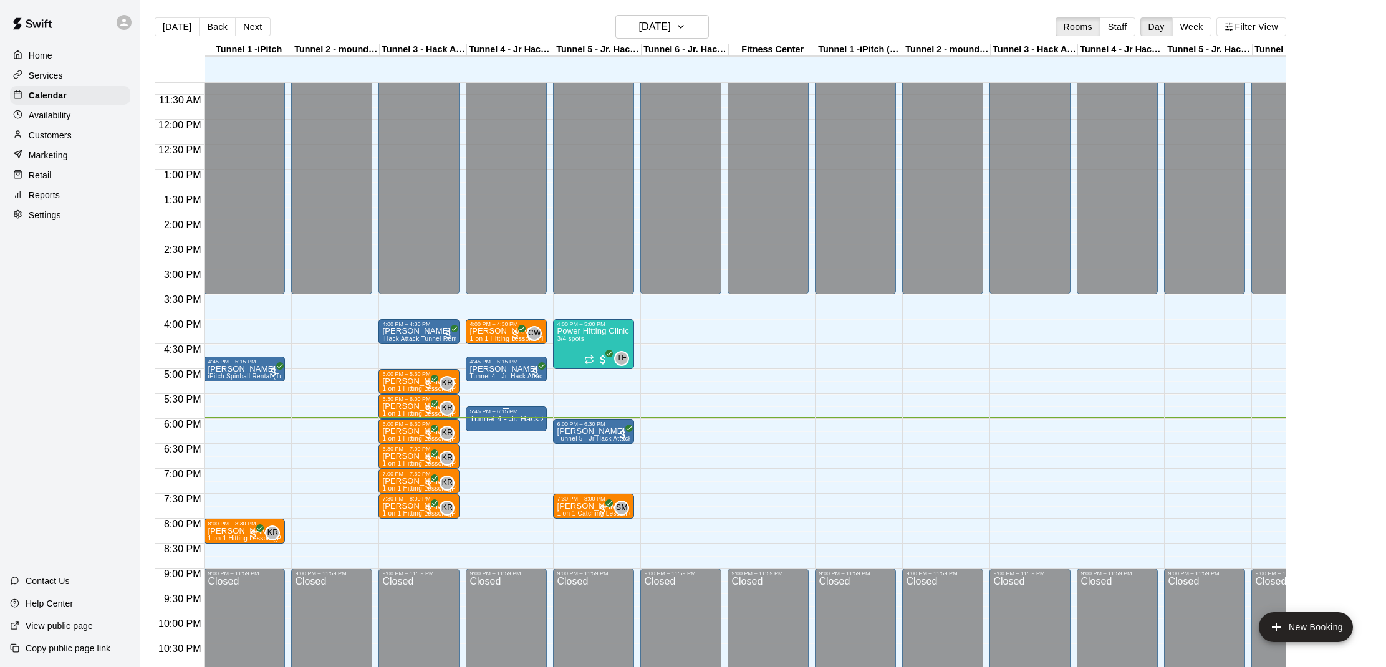
click at [523, 419] on p "Tunnel 4 - Jr. Hack Attack, Youth [GEOGRAPHIC_DATA]" at bounding box center [507, 419] width 74 height 0
click at [481, 459] on img "edit" at bounding box center [483, 462] width 14 height 14
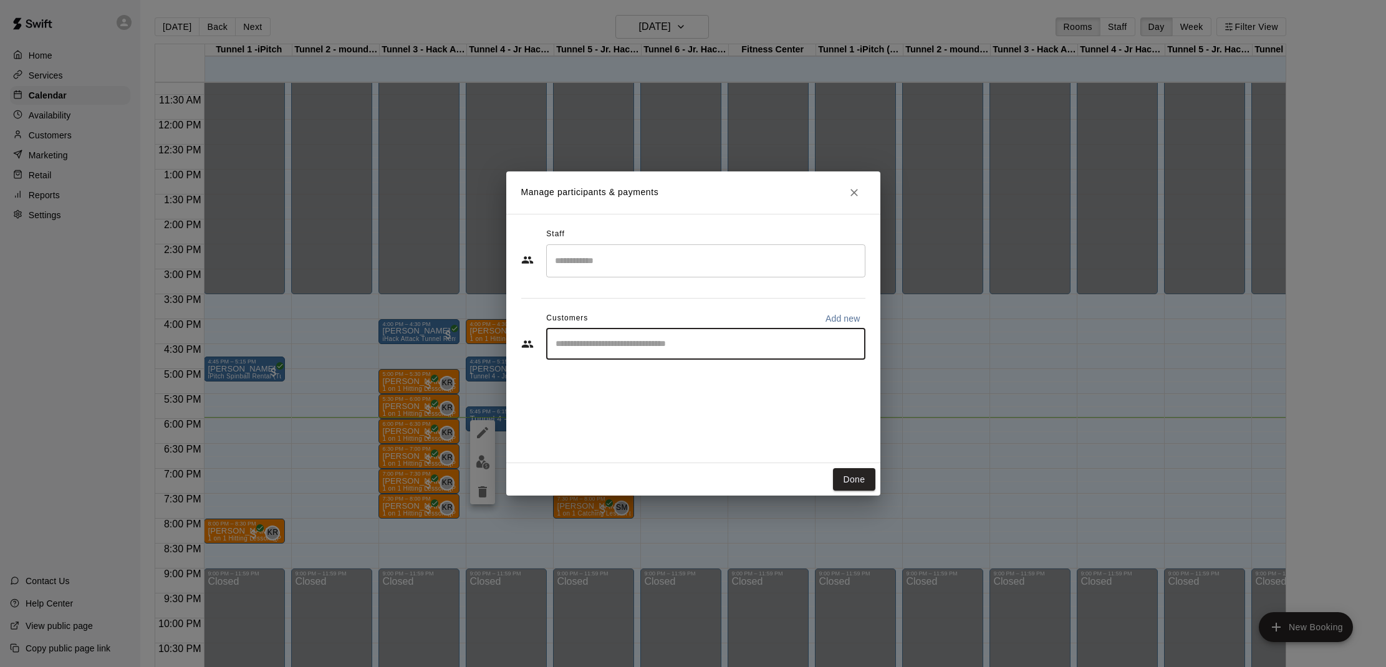
click at [735, 339] on input "Start typing to search customers..." at bounding box center [706, 344] width 308 height 12
type input "****"
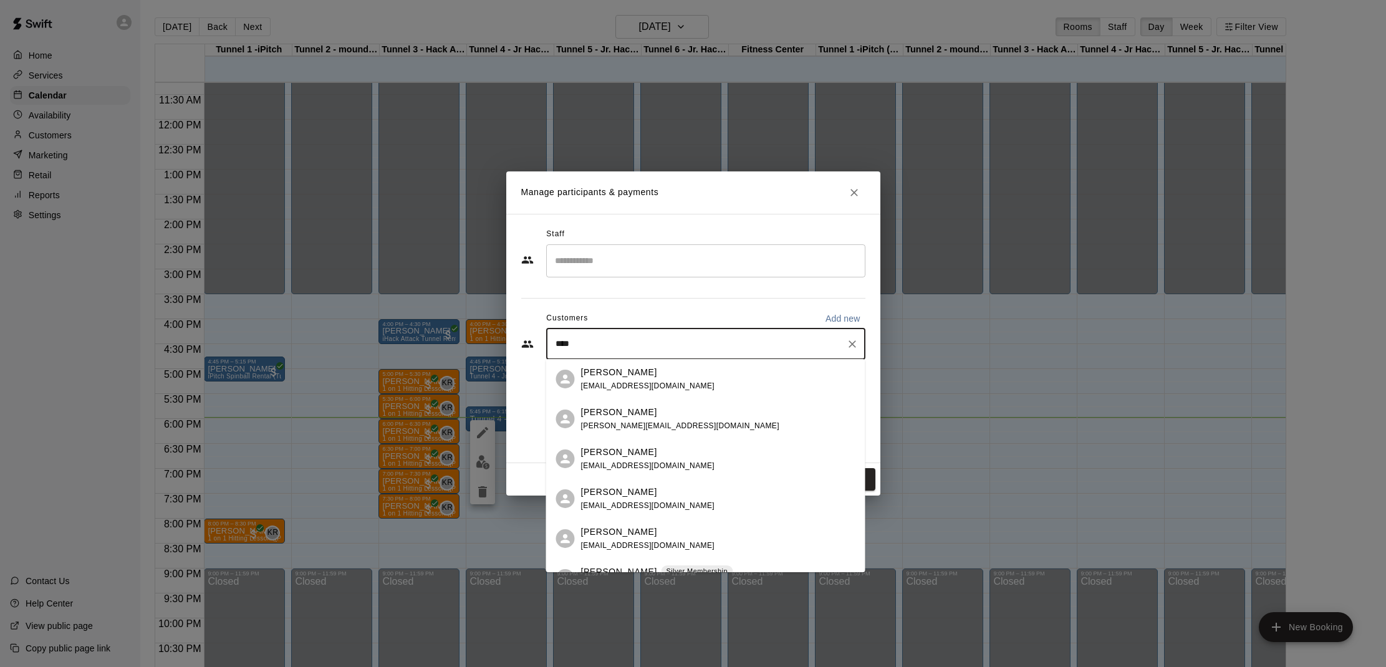
click at [690, 379] on div "[PERSON_NAME] [EMAIL_ADDRESS][DOMAIN_NAME]" at bounding box center [718, 379] width 274 height 27
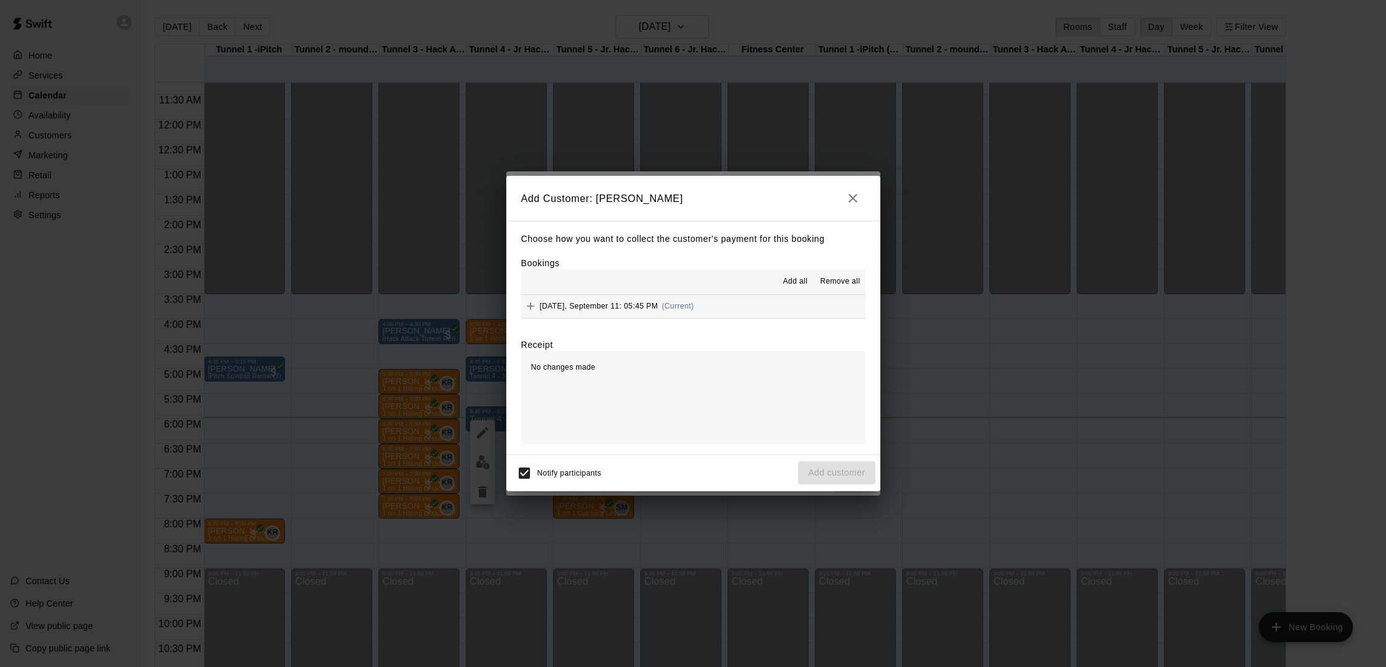
click at [795, 282] on span "Add all" at bounding box center [795, 282] width 25 height 12
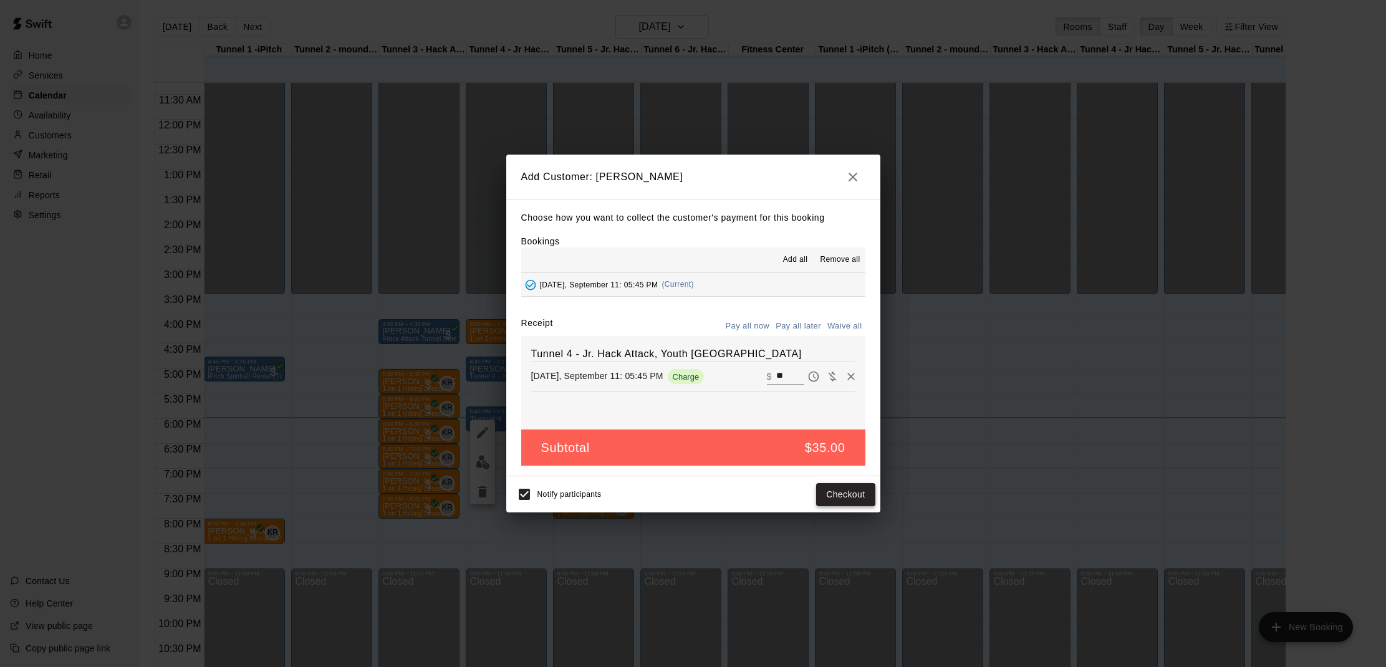
click at [847, 493] on button "Checkout" at bounding box center [845, 494] width 59 height 23
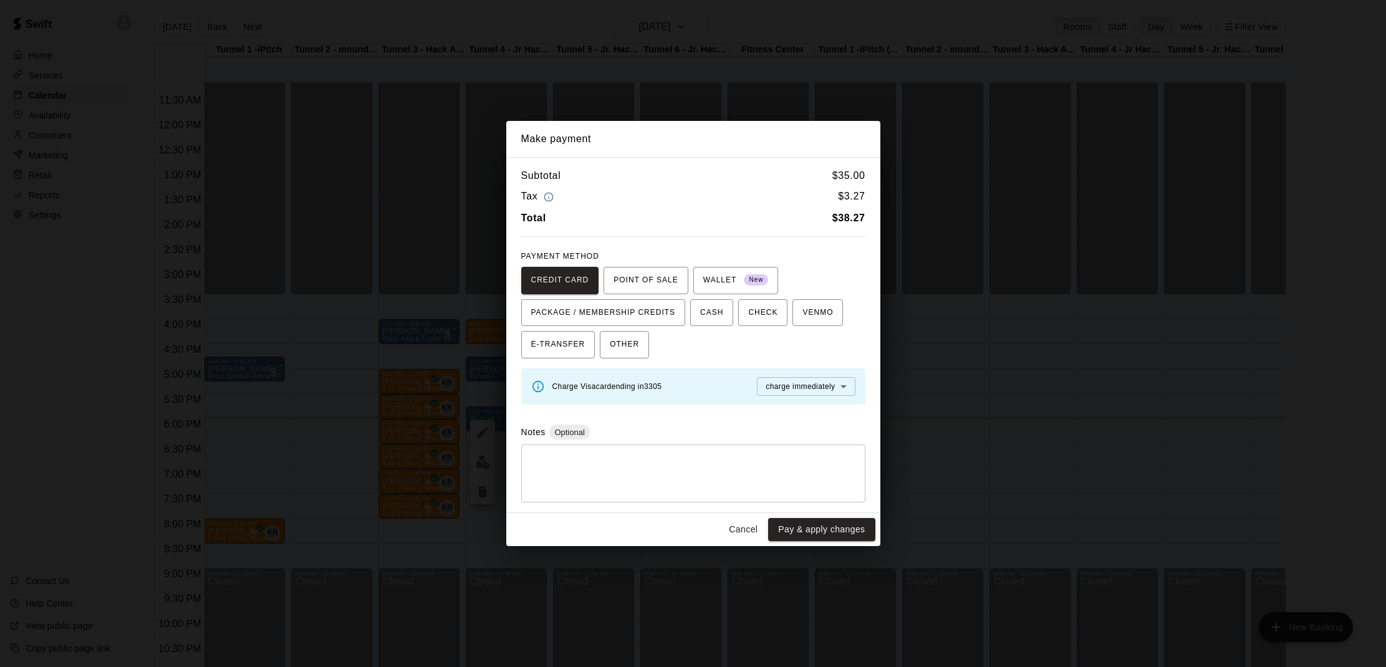
click at [844, 529] on button "Pay & apply changes" at bounding box center [821, 529] width 107 height 23
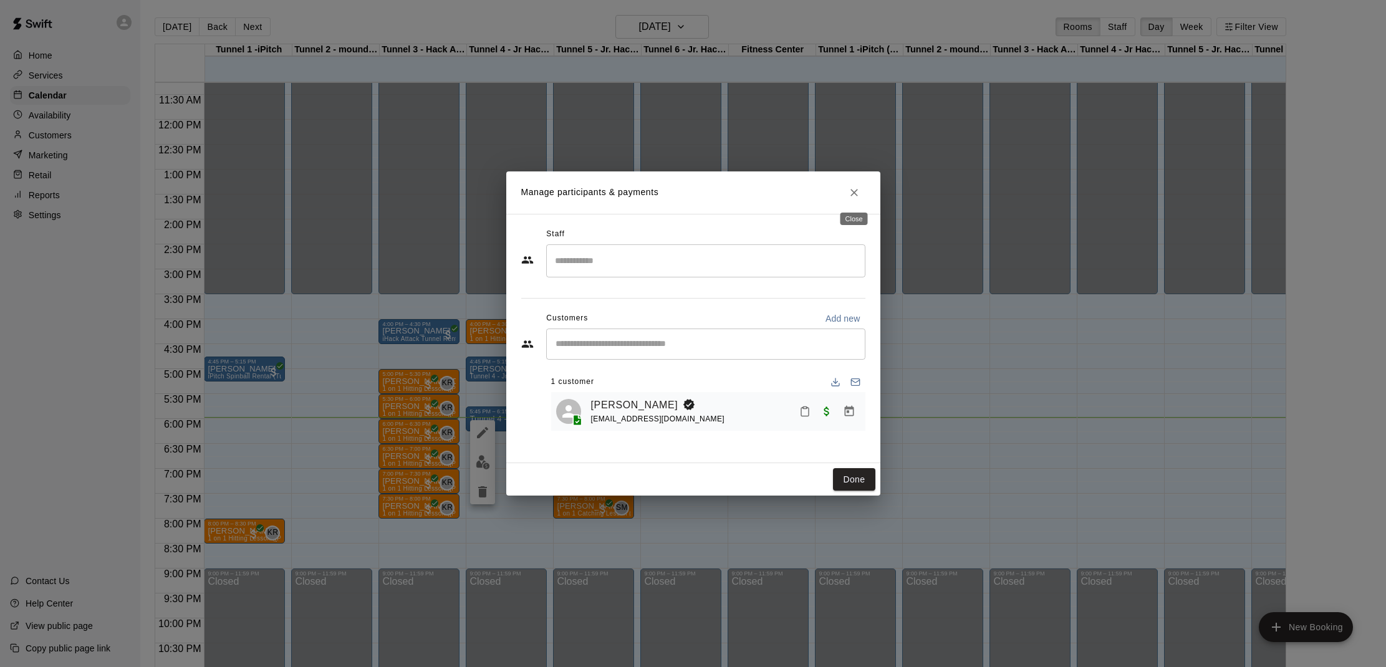
click at [851, 188] on icon "Close" at bounding box center [854, 192] width 12 height 12
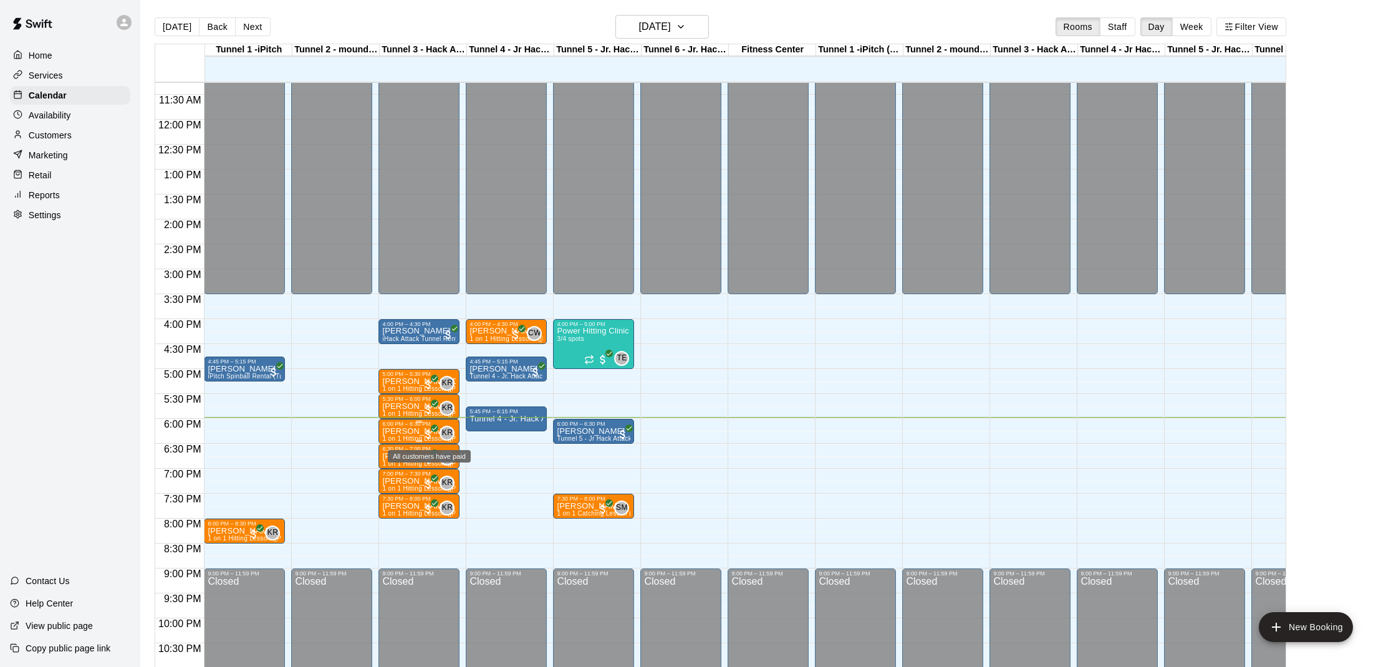
click at [438, 432] on icon "All customers have paid" at bounding box center [434, 428] width 7 height 7
click at [436, 463] on button "edit" at bounding box center [444, 467] width 25 height 24
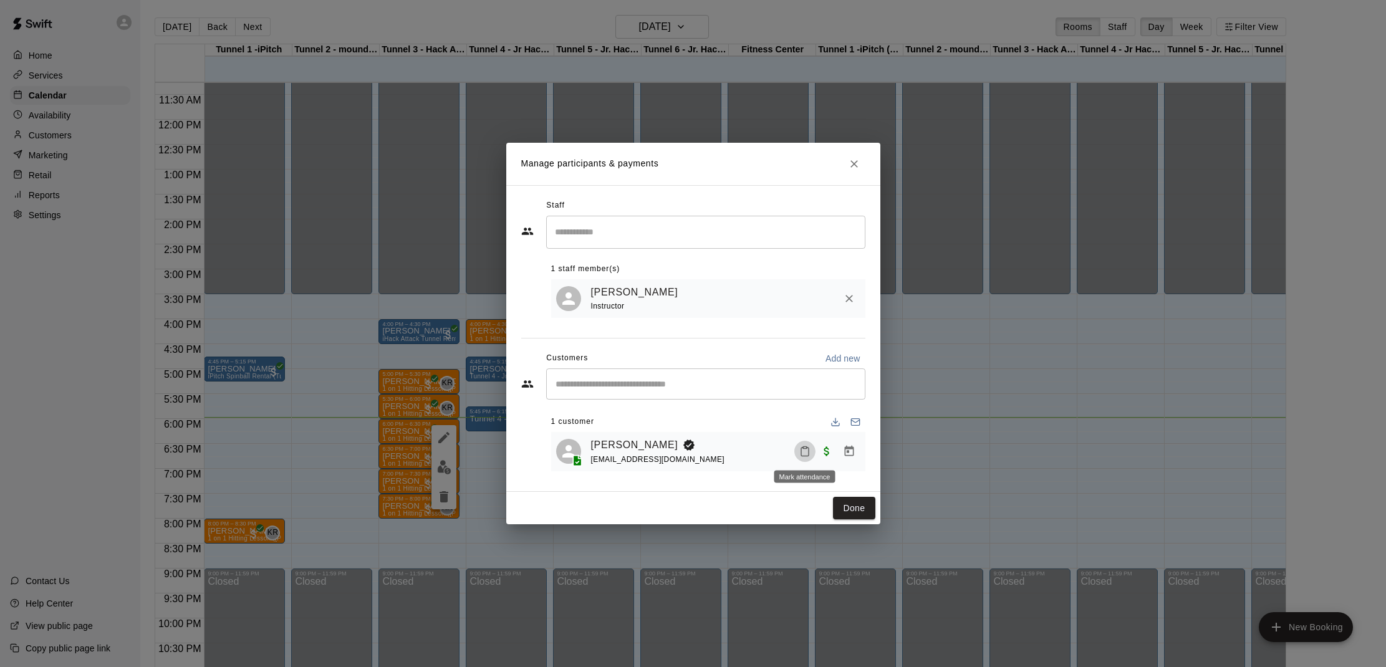
click at [813, 454] on button "Mark attendance" at bounding box center [804, 451] width 21 height 21
click at [833, 444] on li "[PERSON_NAME] attended" at bounding box center [877, 451] width 146 height 20
click at [862, 501] on button "Done" at bounding box center [854, 508] width 42 height 23
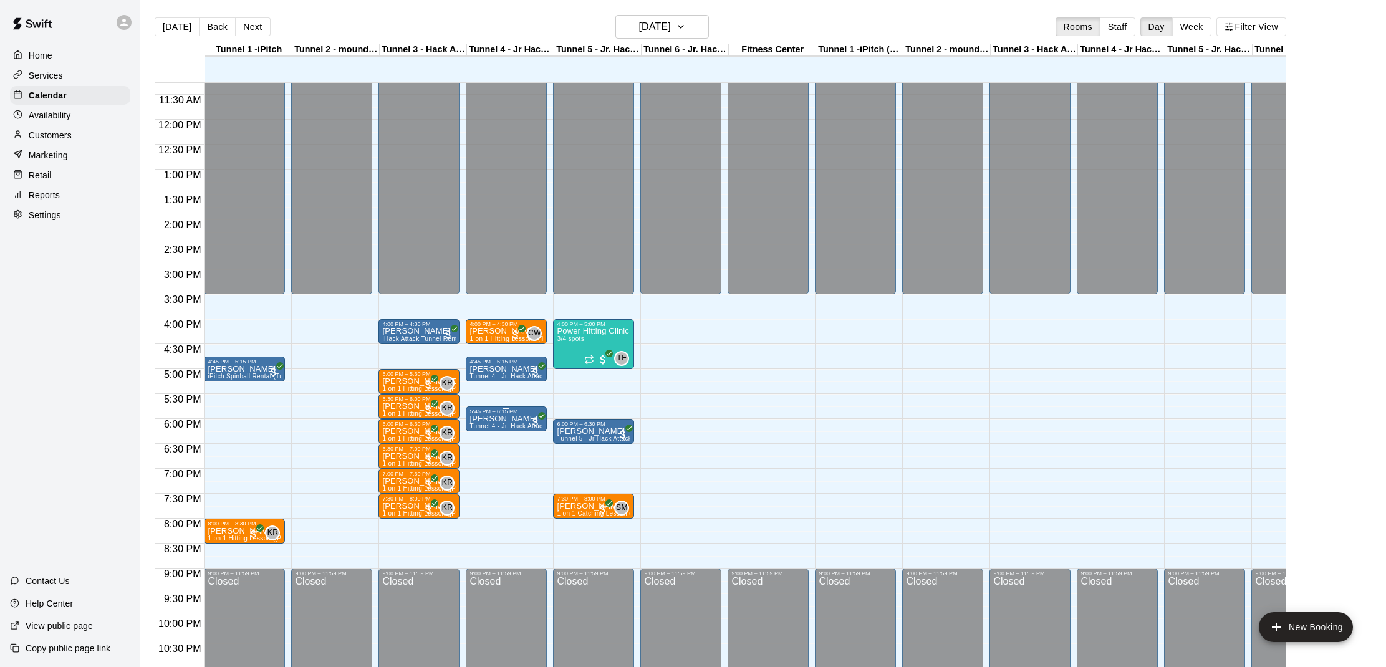
click at [501, 427] on span "Tunnel 4 - Jr. Hack Attack, Youth [GEOGRAPHIC_DATA]" at bounding box center [553, 426] width 167 height 7
click at [486, 461] on img "edit" at bounding box center [483, 466] width 14 height 14
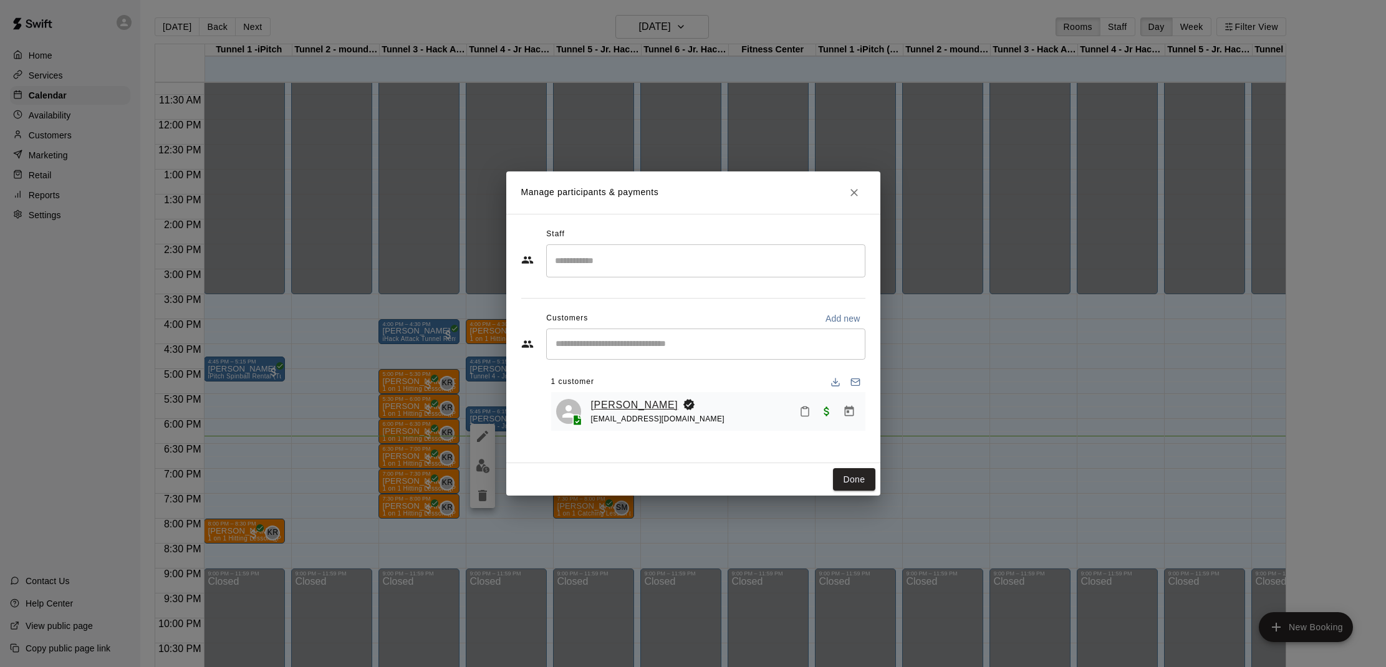
click at [595, 405] on link "[PERSON_NAME]" at bounding box center [634, 405] width 87 height 16
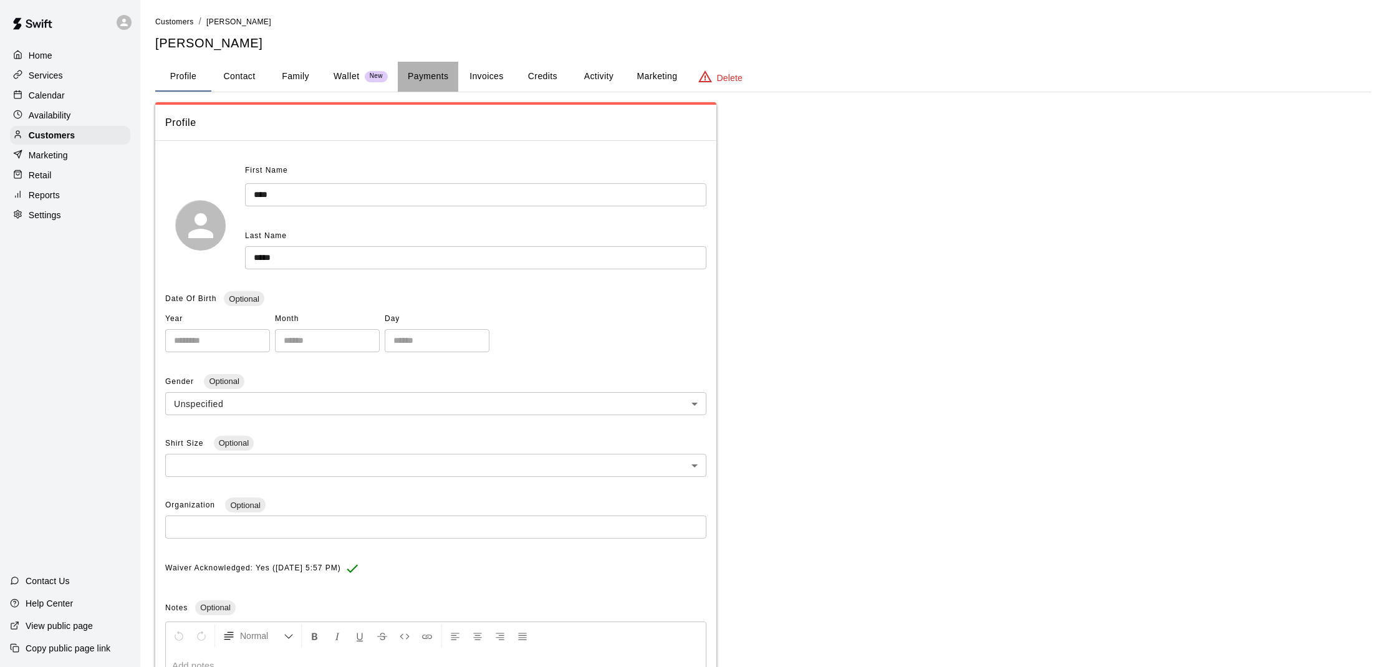
click at [432, 67] on button "Payments" at bounding box center [428, 77] width 60 height 30
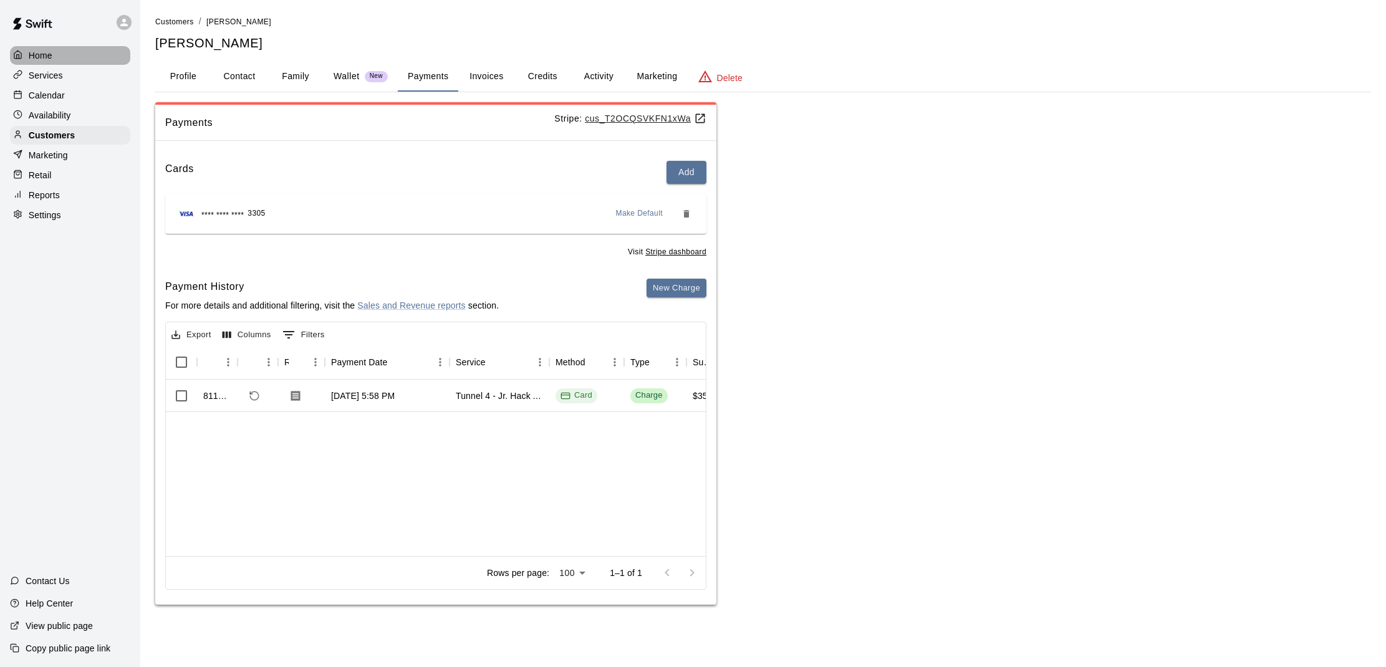
click at [57, 51] on div "Home" at bounding box center [70, 55] width 120 height 19
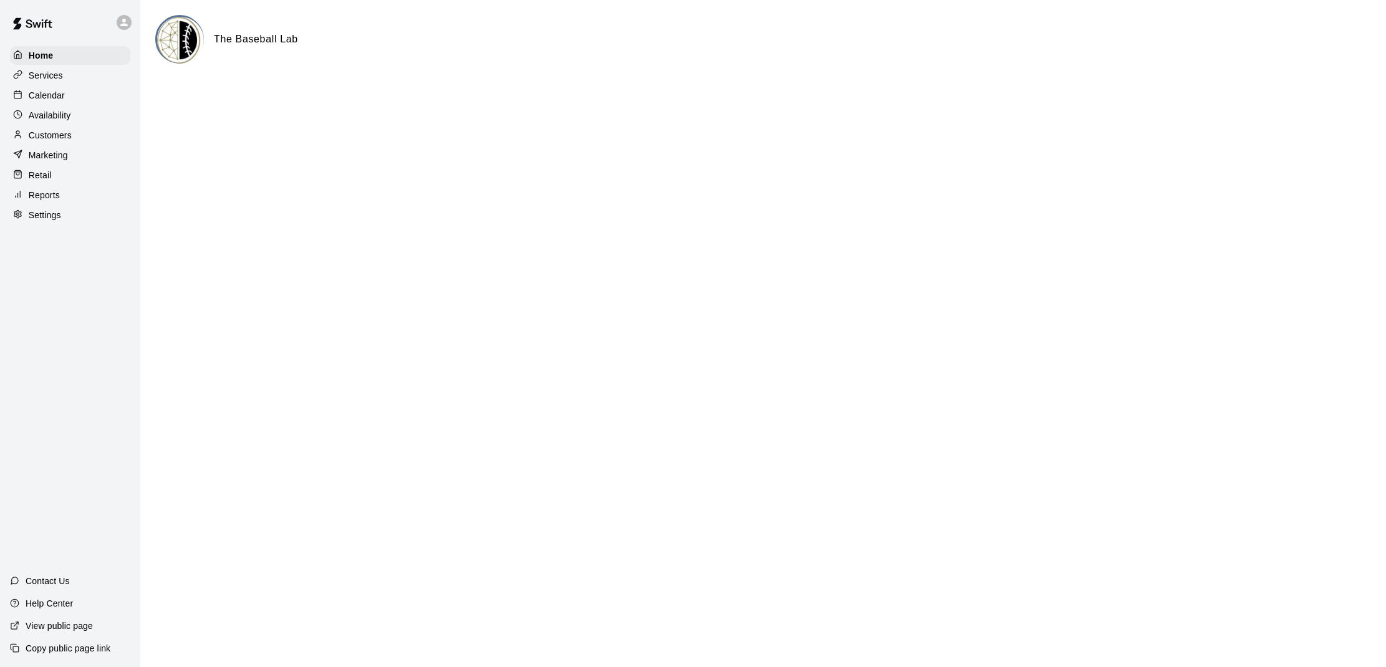
click at [59, 104] on div "Home Services Calendar Availability Customers Marketing Retail Reports Settings" at bounding box center [70, 135] width 140 height 181
click at [54, 94] on p "Calendar" at bounding box center [47, 95] width 36 height 12
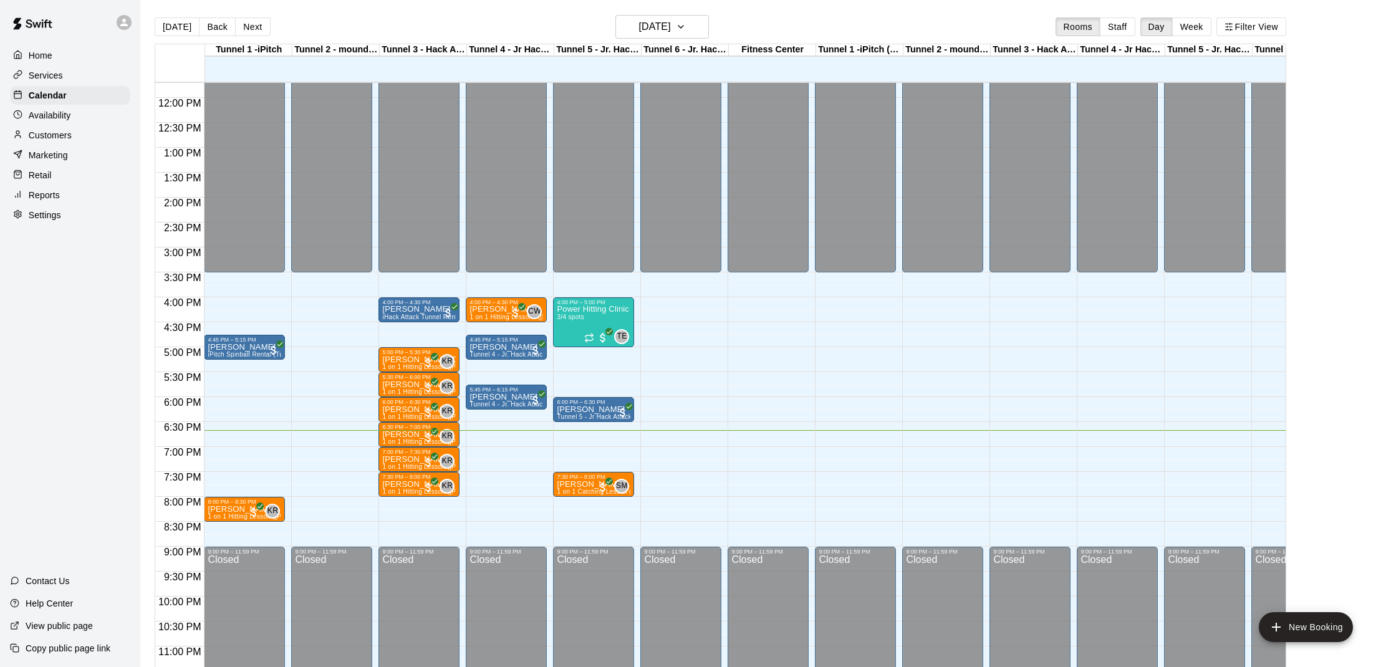
scroll to position [587, 0]
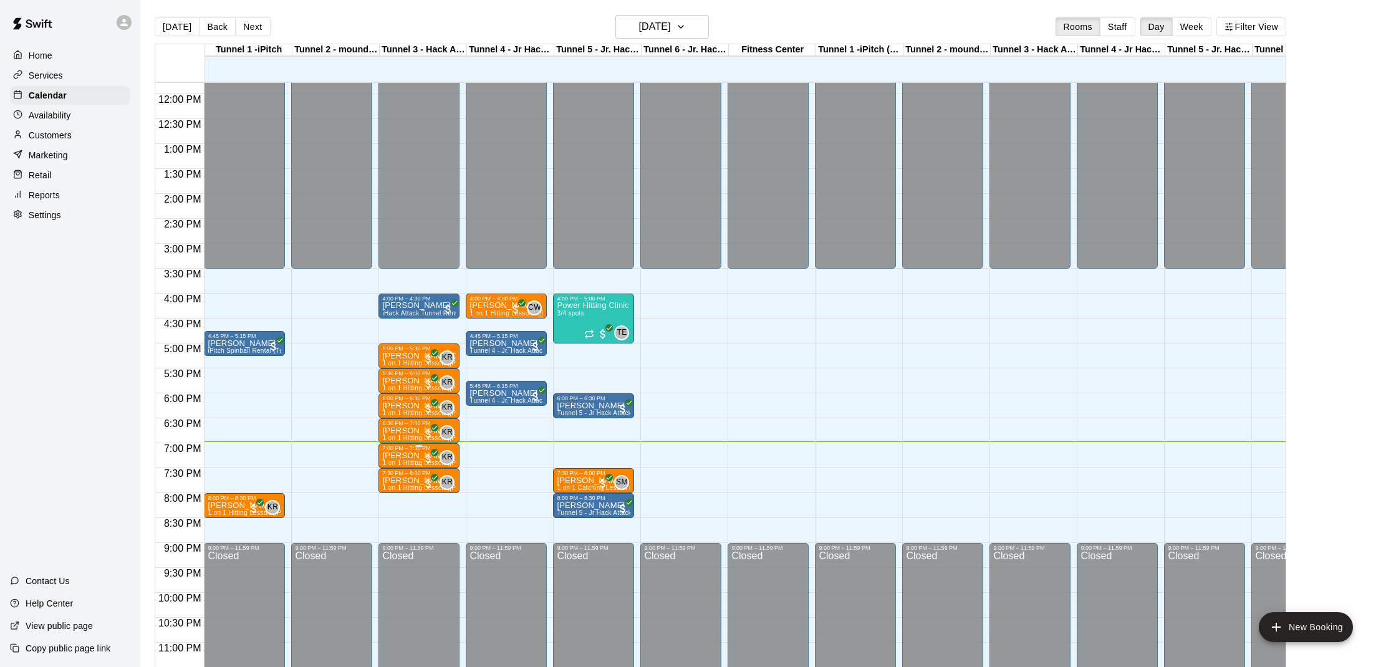
click at [398, 494] on img "edit" at bounding box center [395, 495] width 14 height 14
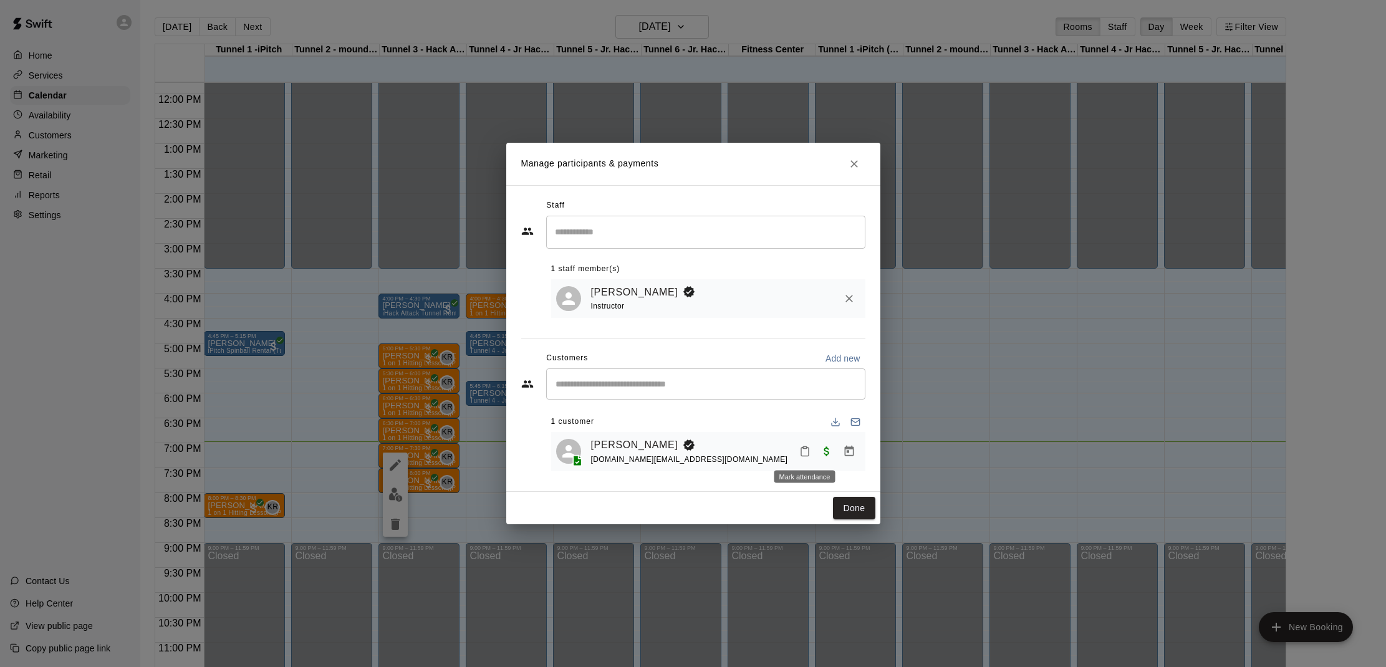
click at [804, 450] on icon "Mark attendance" at bounding box center [804, 451] width 11 height 11
click at [821, 450] on icon at bounding box center [824, 455] width 11 height 11
click at [846, 508] on button "Done" at bounding box center [854, 508] width 42 height 23
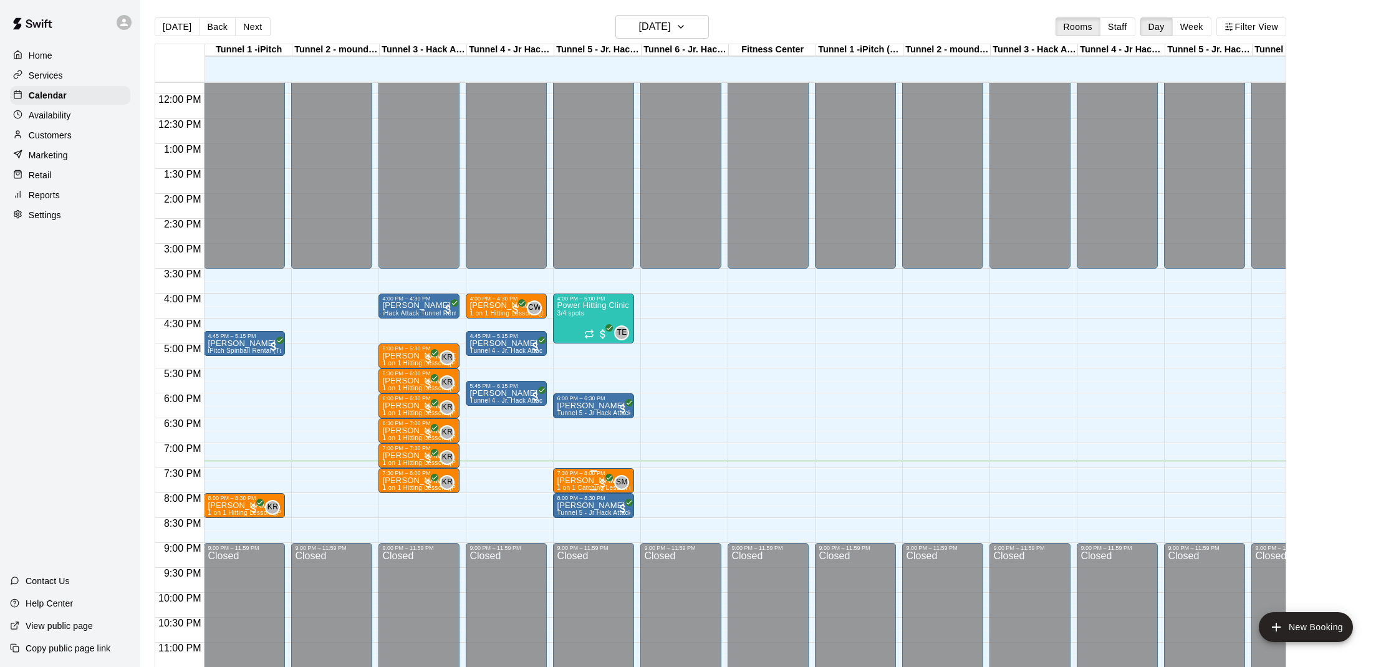
click at [569, 473] on div "7:30 PM – 8:00 PM" at bounding box center [594, 473] width 74 height 6
click at [567, 514] on img "edit" at bounding box center [570, 513] width 14 height 14
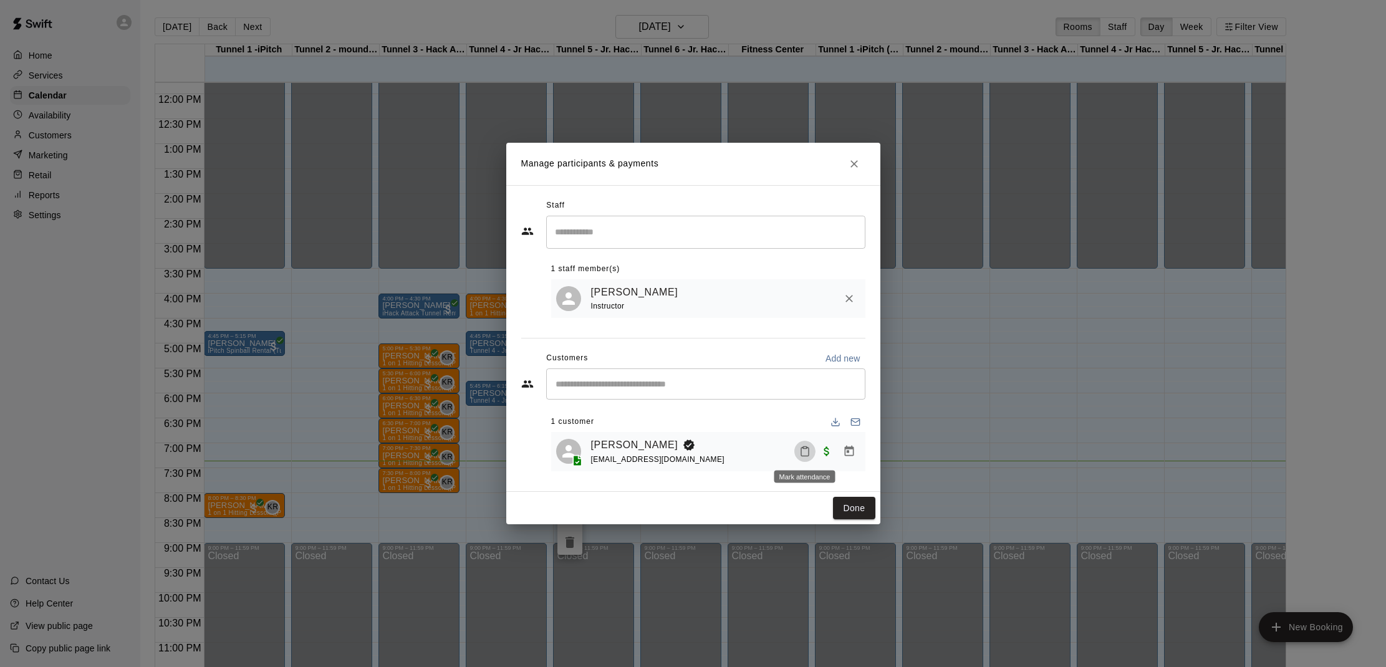
drag, startPoint x: 808, startPoint y: 452, endPoint x: 826, endPoint y: 460, distance: 19.6
click at [823, 458] on div at bounding box center [827, 451] width 66 height 22
click at [806, 451] on icon "Mark attendance" at bounding box center [804, 451] width 11 height 11
click at [824, 454] on icon at bounding box center [824, 455] width 11 height 11
click at [847, 509] on button "Done" at bounding box center [854, 508] width 42 height 23
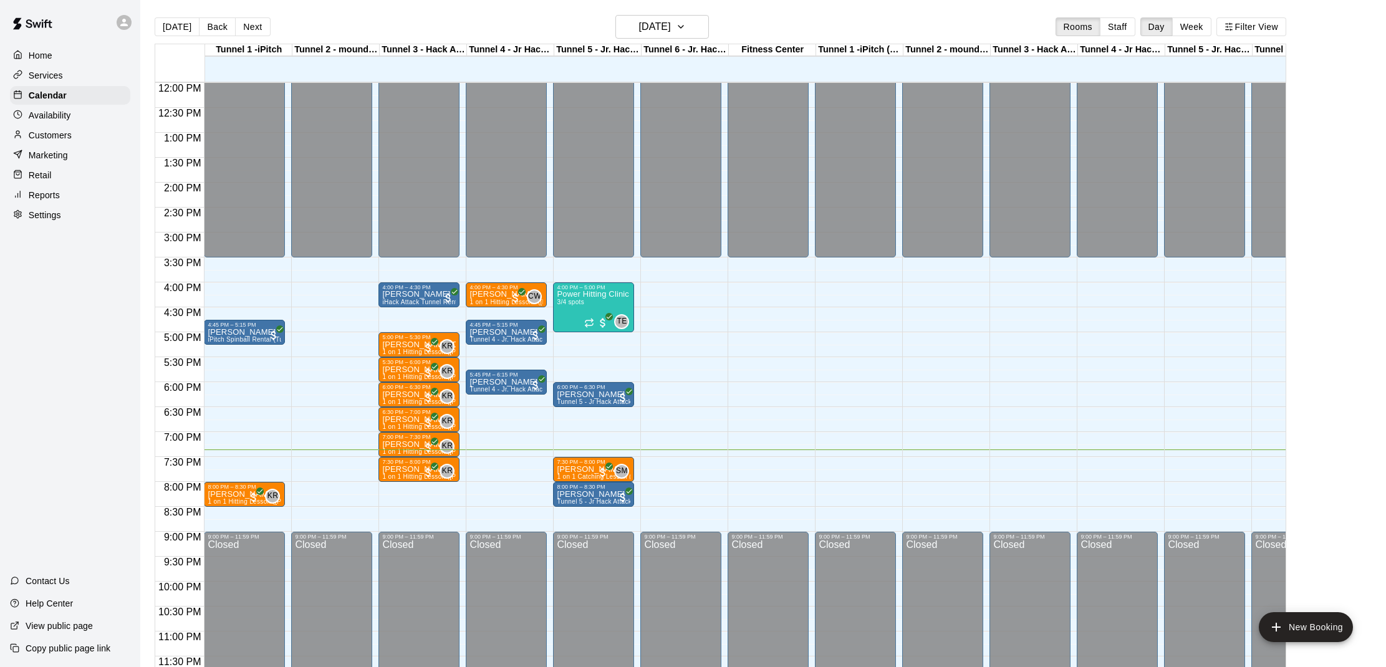
scroll to position [599, 0]
click at [914, 1] on main "[DATE] Back [DATE][DATE] Rooms Staff Day Week Filter View Tunnel 1 -iPitch 11 T…" at bounding box center [763, 343] width 1246 height 687
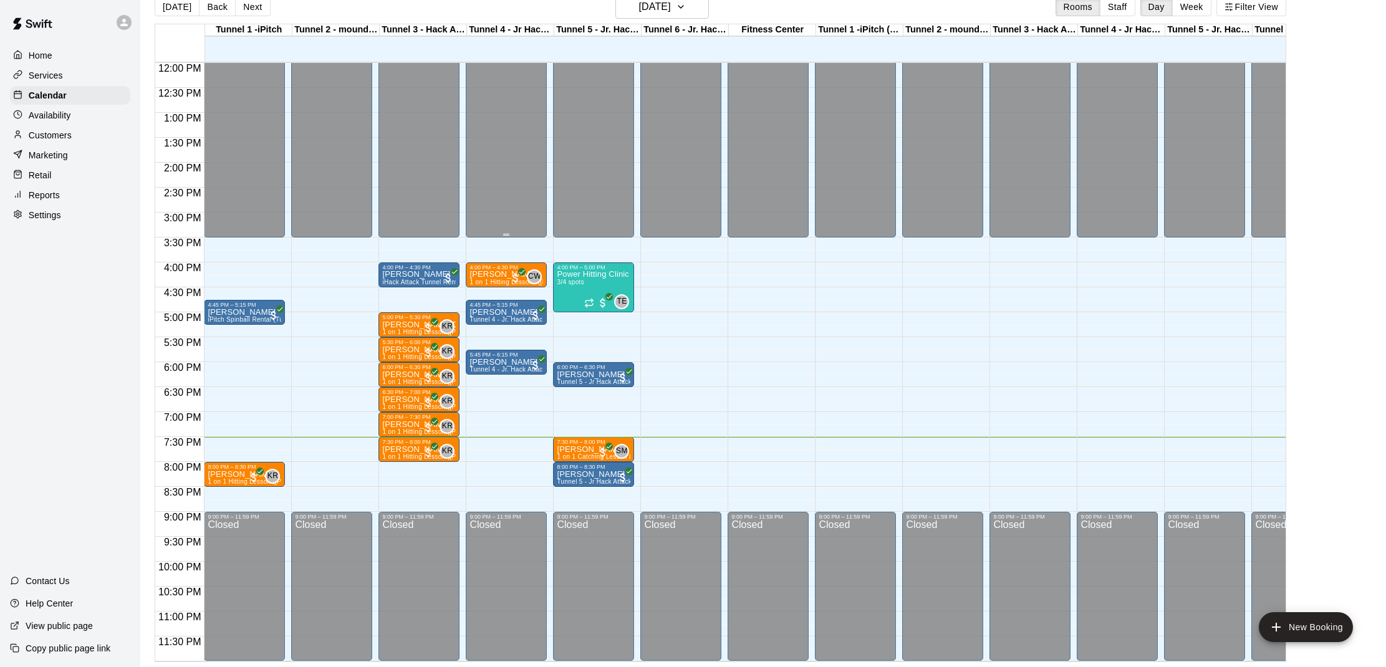
scroll to position [20, 0]
click at [428, 447] on span "All customers have paid" at bounding box center [428, 452] width 12 height 12
click at [432, 491] on img "edit" at bounding box center [435, 488] width 14 height 14
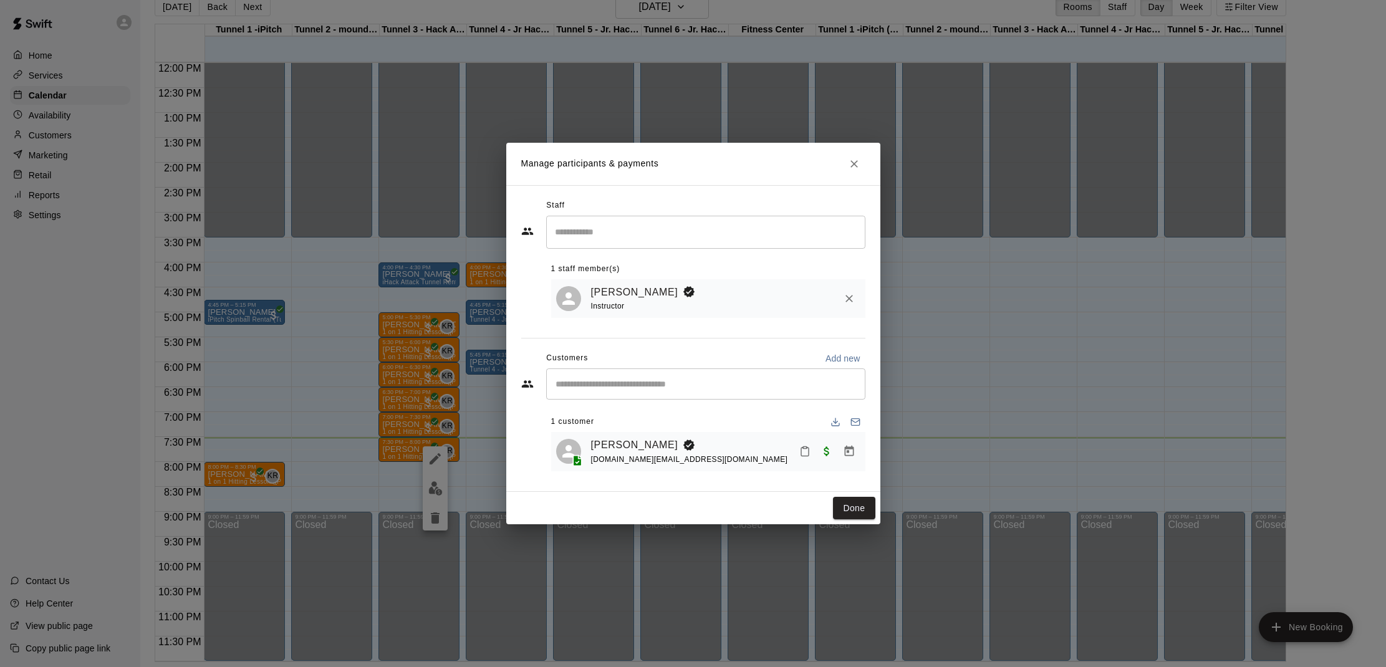
click at [803, 450] on icon "Mark attendance" at bounding box center [804, 451] width 11 height 11
drag, startPoint x: 821, startPoint y: 450, endPoint x: 846, endPoint y: 483, distance: 40.9
click at [821, 451] on icon at bounding box center [824, 455] width 11 height 11
click at [857, 508] on button "Done" at bounding box center [854, 508] width 42 height 23
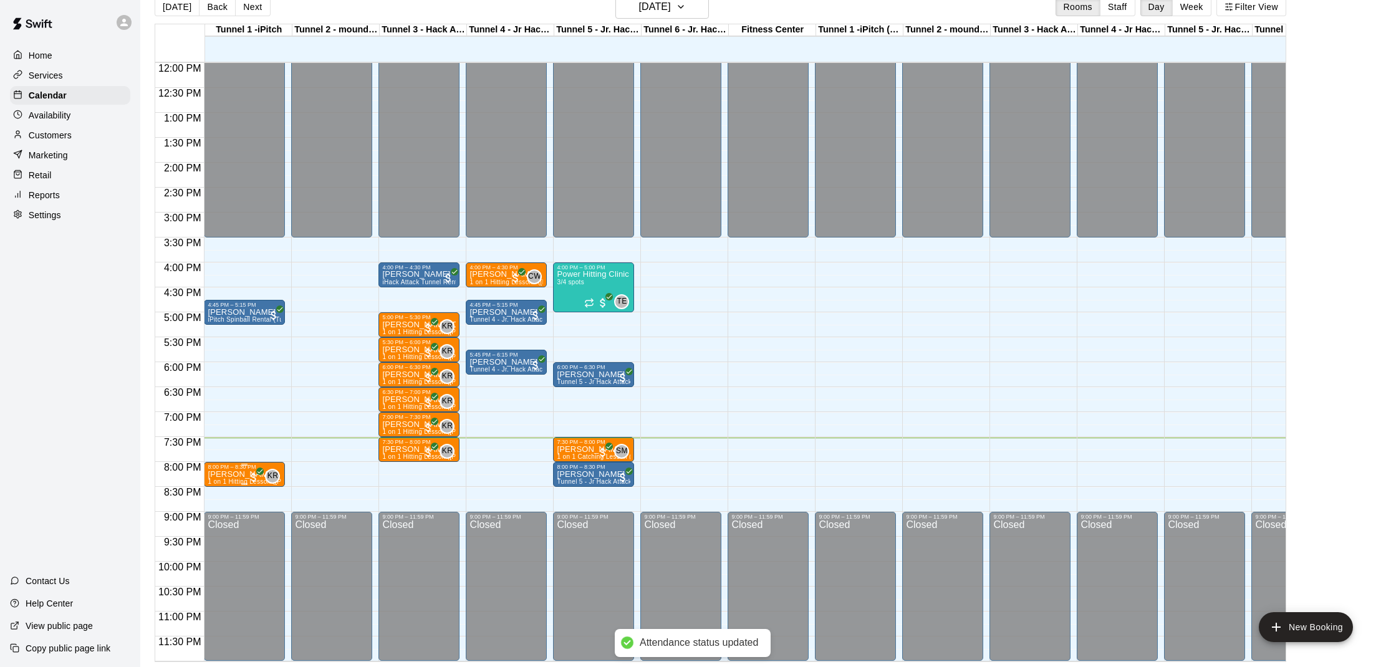
click at [245, 475] on p "[PERSON_NAME]" at bounding box center [245, 475] width 74 height 0
drag, startPoint x: 312, startPoint y: 478, endPoint x: 320, endPoint y: 478, distance: 7.5
click at [319, 478] on div at bounding box center [693, 333] width 1386 height 667
click at [219, 475] on p "[PERSON_NAME]" at bounding box center [245, 475] width 74 height 0
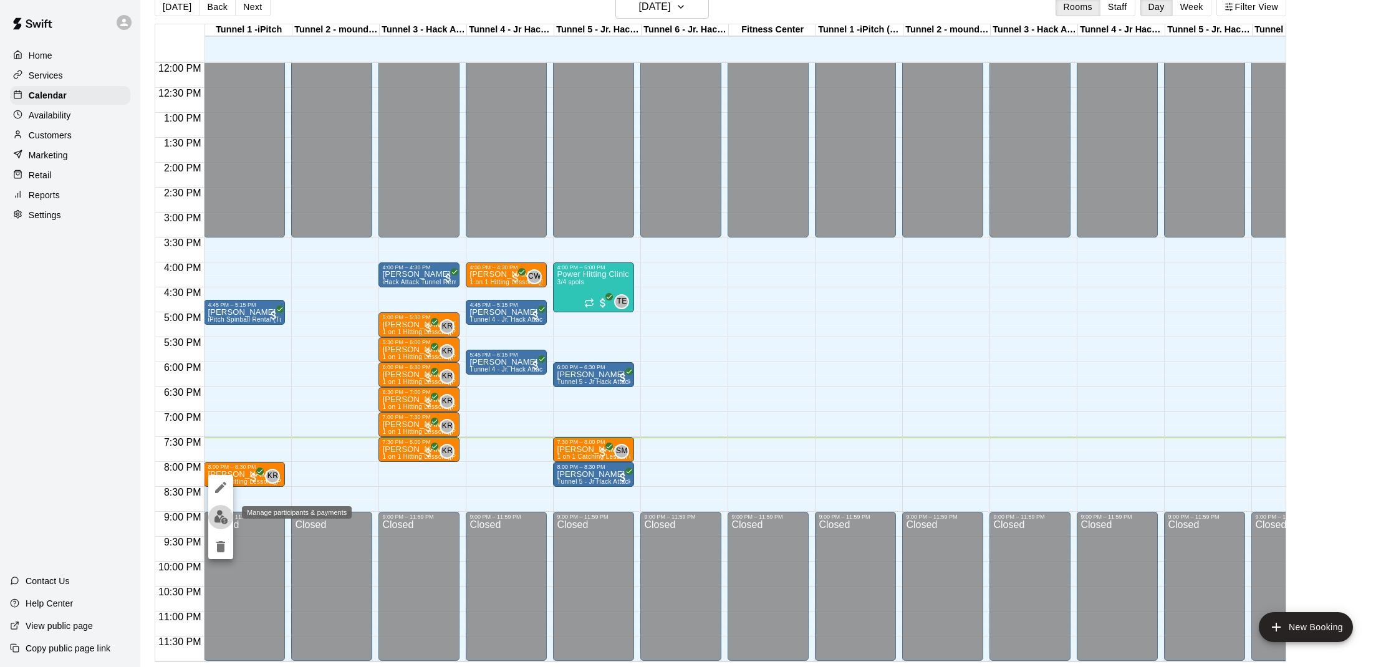
click at [222, 516] on img "edit" at bounding box center [221, 517] width 14 height 14
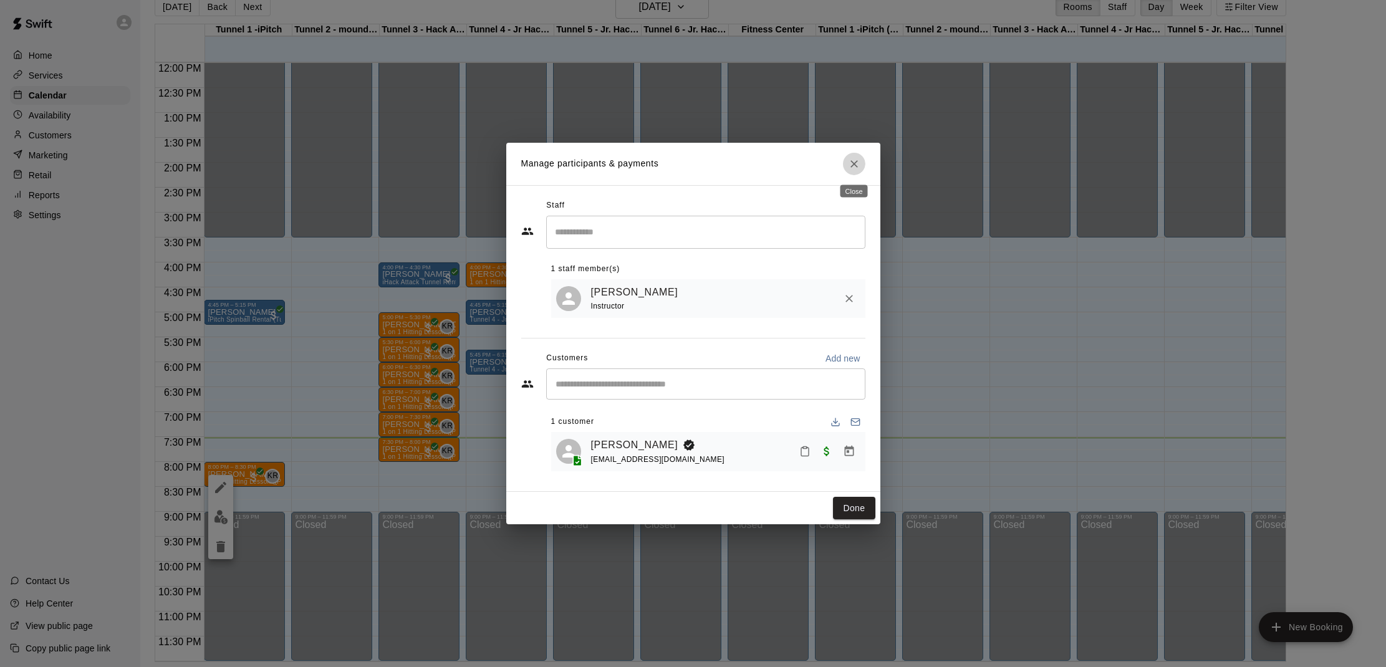
click at [854, 168] on icon "Close" at bounding box center [854, 164] width 12 height 12
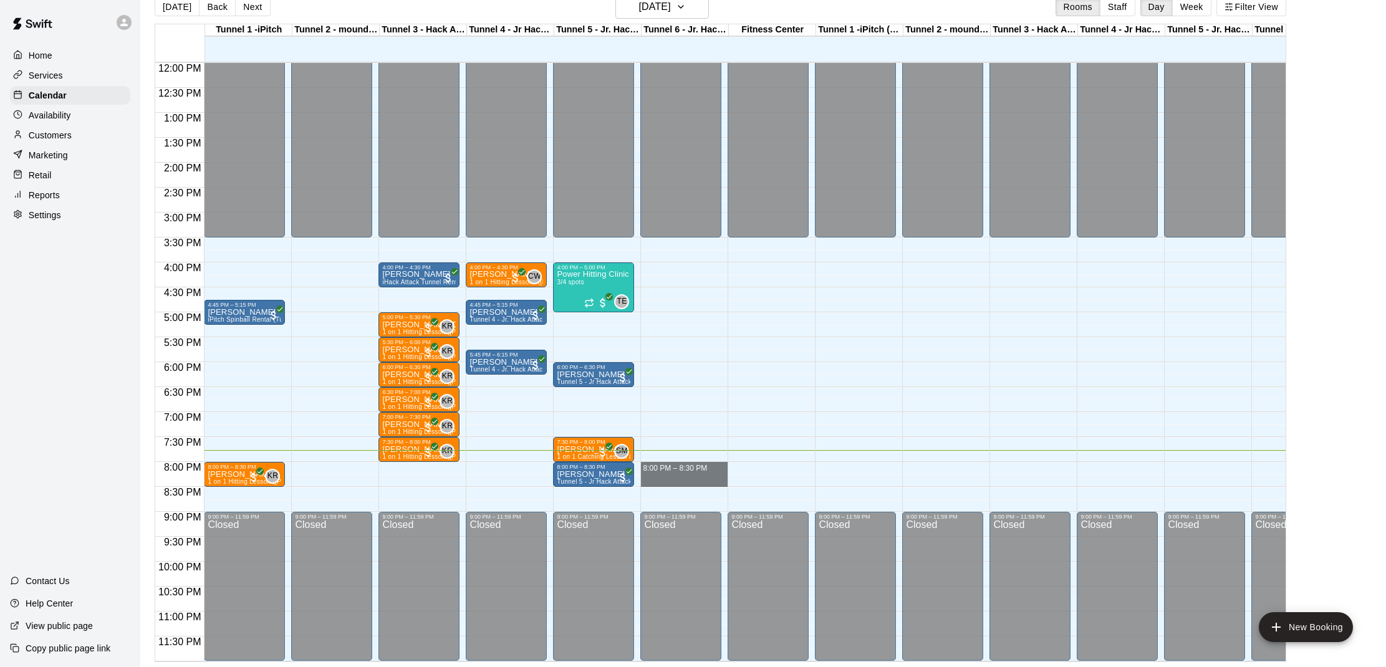
drag, startPoint x: 648, startPoint y: 465, endPoint x: 648, endPoint y: 476, distance: 10.6
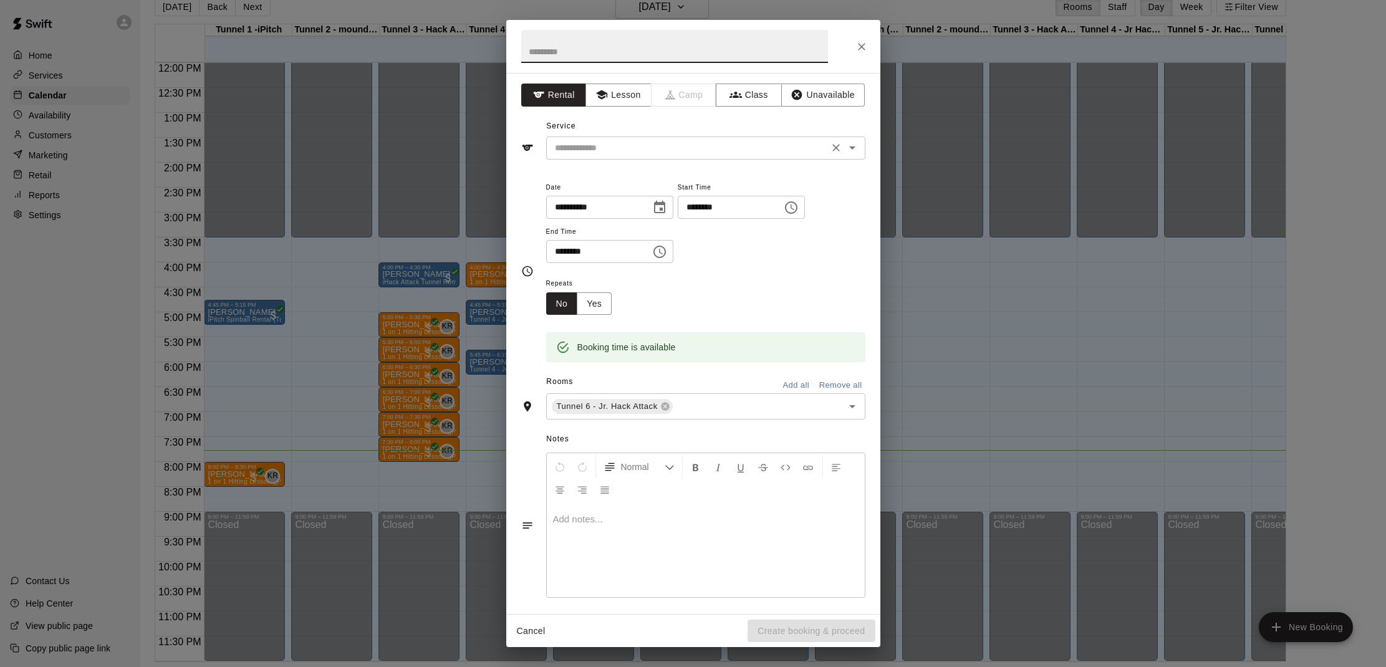
click at [721, 142] on input "text" at bounding box center [687, 148] width 275 height 16
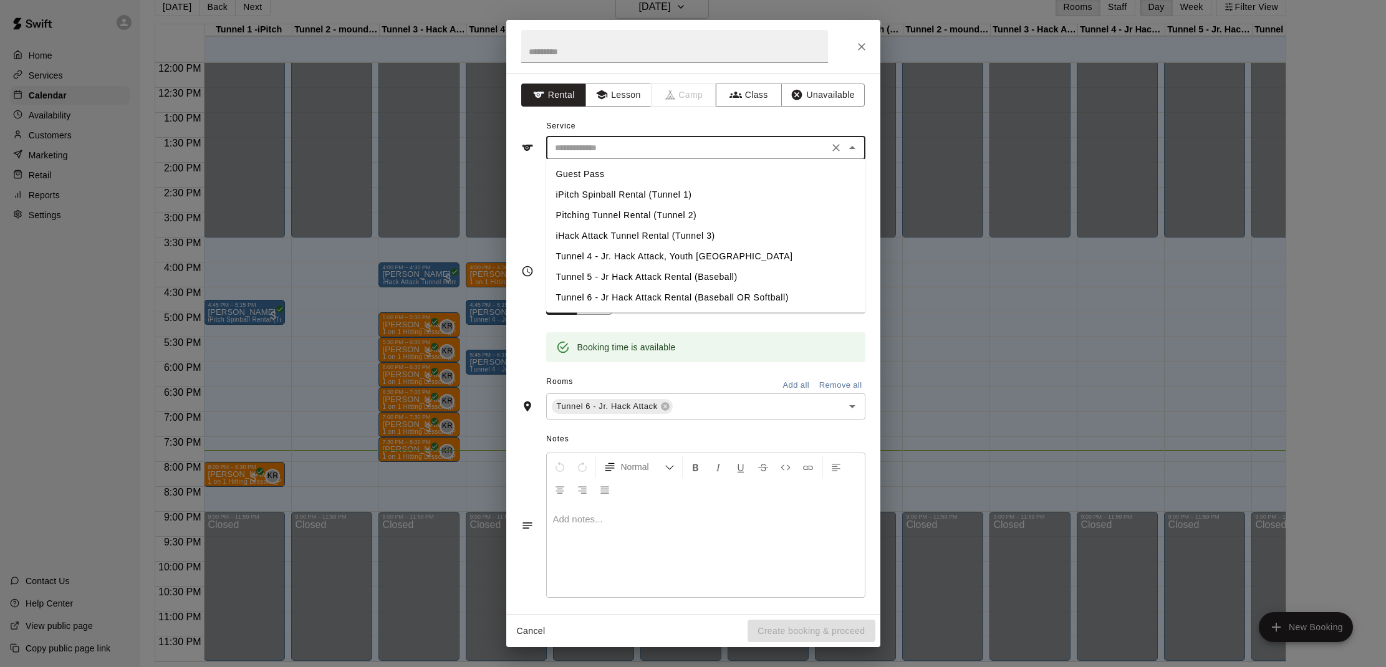
click at [692, 294] on li "Tunnel 6 - Jr Hack Attack Rental (Baseball OR Softball)" at bounding box center [705, 297] width 319 height 21
type input "**********"
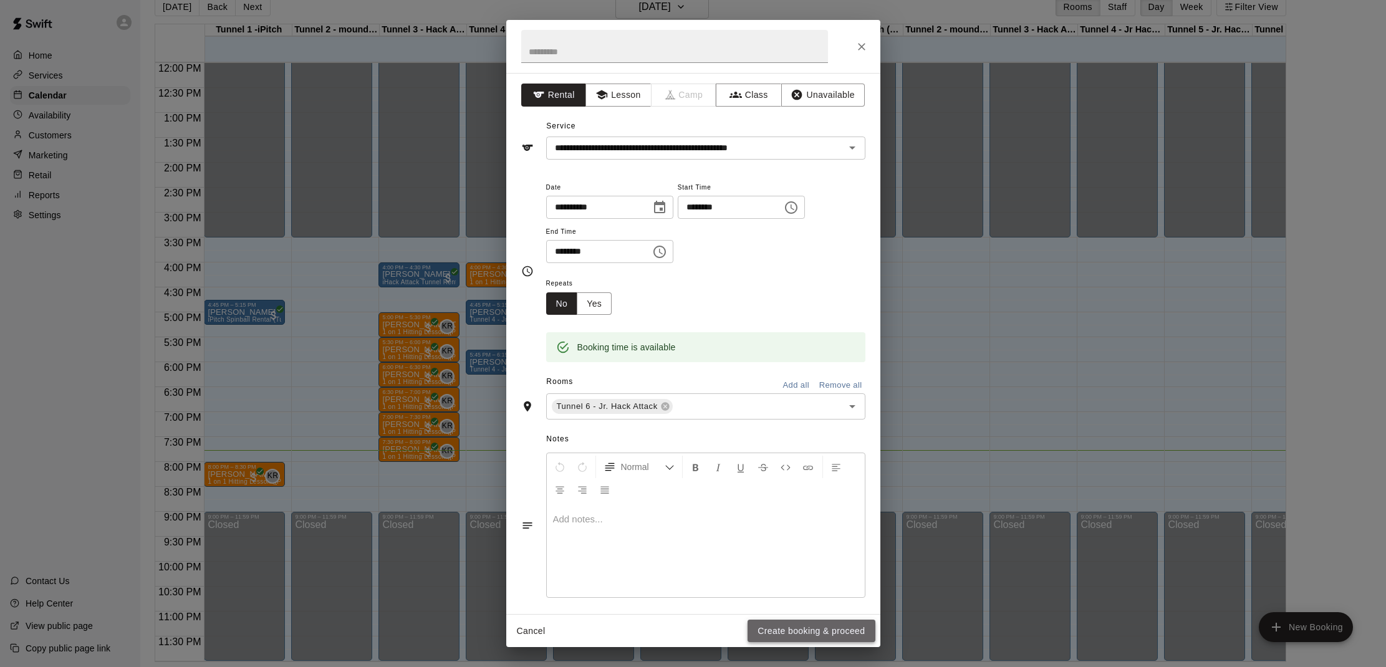
click at [766, 633] on button "Create booking & proceed" at bounding box center [811, 631] width 127 height 23
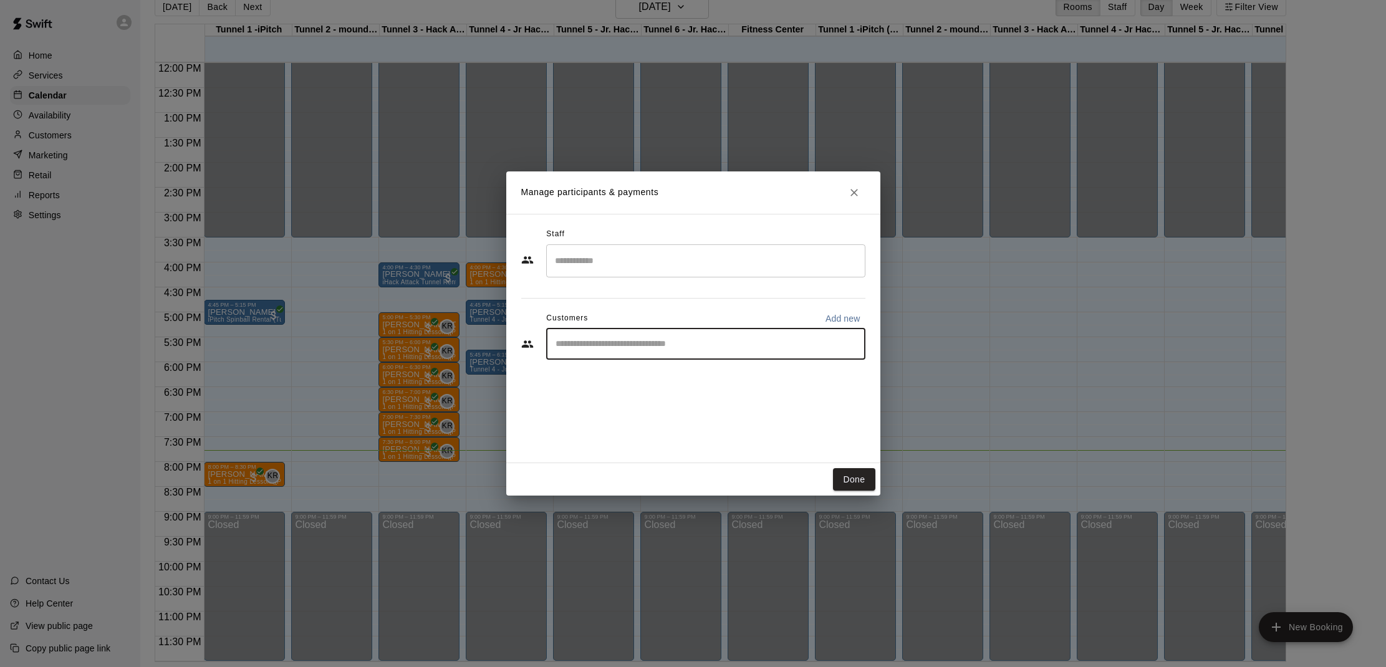
click at [687, 340] on input "Start typing to search customers..." at bounding box center [706, 344] width 308 height 12
type input "*****"
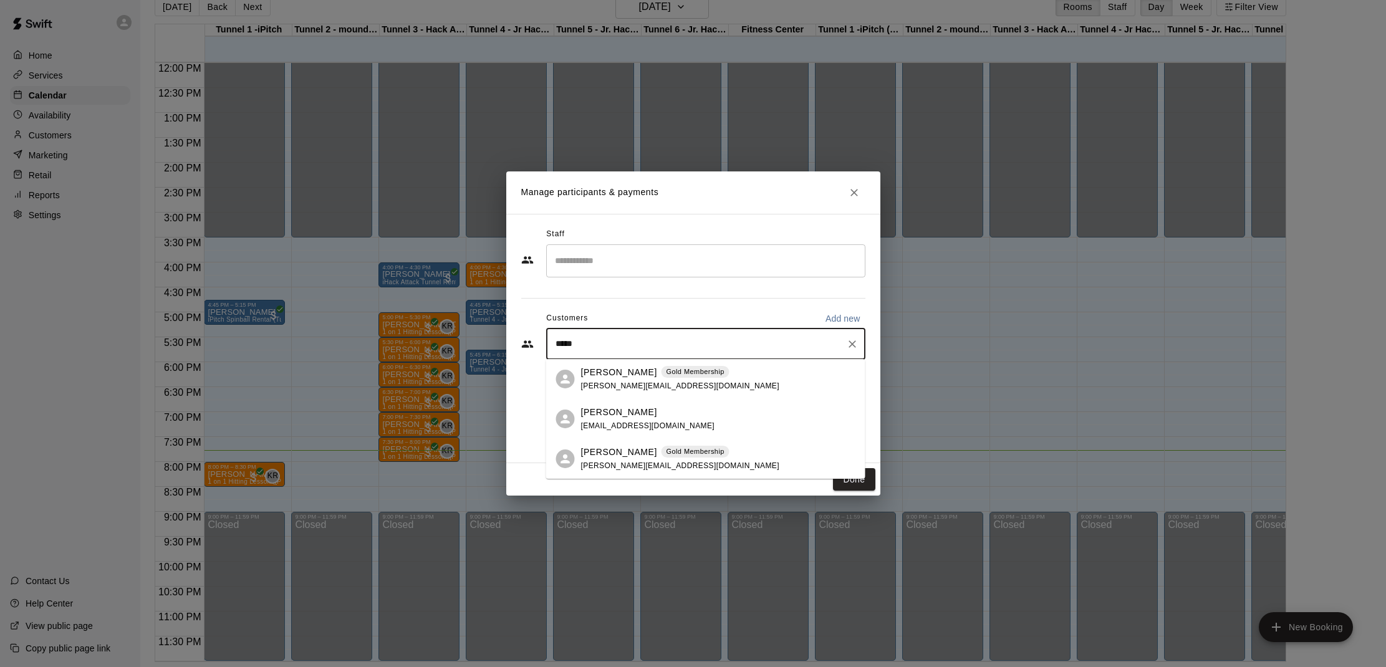
click at [635, 454] on p "[PERSON_NAME]" at bounding box center [619, 452] width 76 height 13
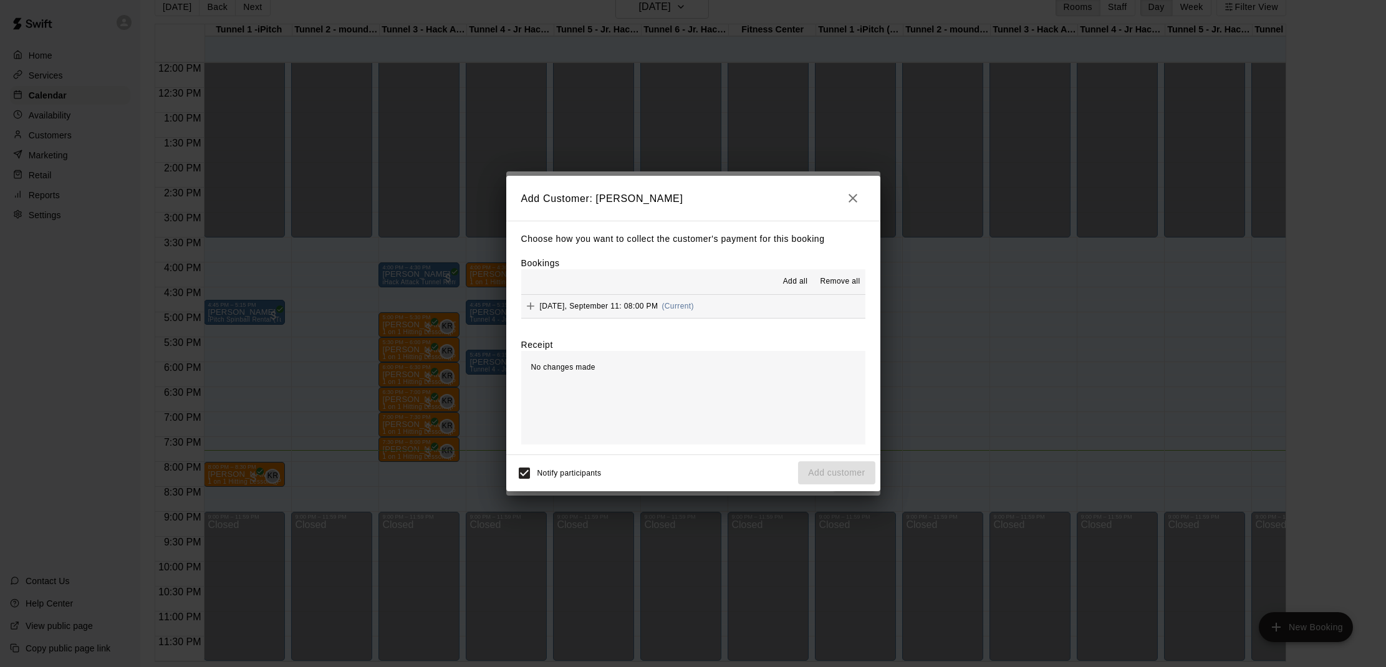
click at [798, 281] on span "Add all" at bounding box center [795, 282] width 25 height 12
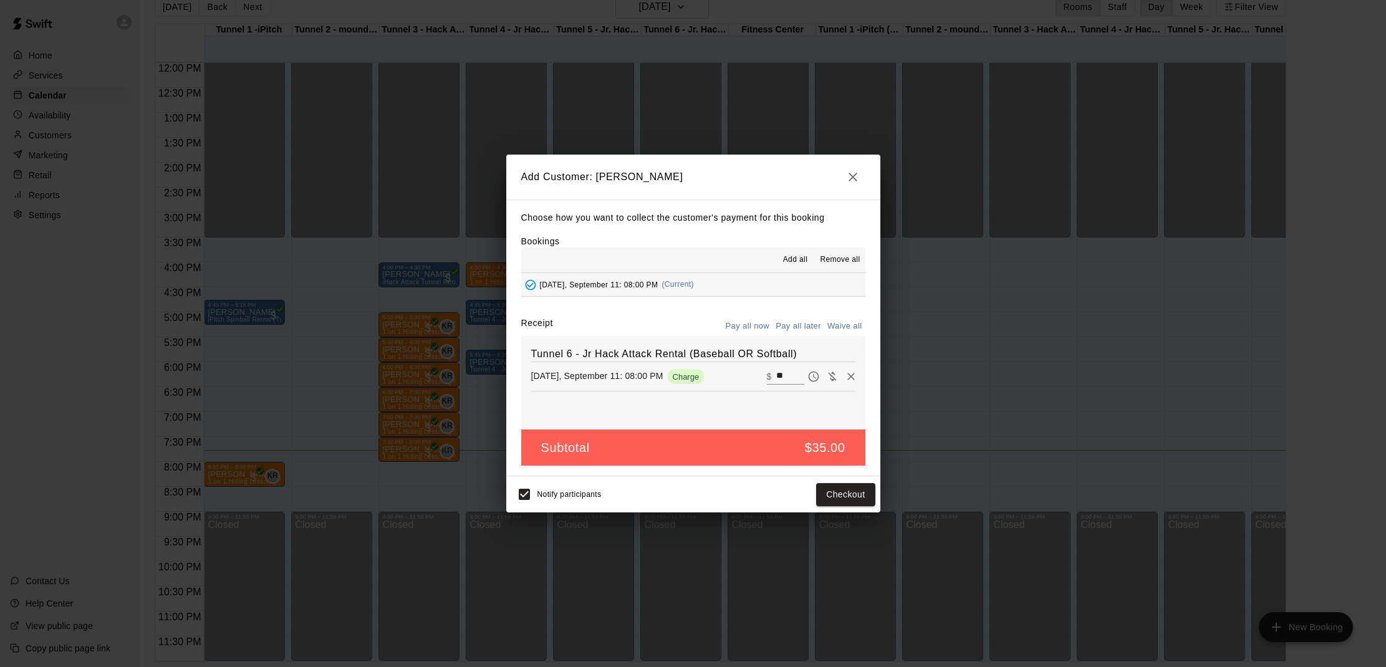
click at [839, 326] on button "Waive all" at bounding box center [844, 326] width 41 height 19
type input "*"
click at [829, 492] on button "Add customer" at bounding box center [836, 494] width 77 height 23
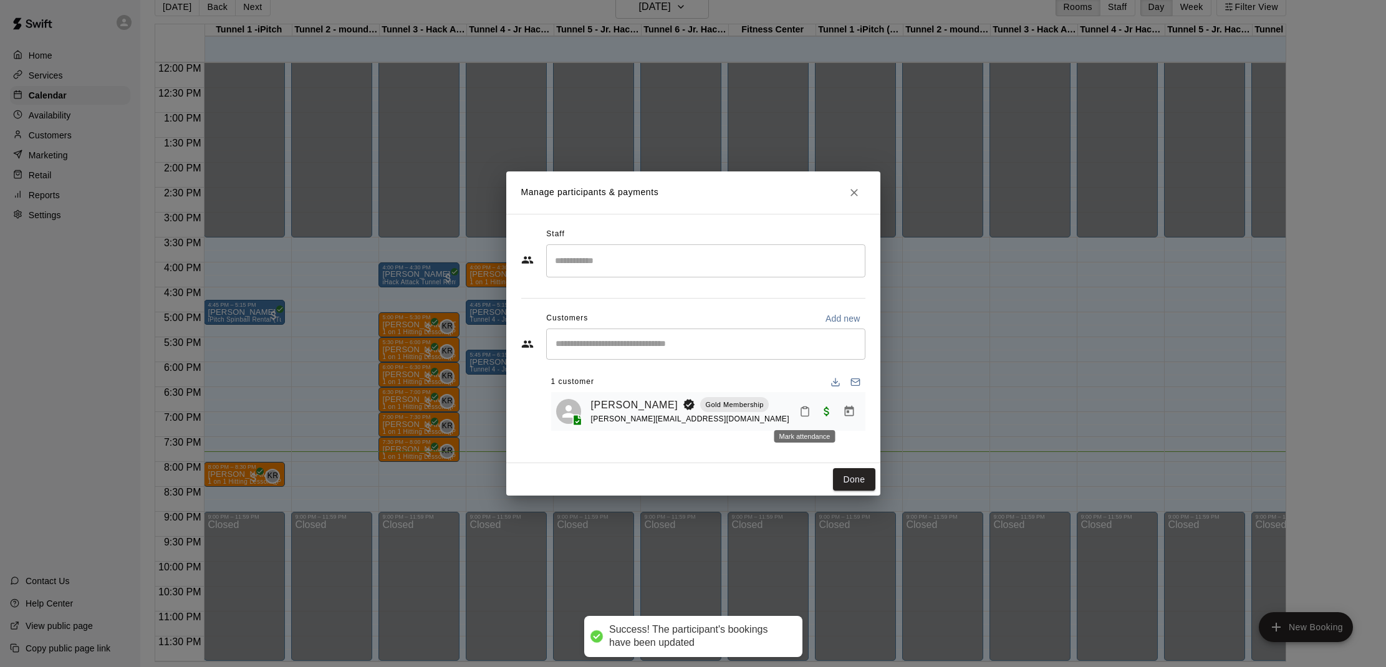
click at [804, 407] on rect "Mark attendance" at bounding box center [805, 408] width 4 height 2
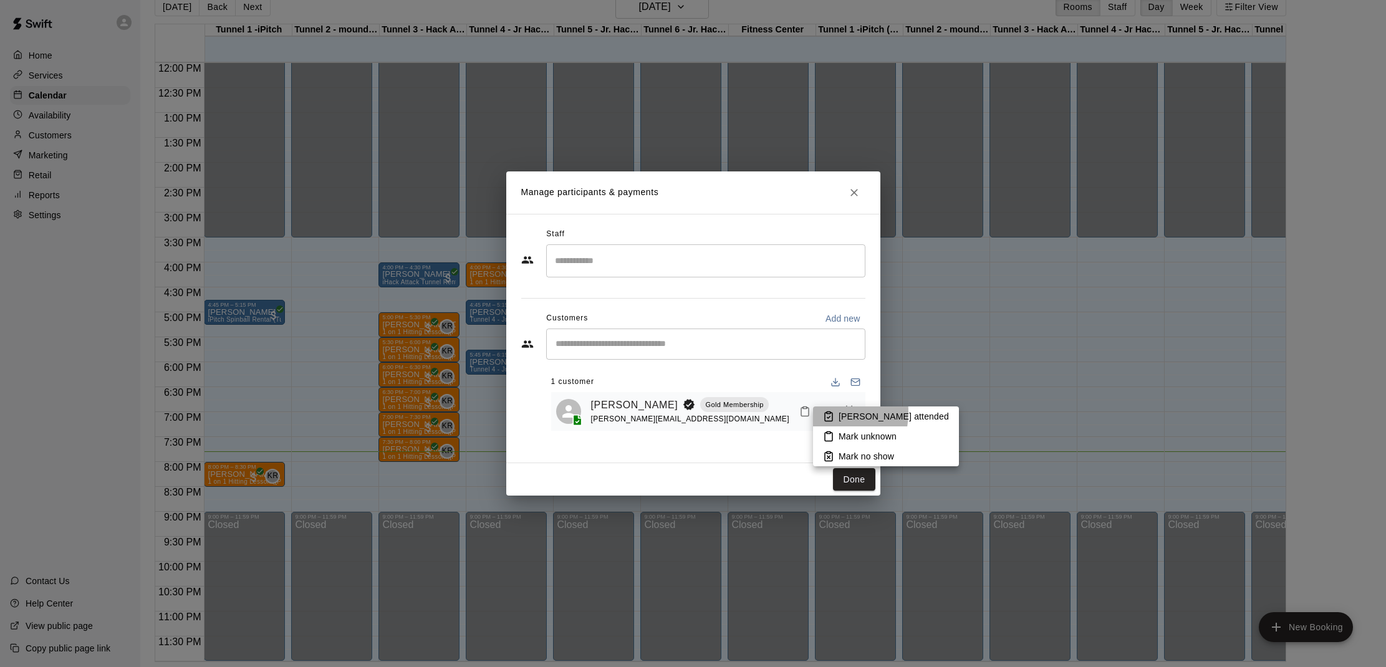
drag, startPoint x: 816, startPoint y: 412, endPoint x: 829, endPoint y: 443, distance: 33.5
click at [816, 412] on li "[PERSON_NAME] attended" at bounding box center [886, 417] width 146 height 20
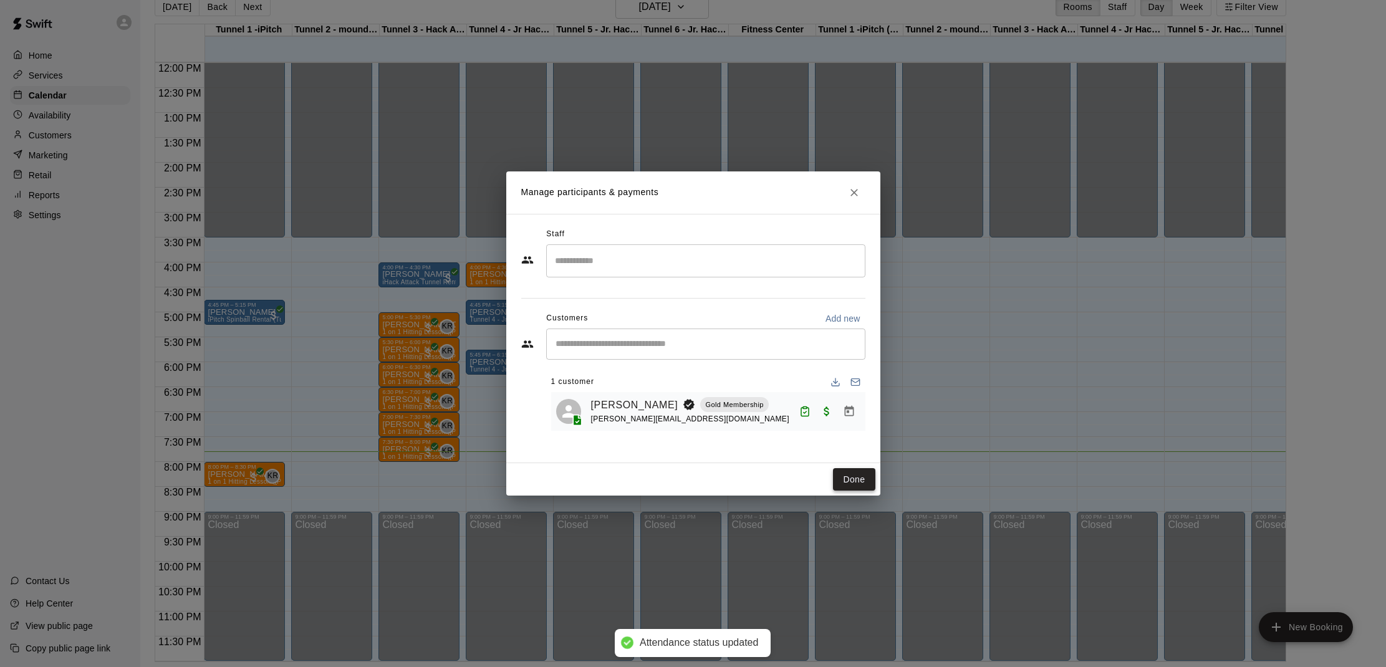
click at [851, 481] on button "Done" at bounding box center [854, 479] width 42 height 23
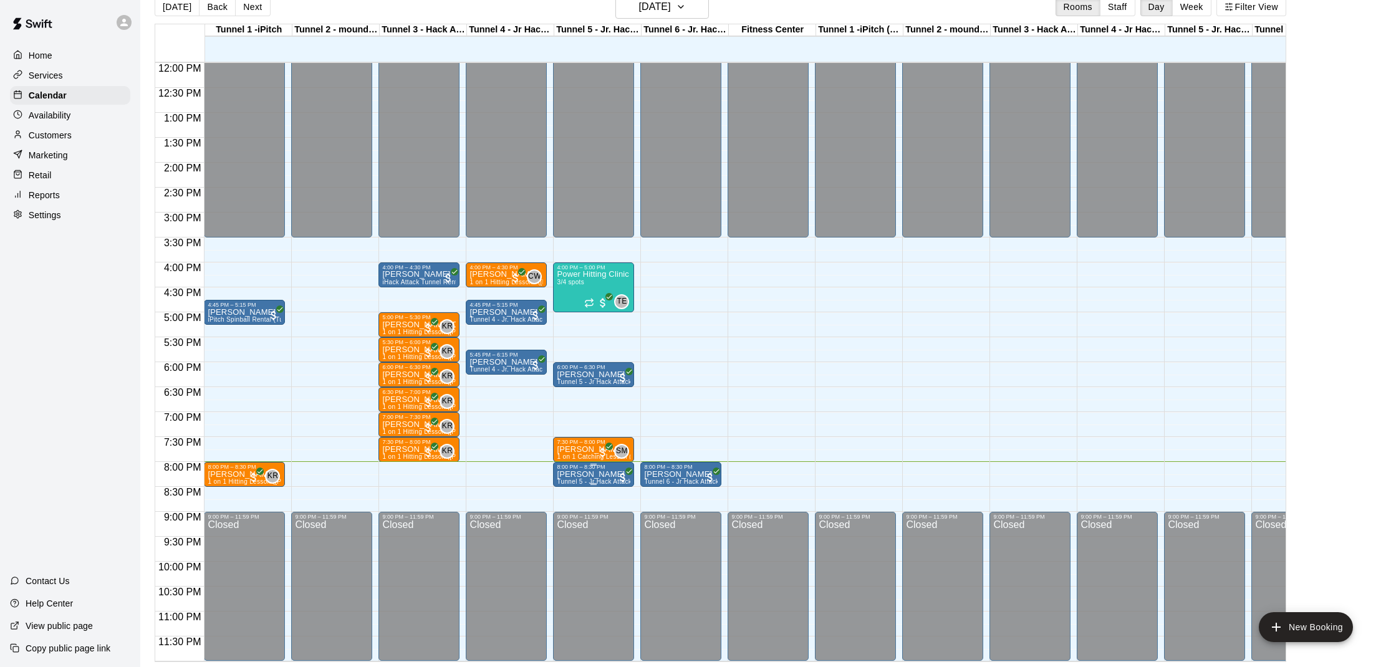
click at [584, 475] on p "[PERSON_NAME]" at bounding box center [594, 475] width 74 height 0
click at [572, 516] on img "edit" at bounding box center [570, 517] width 14 height 14
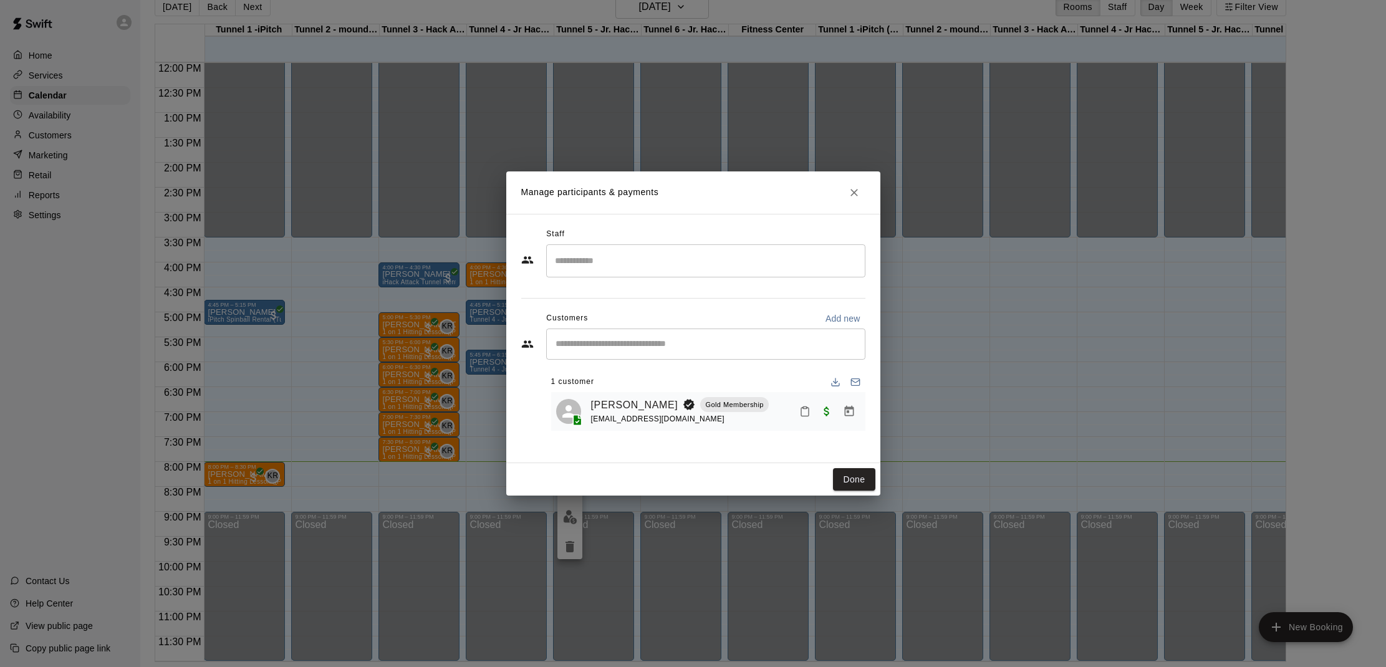
click at [804, 414] on icon "Mark attendance" at bounding box center [804, 411] width 11 height 11
drag, startPoint x: 814, startPoint y: 415, endPoint x: 822, endPoint y: 425, distance: 12.5
click at [817, 413] on li "[PERSON_NAME] attended" at bounding box center [882, 415] width 146 height 20
click at [846, 477] on button "Done" at bounding box center [854, 479] width 42 height 23
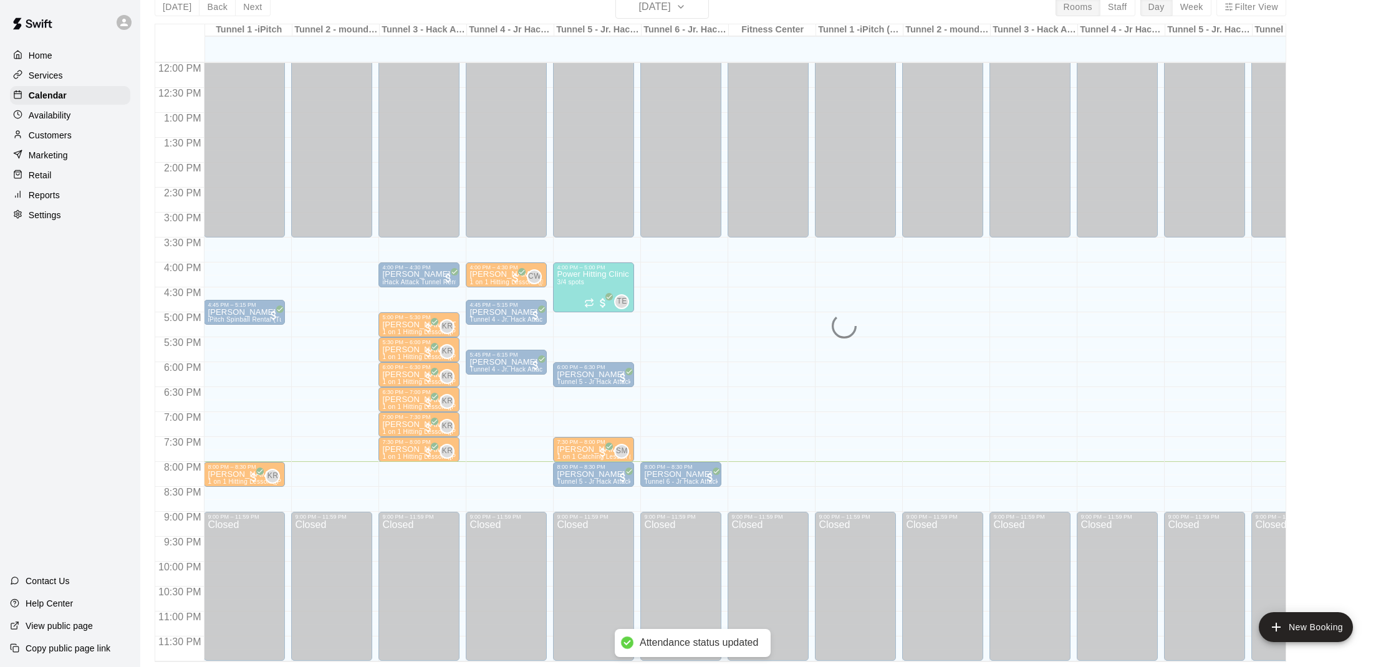
click at [846, 477] on div "12:00 AM – 3:30 PM Closed 9:00 PM – 11:59 PM Closed" at bounding box center [855, 62] width 81 height 1197
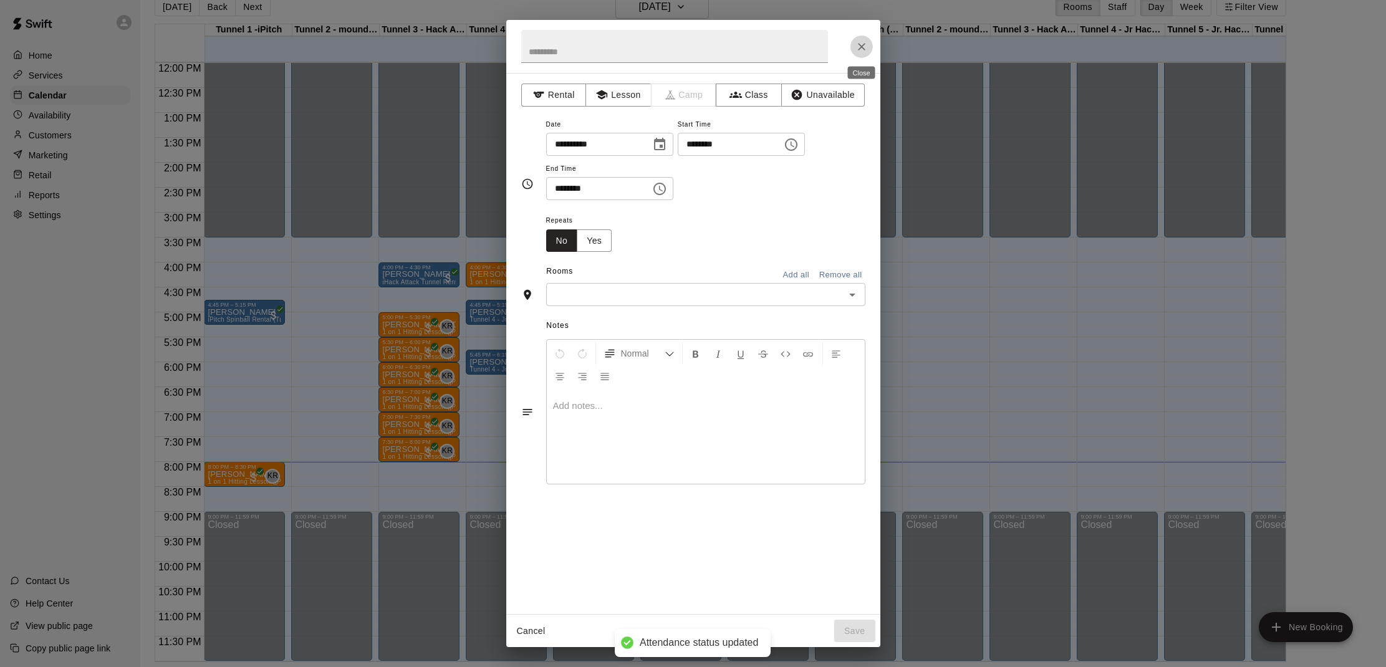
click at [861, 45] on icon "Close" at bounding box center [862, 47] width 12 height 12
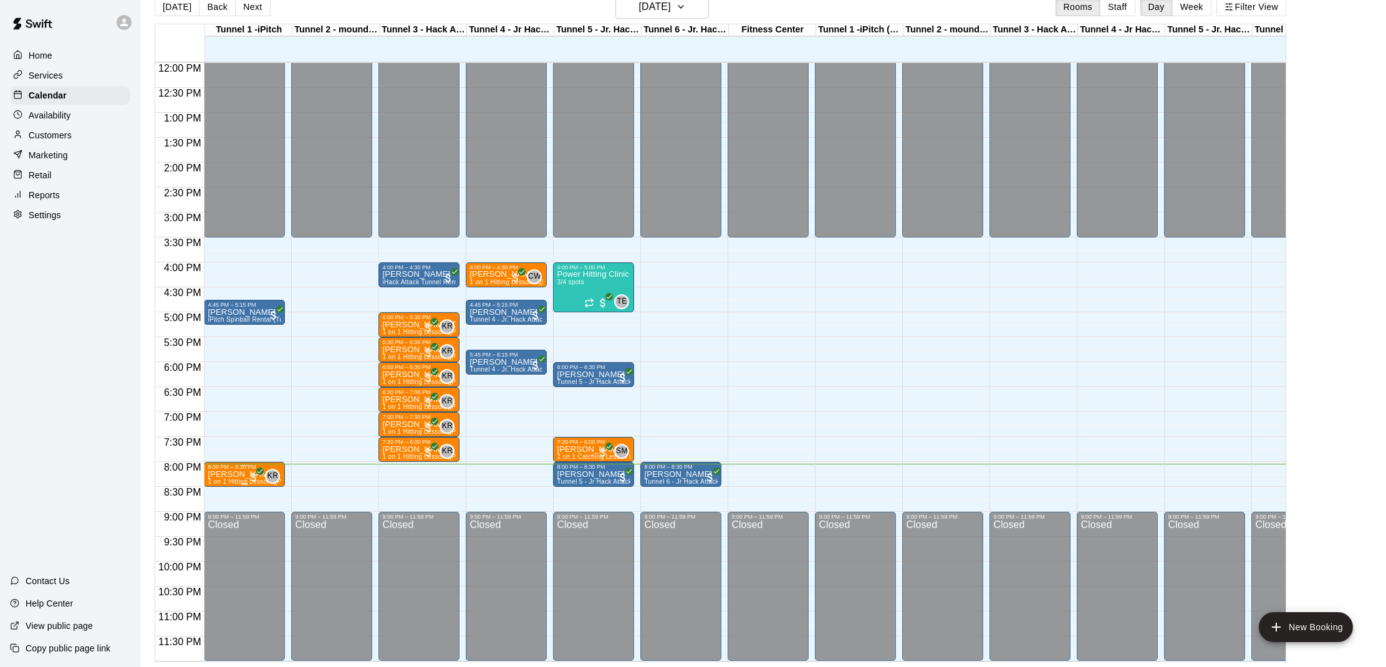
click at [243, 469] on div "8:00 PM – 8:30 PM" at bounding box center [245, 467] width 74 height 6
click at [219, 501] on img "edit" at bounding box center [221, 506] width 14 height 14
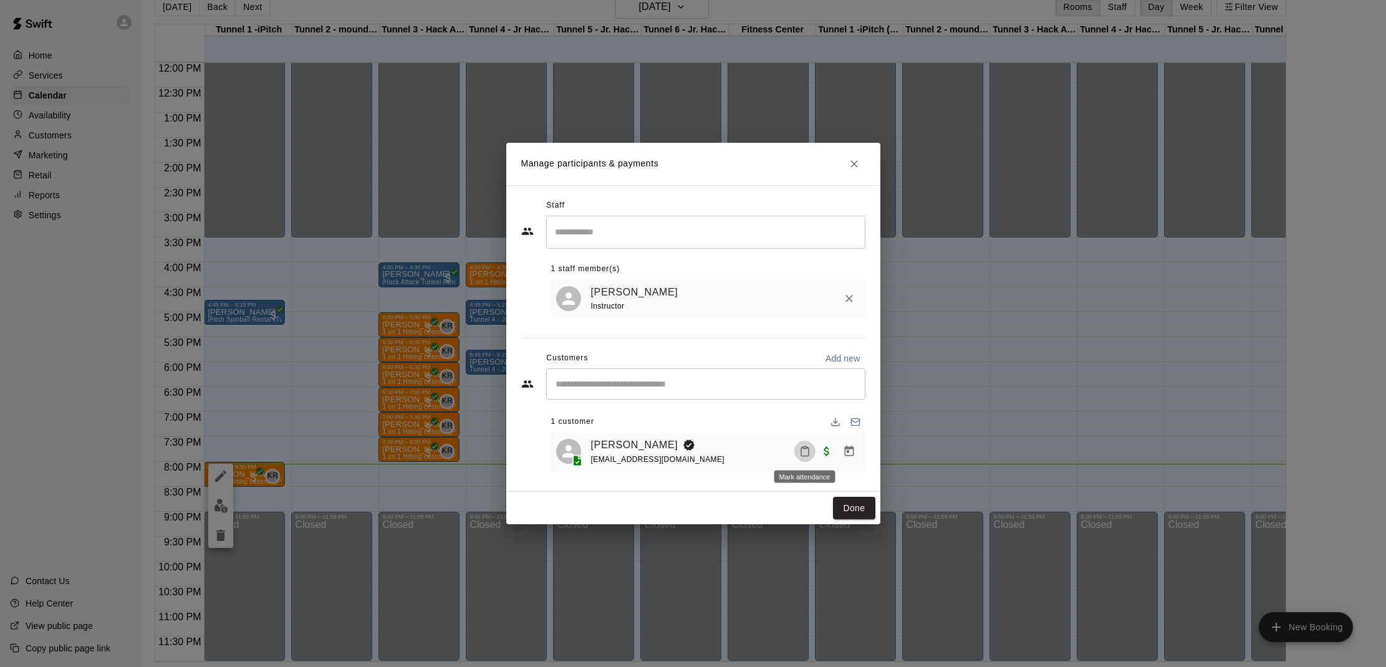
click at [803, 451] on icon "Mark attendance" at bounding box center [804, 451] width 11 height 11
click at [818, 454] on li "[PERSON_NAME] attended" at bounding box center [882, 456] width 146 height 20
click at [850, 509] on button "Done" at bounding box center [854, 508] width 42 height 23
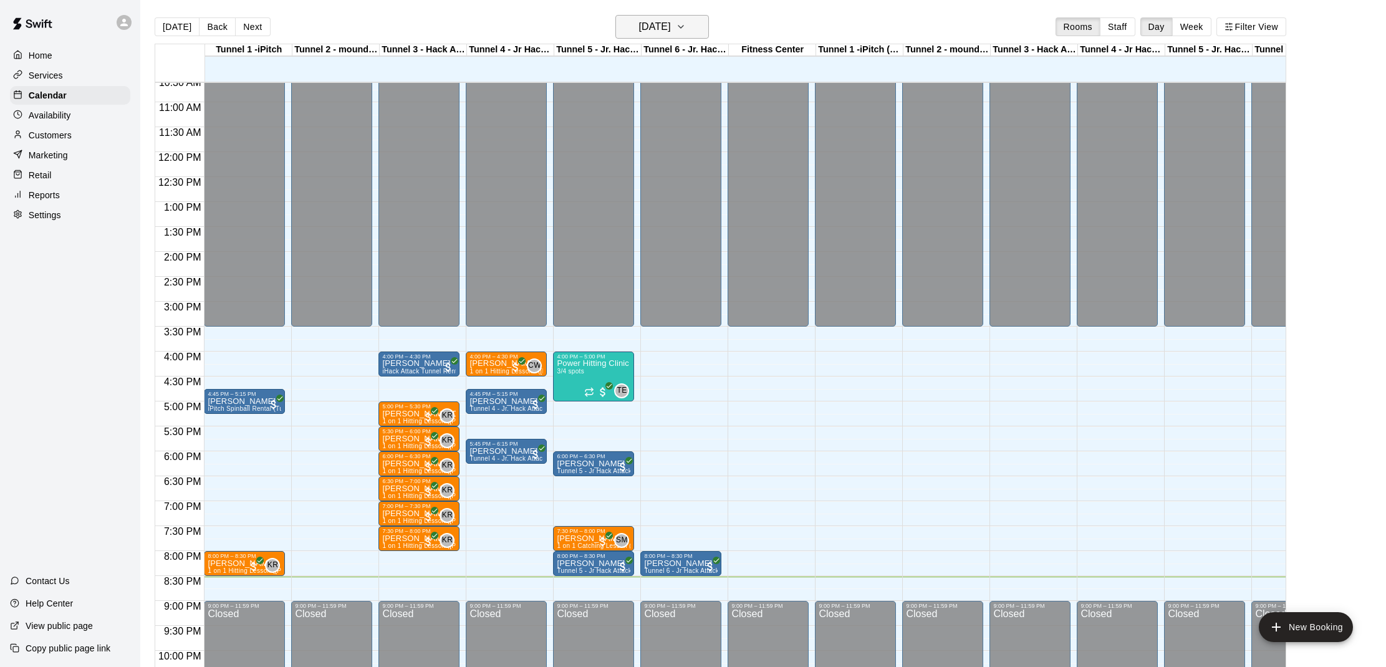
scroll to position [7, 1]
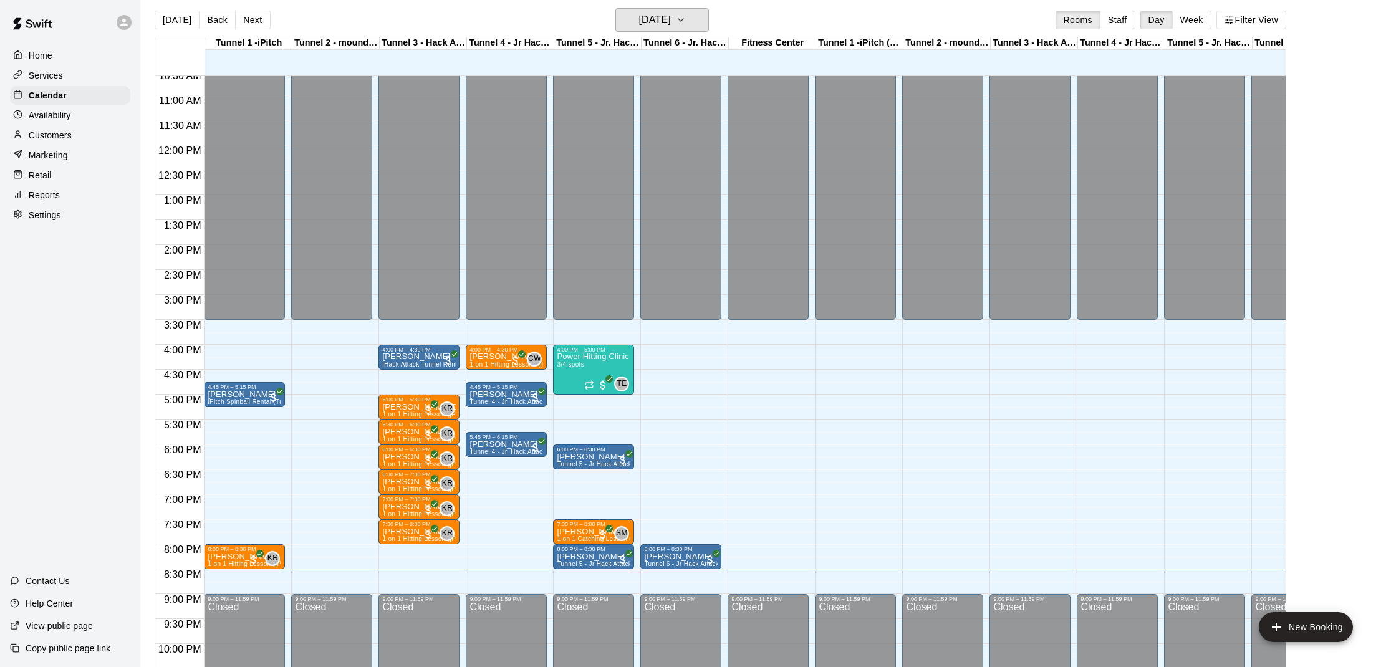
click at [710, 33] on div "[DATE] Back [DATE][DATE] Rooms Staff Day Week Filter View" at bounding box center [721, 22] width 1132 height 29
click at [702, 27] on button "[DATE]" at bounding box center [662, 20] width 94 height 24
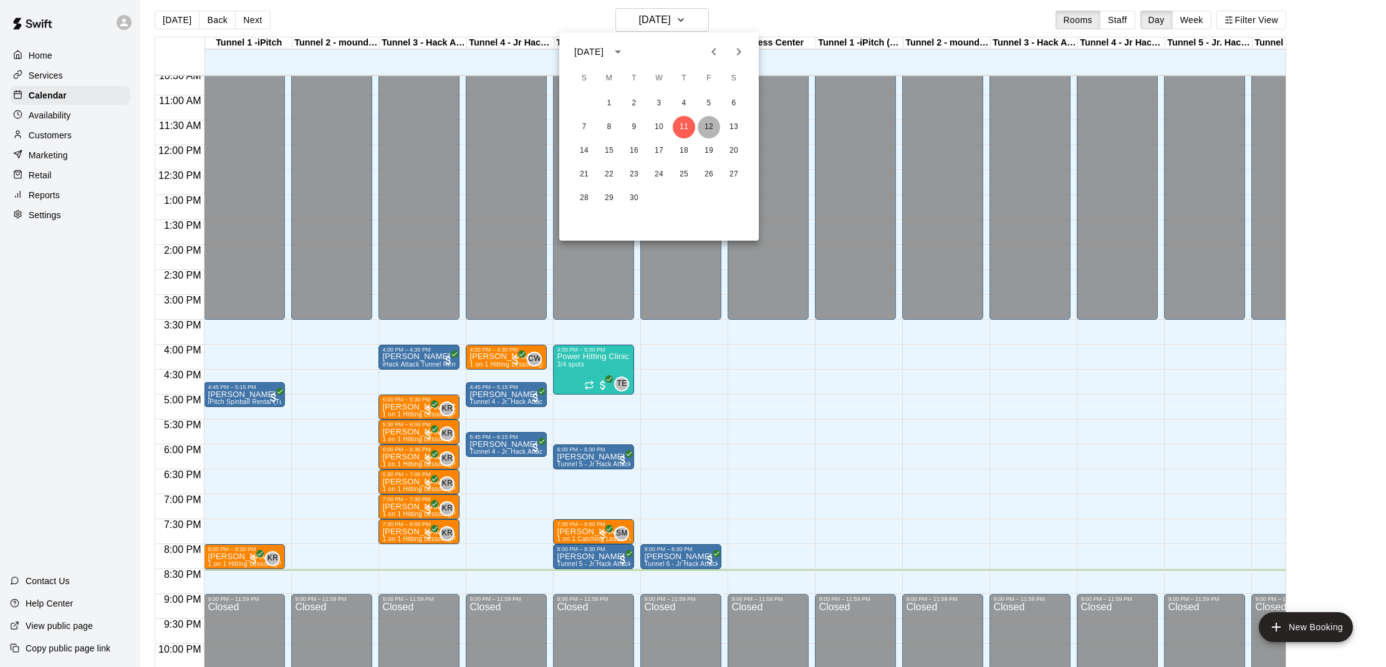
click at [707, 122] on button "12" at bounding box center [709, 127] width 22 height 22
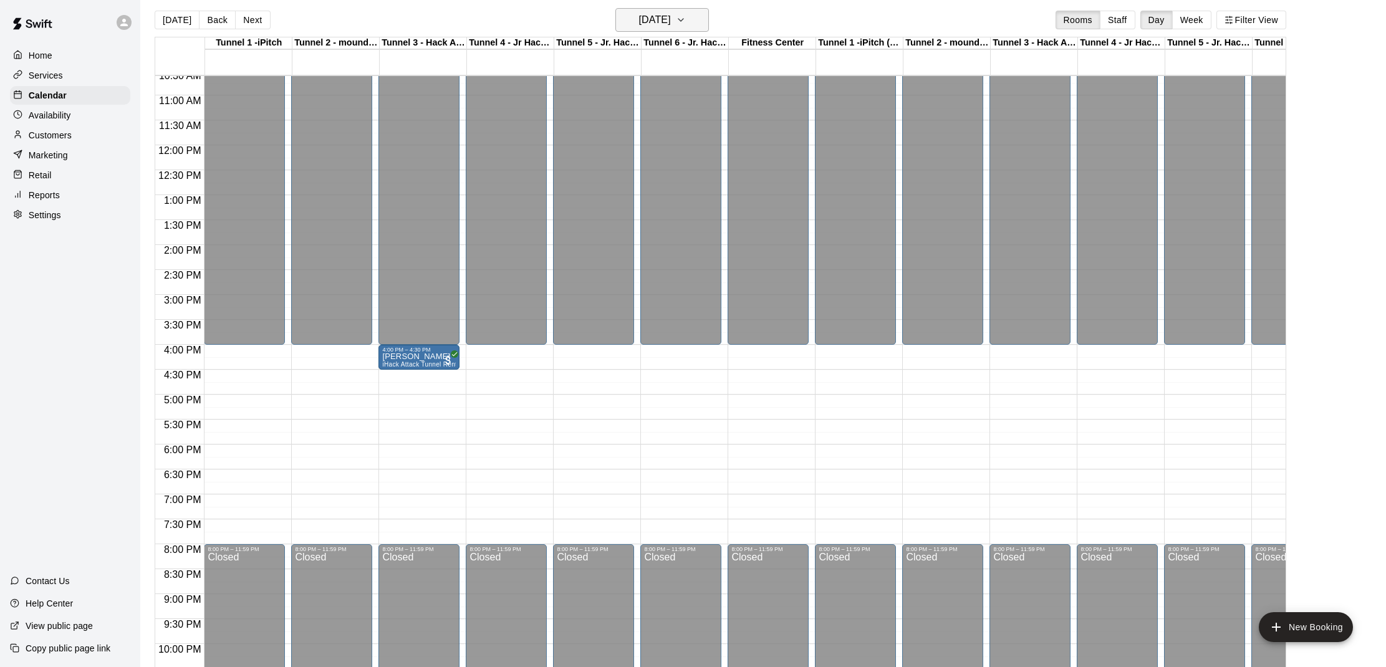
click at [686, 26] on icon "button" at bounding box center [681, 19] width 10 height 15
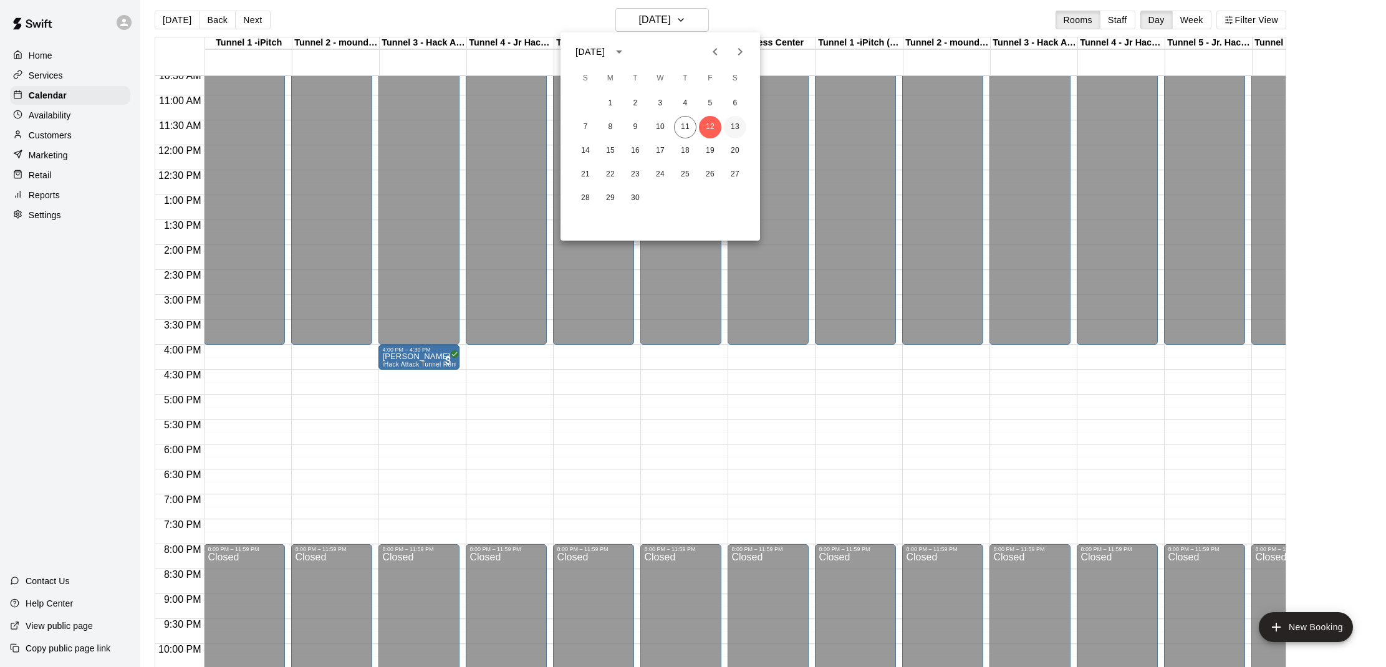
click at [731, 129] on button "13" at bounding box center [735, 127] width 22 height 22
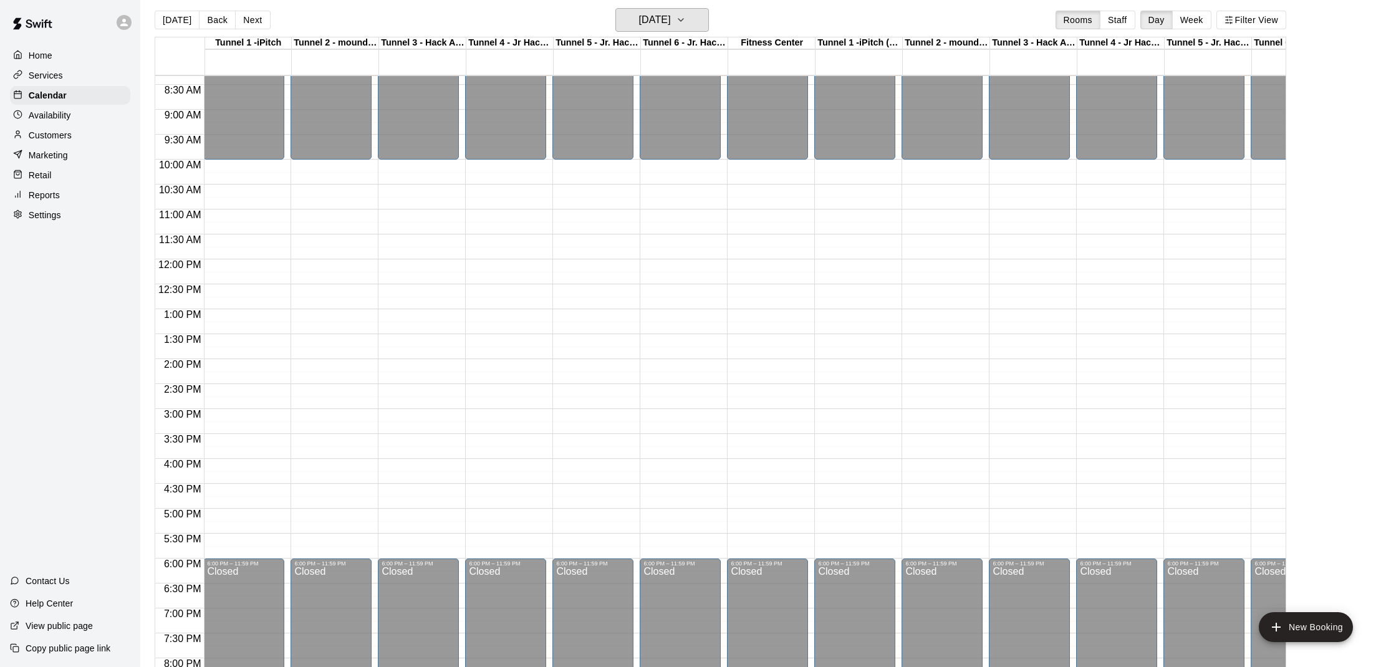
scroll to position [410, 1]
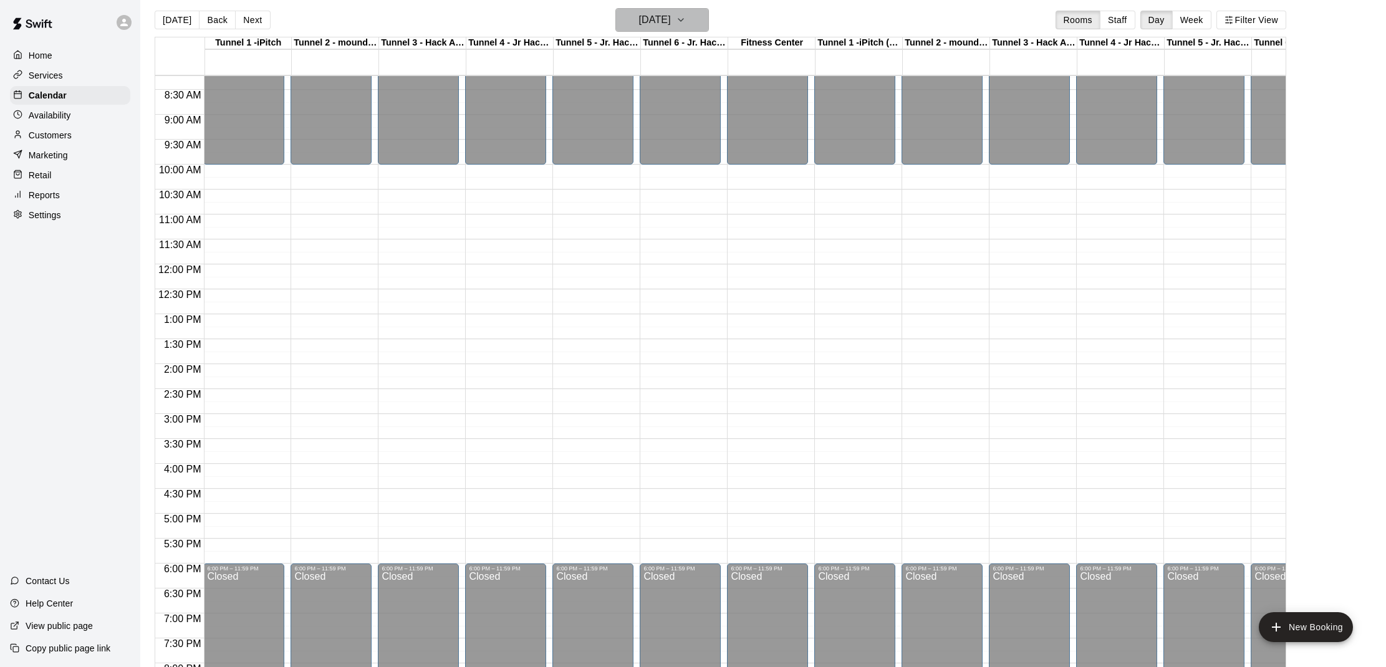
click at [670, 23] on h6 "[DATE]" at bounding box center [655, 19] width 32 height 17
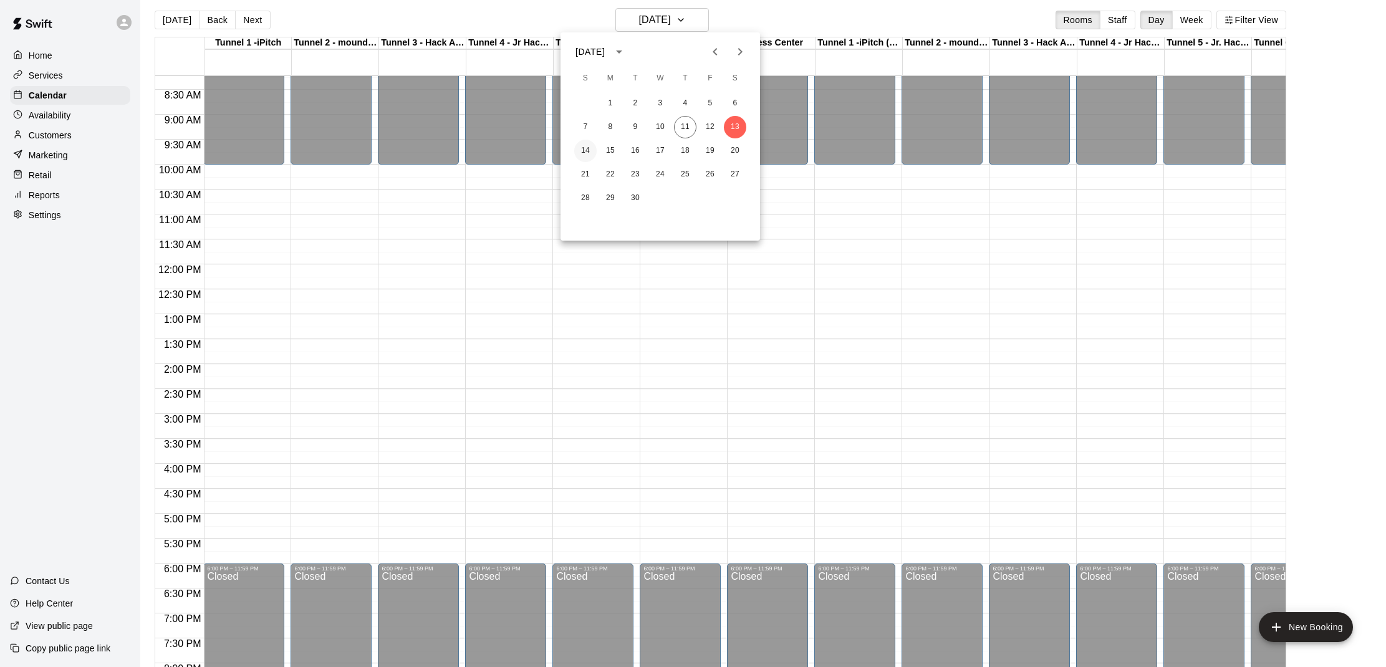
click at [582, 153] on button "14" at bounding box center [585, 151] width 22 height 22
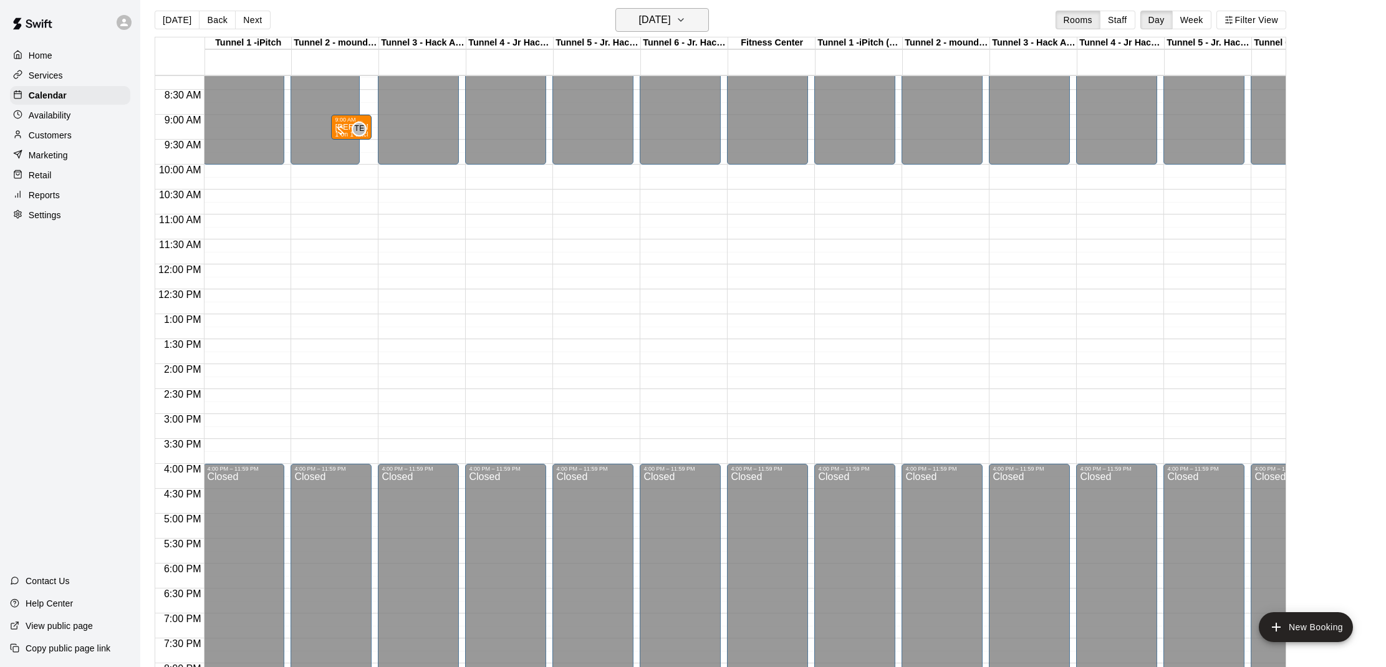
click at [670, 24] on h6 "[DATE]" at bounding box center [655, 19] width 32 height 17
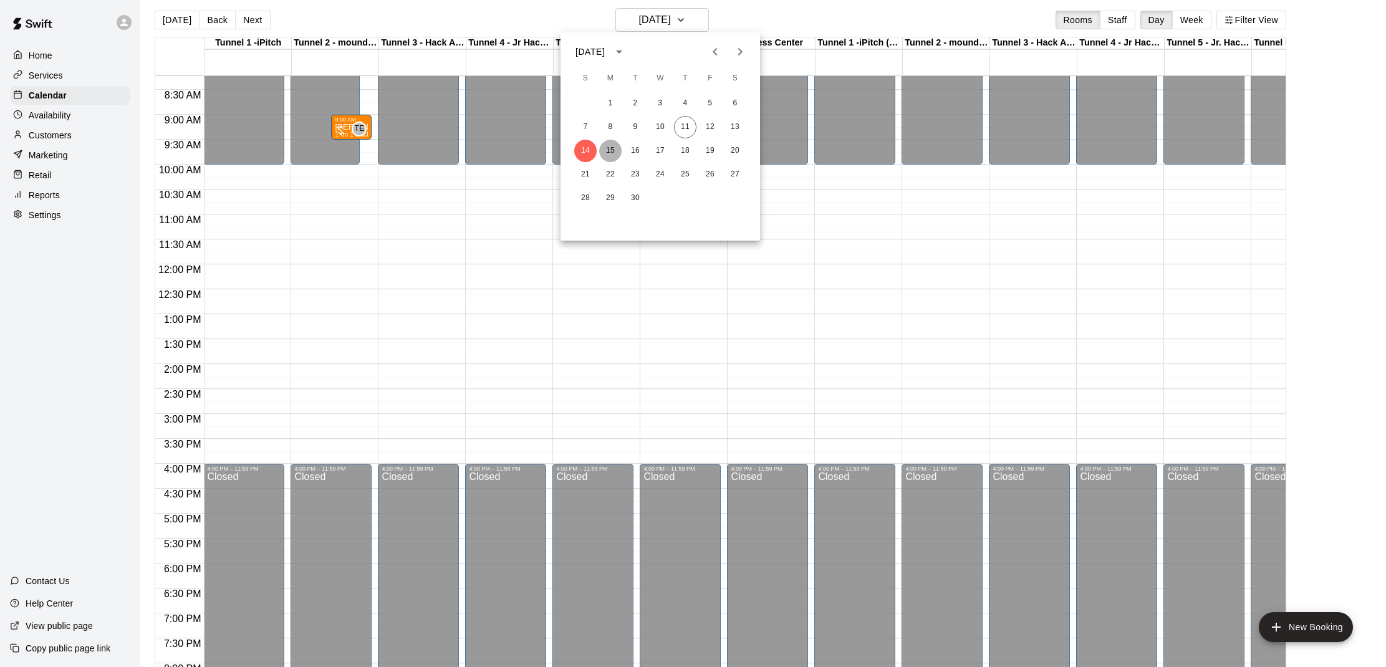
click at [606, 152] on button "15" at bounding box center [610, 151] width 22 height 22
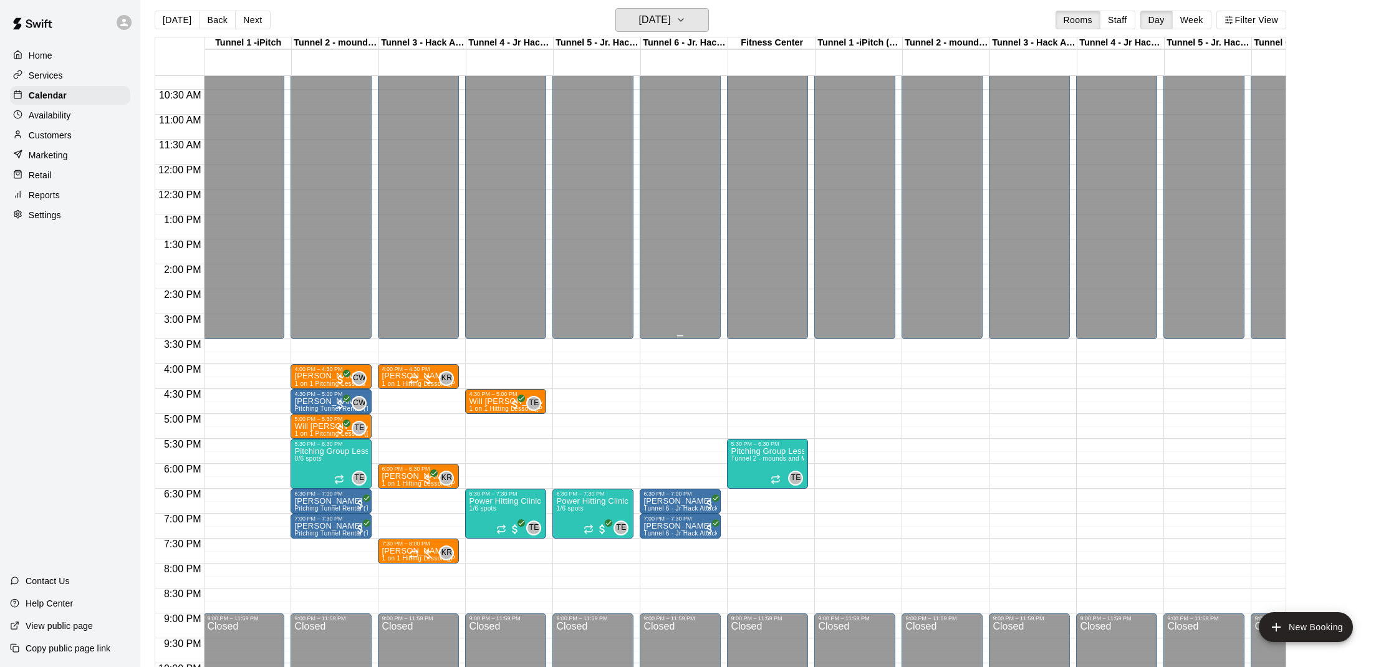
scroll to position [513, 1]
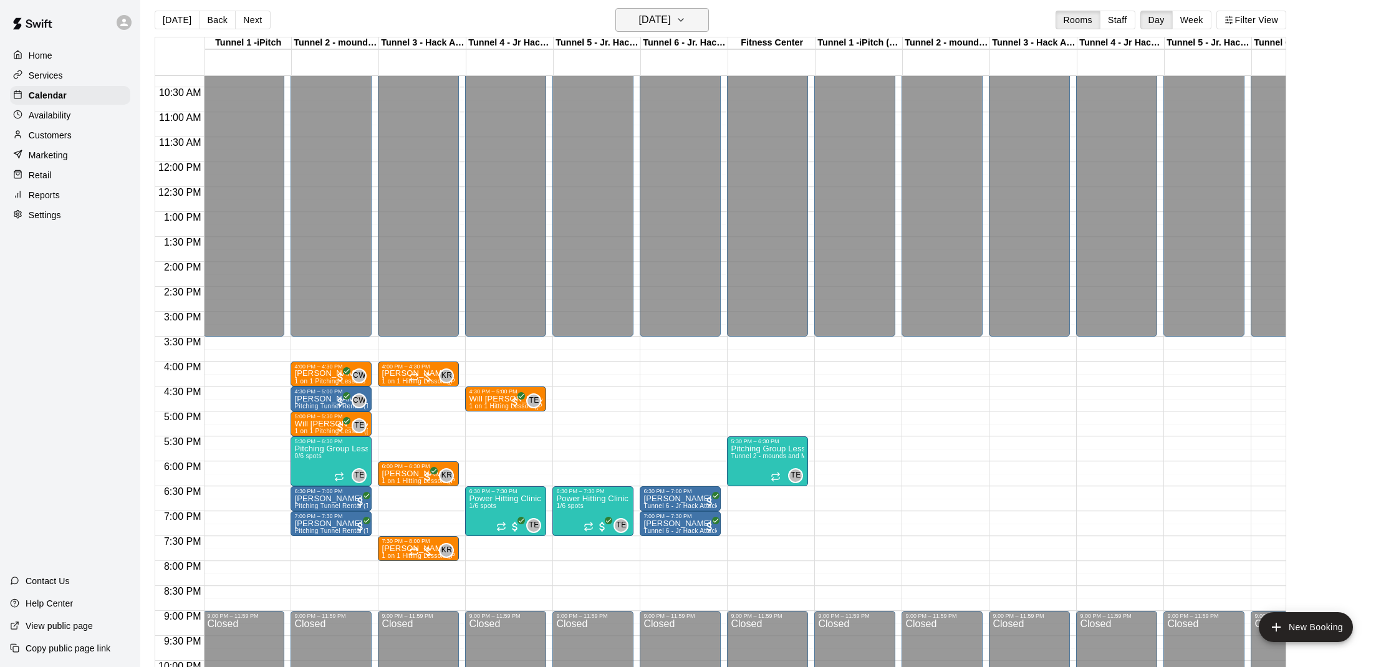
click at [688, 19] on button "[DATE]" at bounding box center [662, 20] width 94 height 24
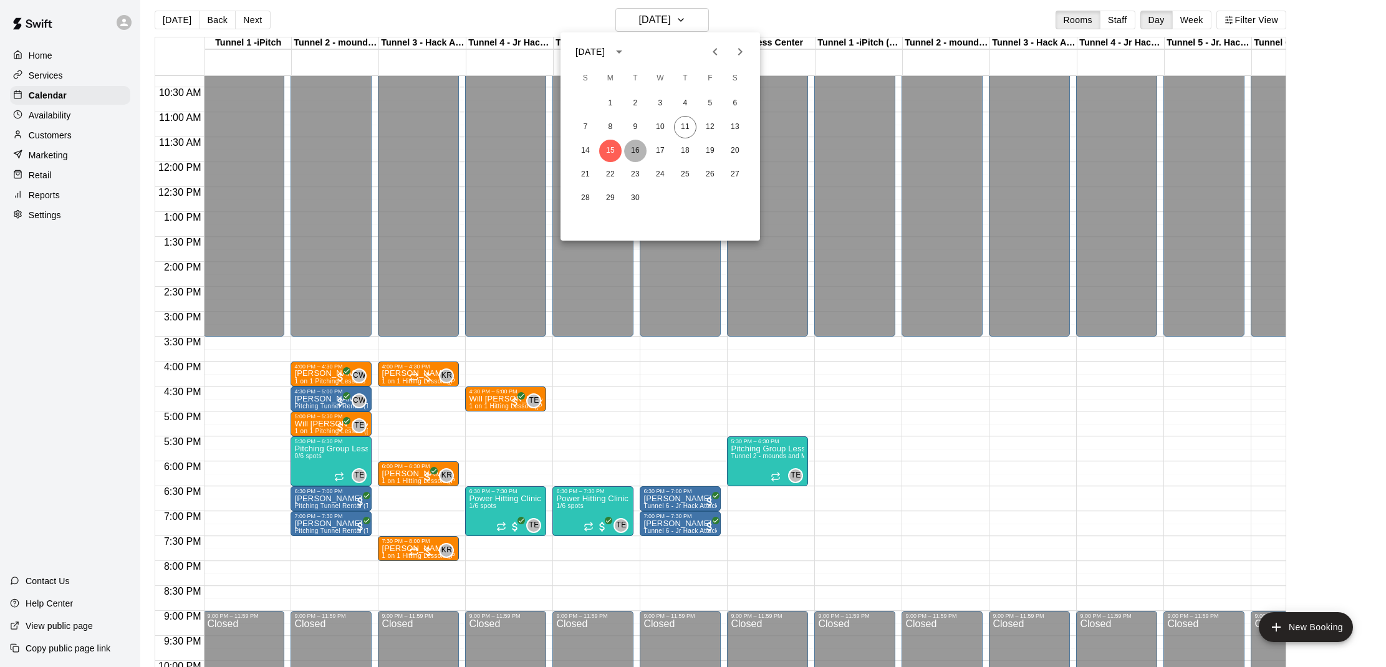
click at [634, 153] on button "16" at bounding box center [635, 151] width 22 height 22
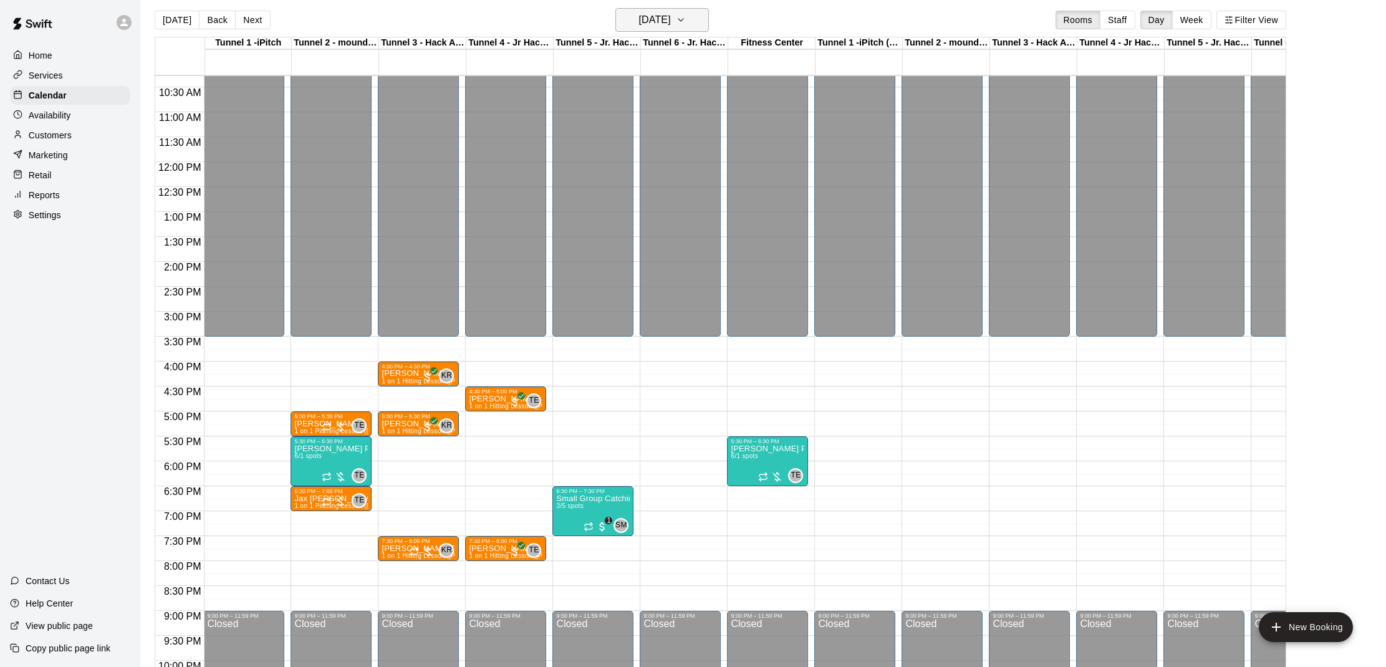
click at [662, 31] on button "[DATE]" at bounding box center [662, 20] width 94 height 24
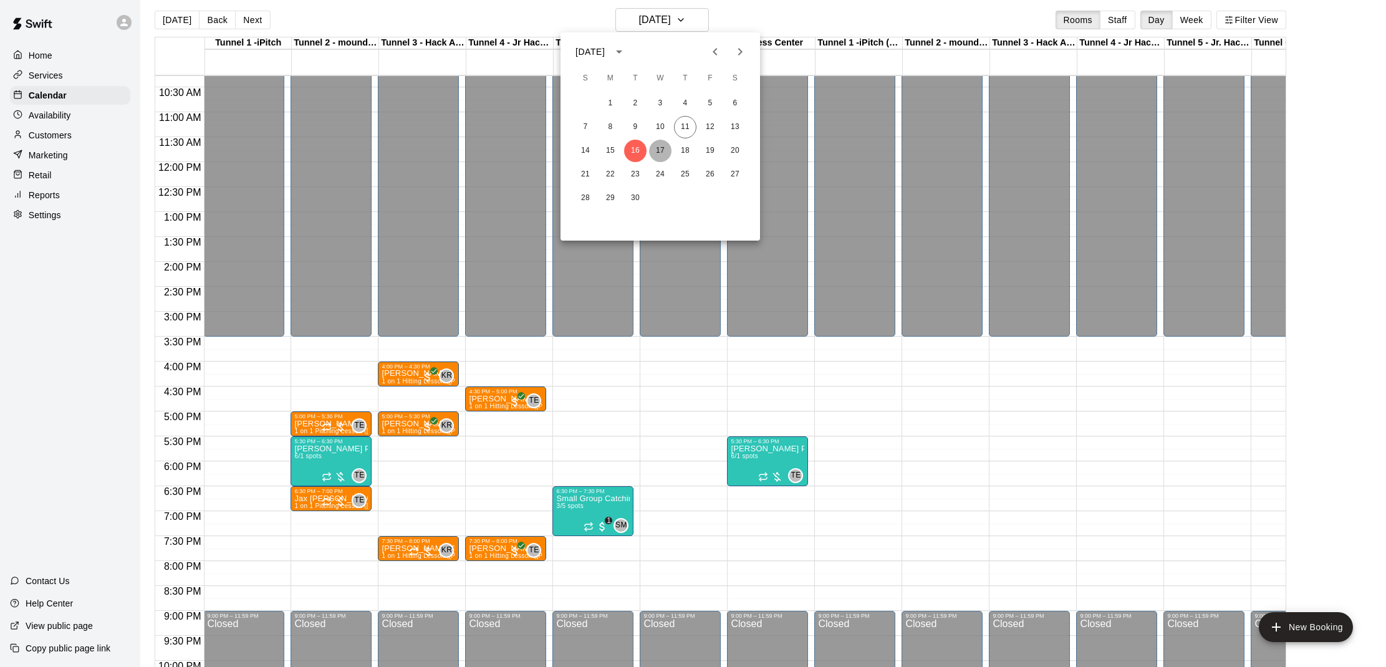
click at [658, 143] on button "17" at bounding box center [660, 151] width 22 height 22
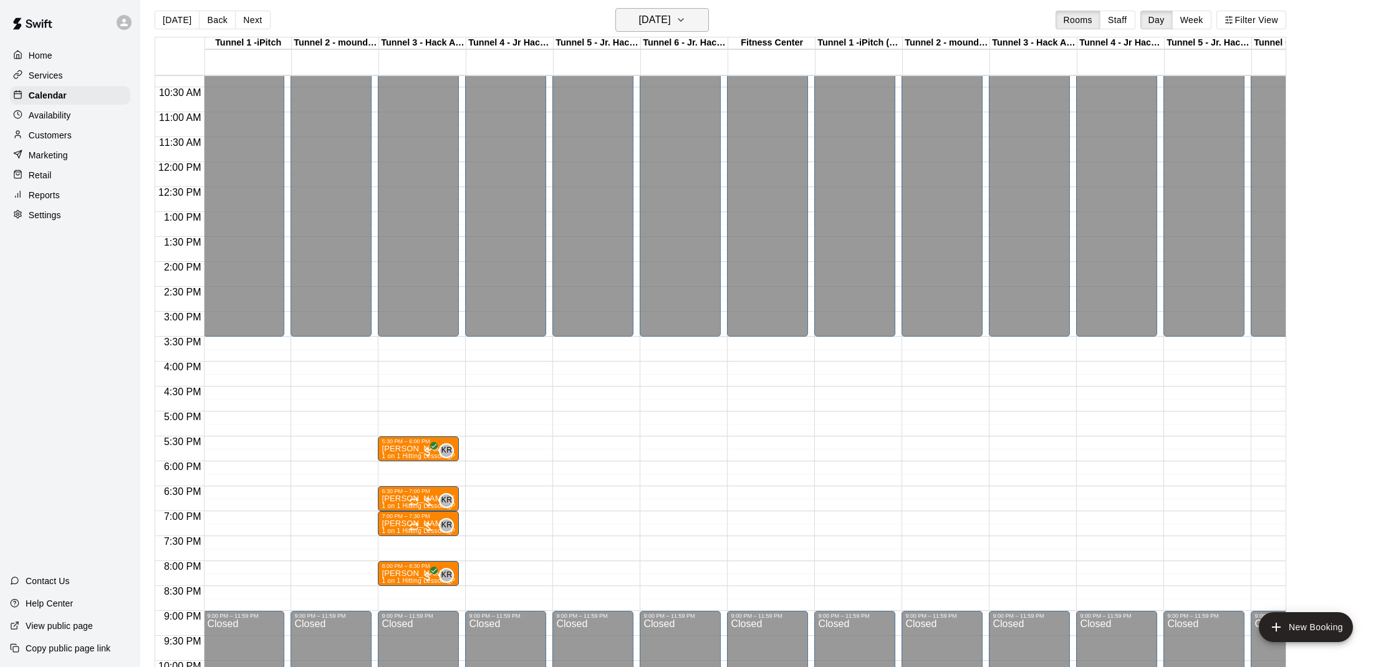
click at [670, 26] on h6 "[DATE]" at bounding box center [655, 19] width 32 height 17
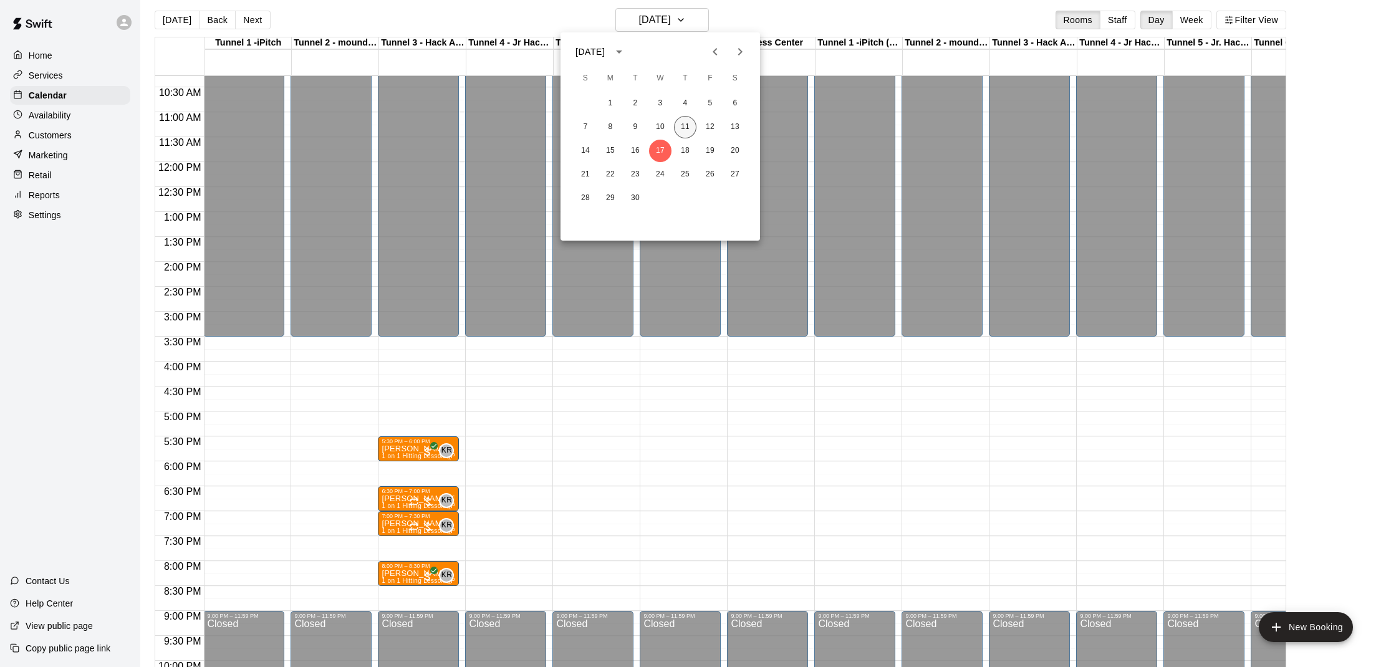
click at [684, 132] on button "11" at bounding box center [685, 127] width 22 height 22
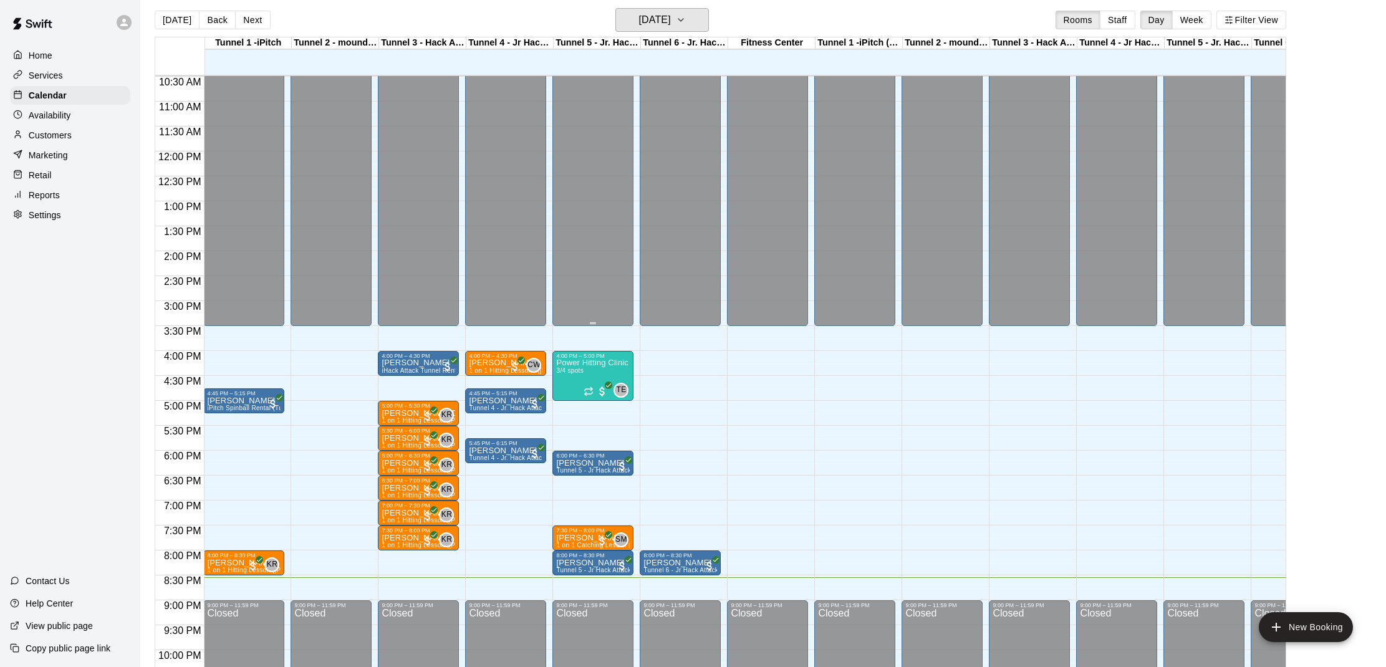
scroll to position [524, 1]
drag, startPoint x: 302, startPoint y: 556, endPoint x: 303, endPoint y: 564, distance: 8.8
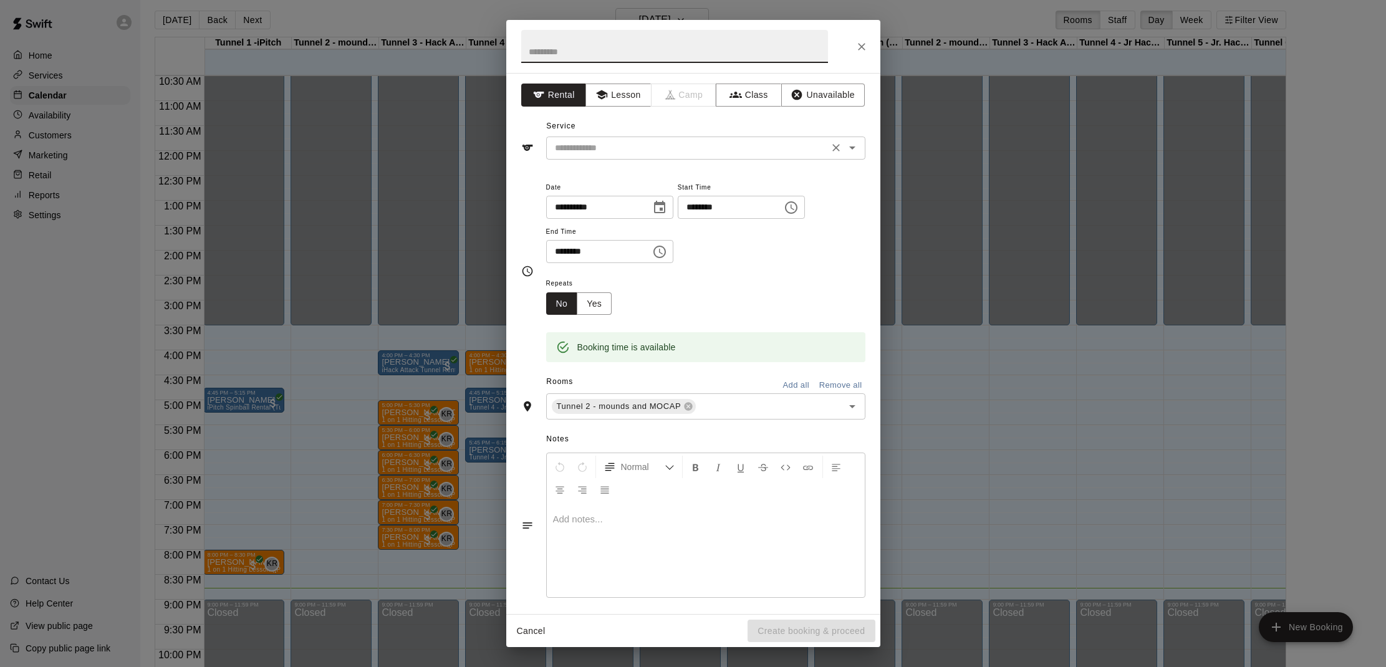
click at [713, 145] on input "text" at bounding box center [687, 148] width 275 height 16
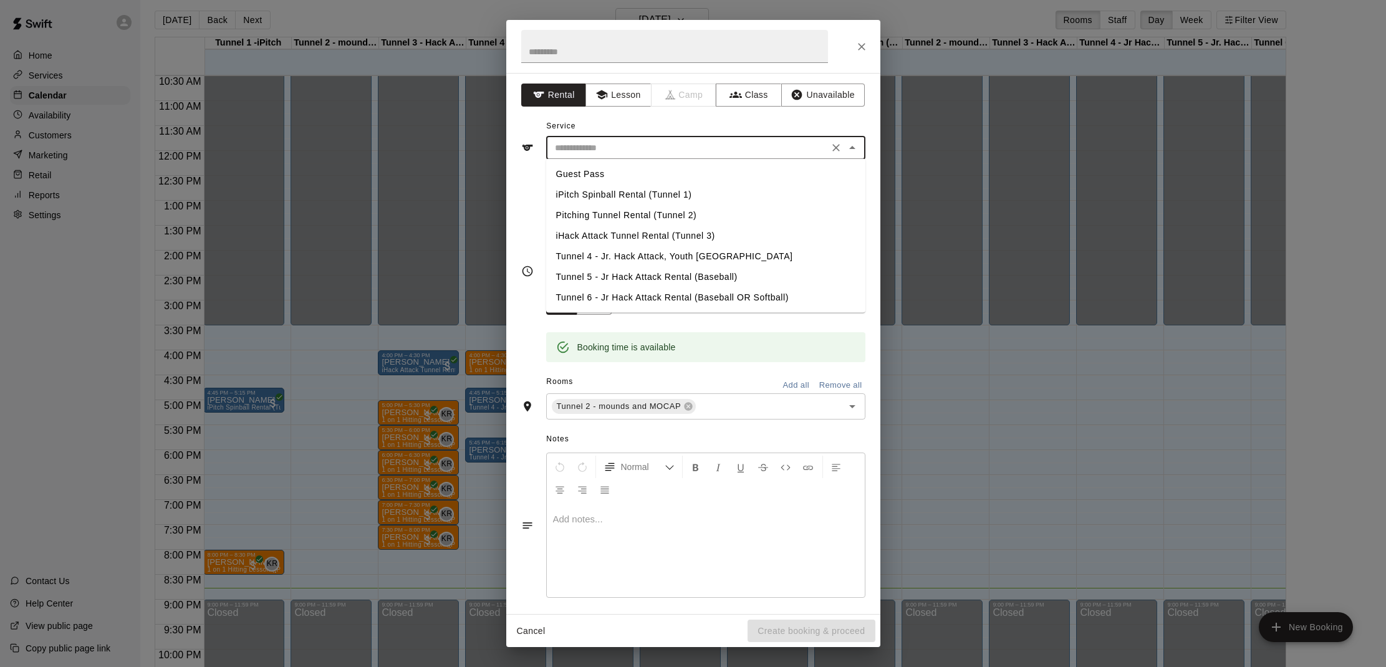
click at [672, 296] on li "Tunnel 6 - Jr Hack Attack Rental (Baseball OR Softball)" at bounding box center [705, 297] width 319 height 21
type input "**********"
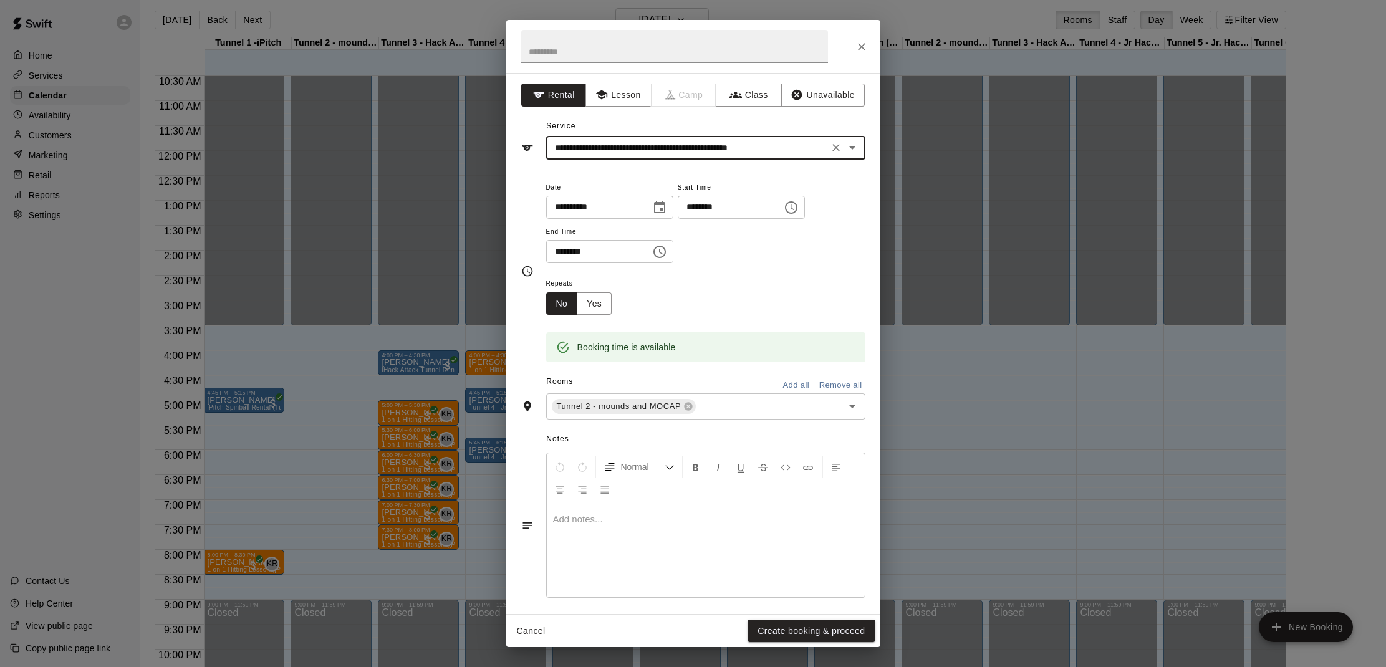
click at [836, 145] on icon "Clear" at bounding box center [836, 148] width 12 height 12
click at [801, 148] on input "text" at bounding box center [687, 148] width 275 height 16
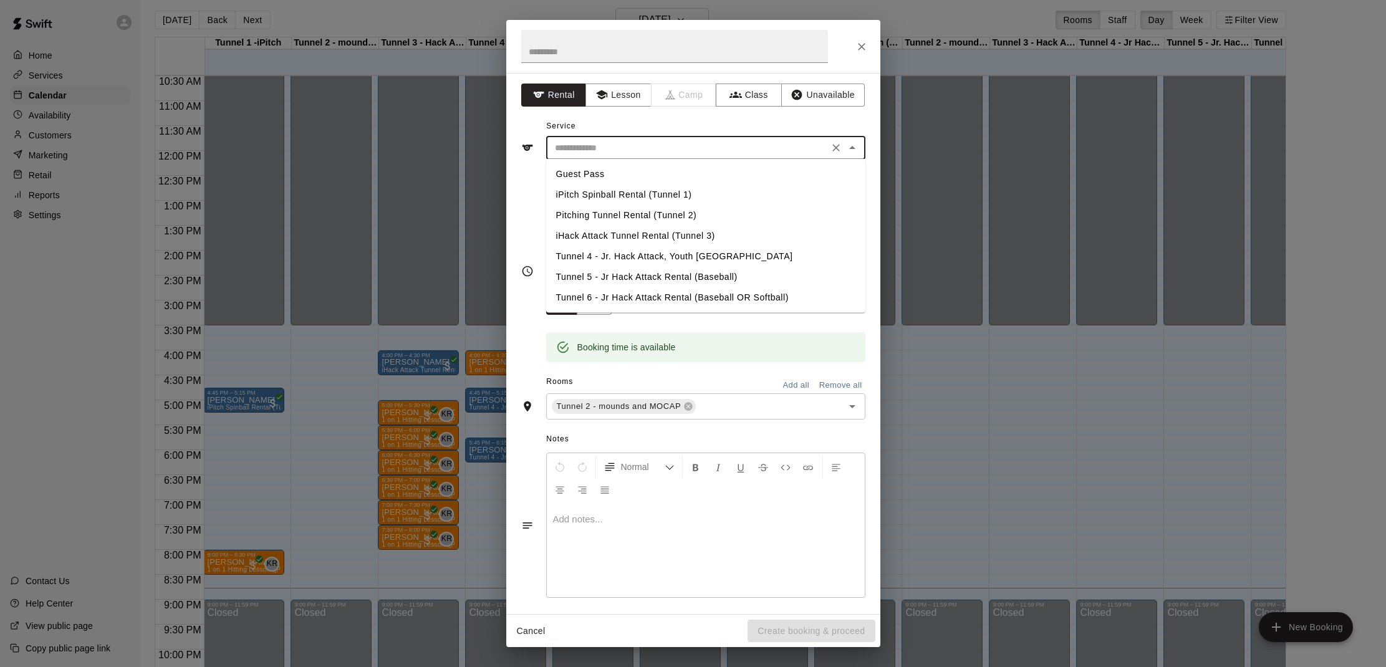
click at [640, 218] on li "Pitching Tunnel Rental (Tunnel 2)" at bounding box center [705, 215] width 319 height 21
type input "**********"
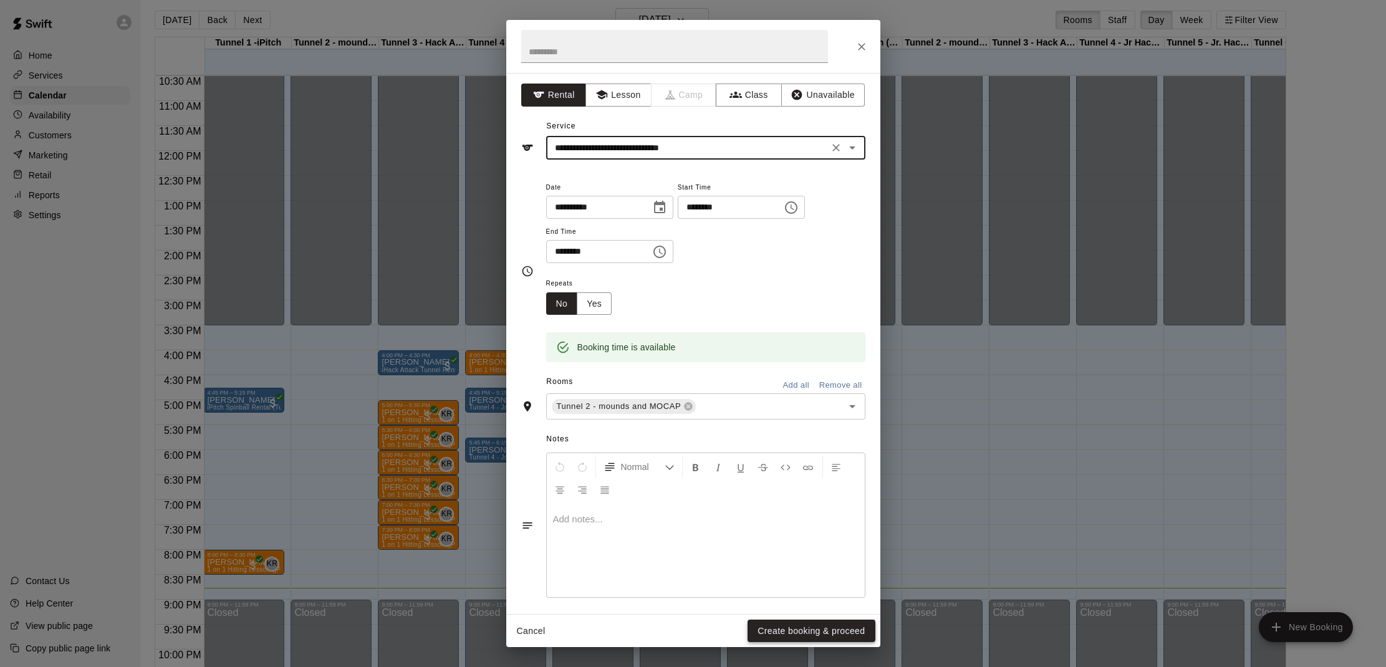
click at [801, 632] on button "Create booking & proceed" at bounding box center [811, 631] width 127 height 23
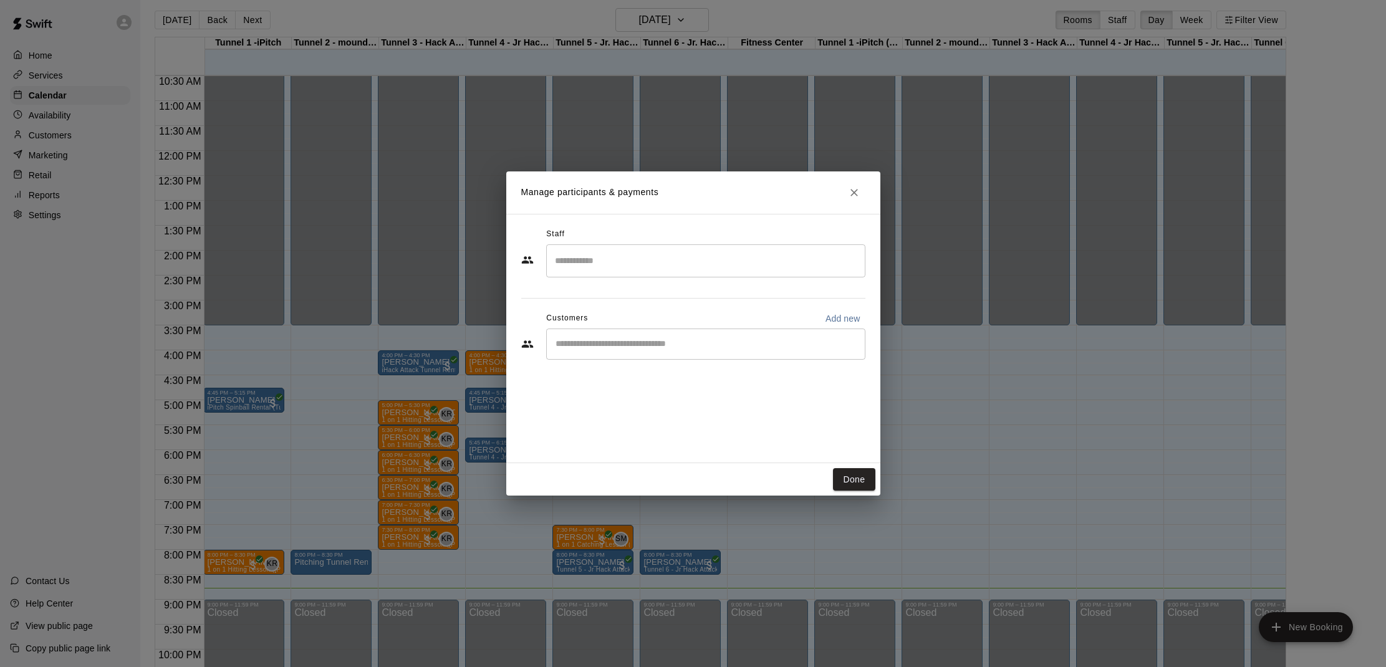
click at [702, 346] on input "Start typing to search customers..." at bounding box center [706, 344] width 308 height 12
type input "*****"
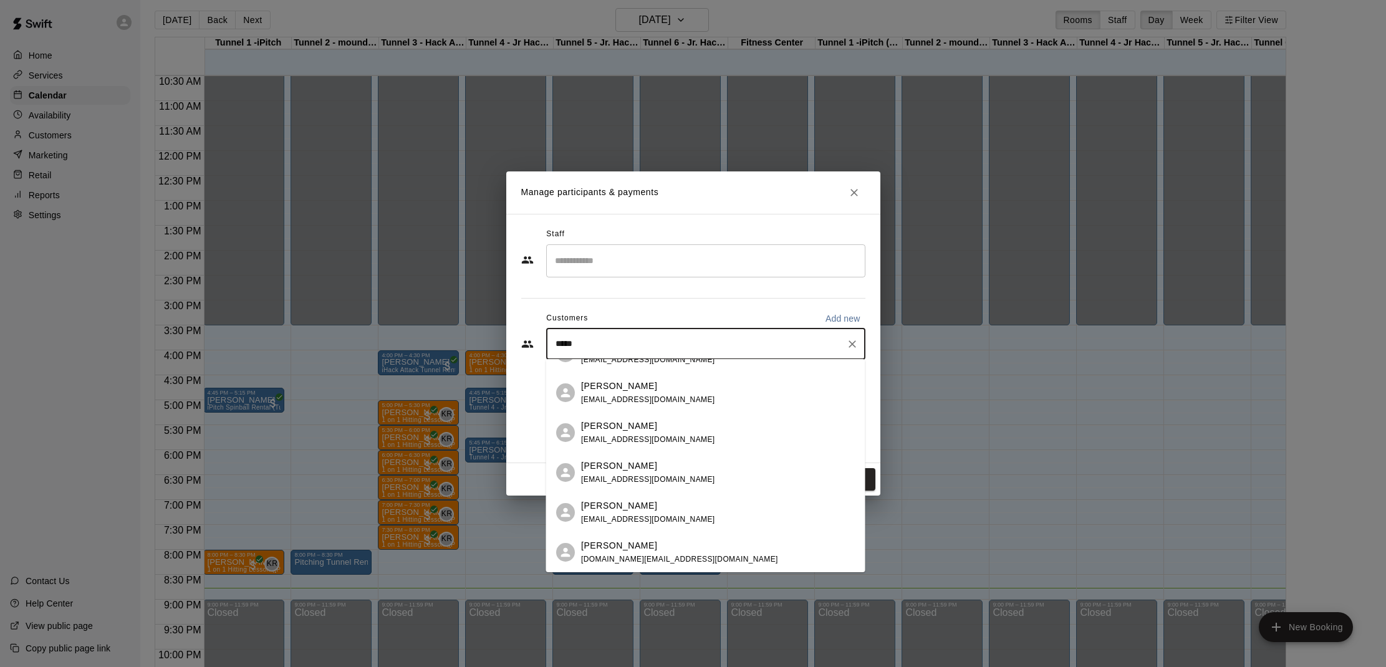
scroll to position [26, 0]
click at [662, 552] on div "[PERSON_NAME]" at bounding box center [679, 545] width 197 height 13
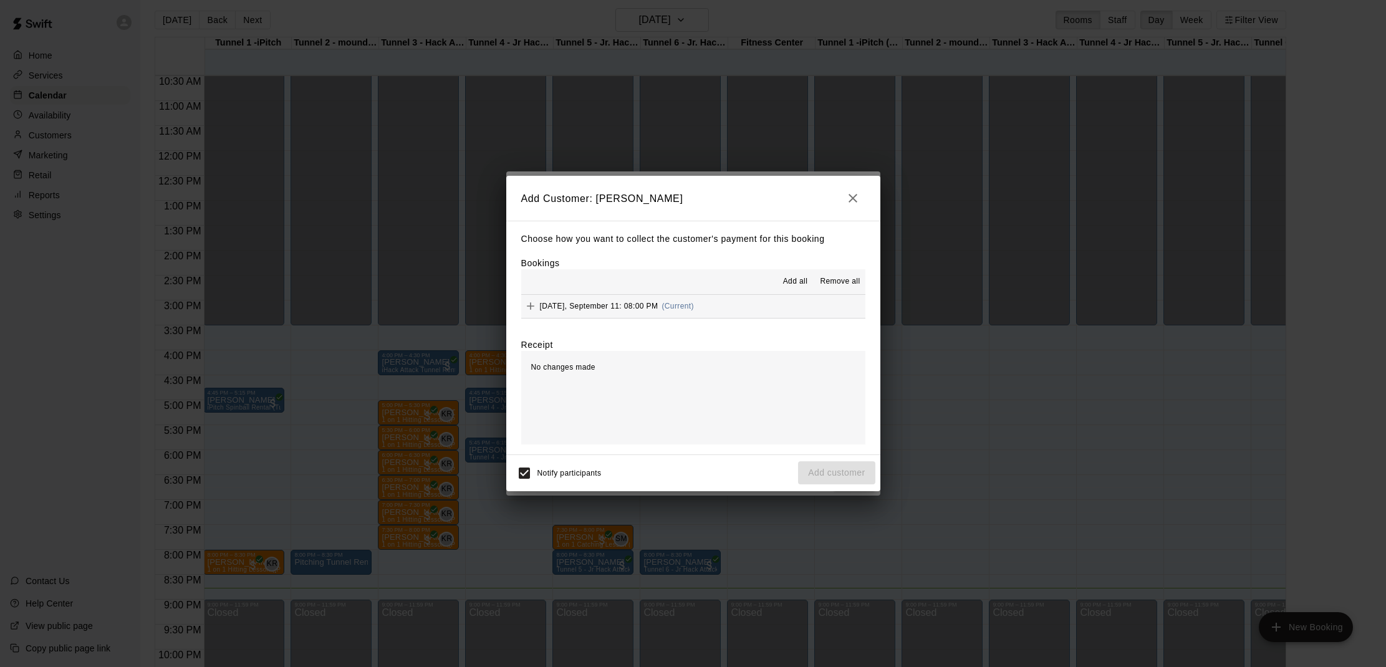
click at [799, 284] on span "Add all" at bounding box center [795, 282] width 25 height 12
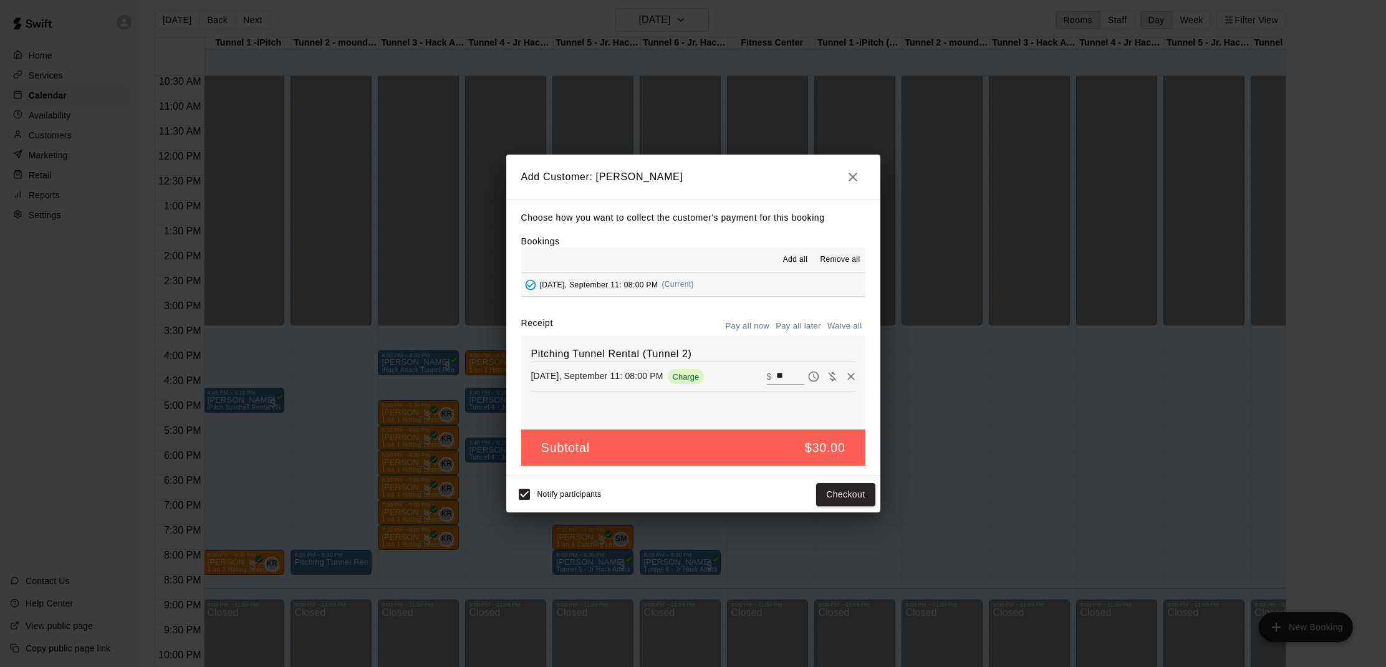
click at [835, 321] on button "Waive all" at bounding box center [844, 326] width 41 height 19
type input "*"
click at [833, 491] on button "Add customer" at bounding box center [836, 494] width 77 height 23
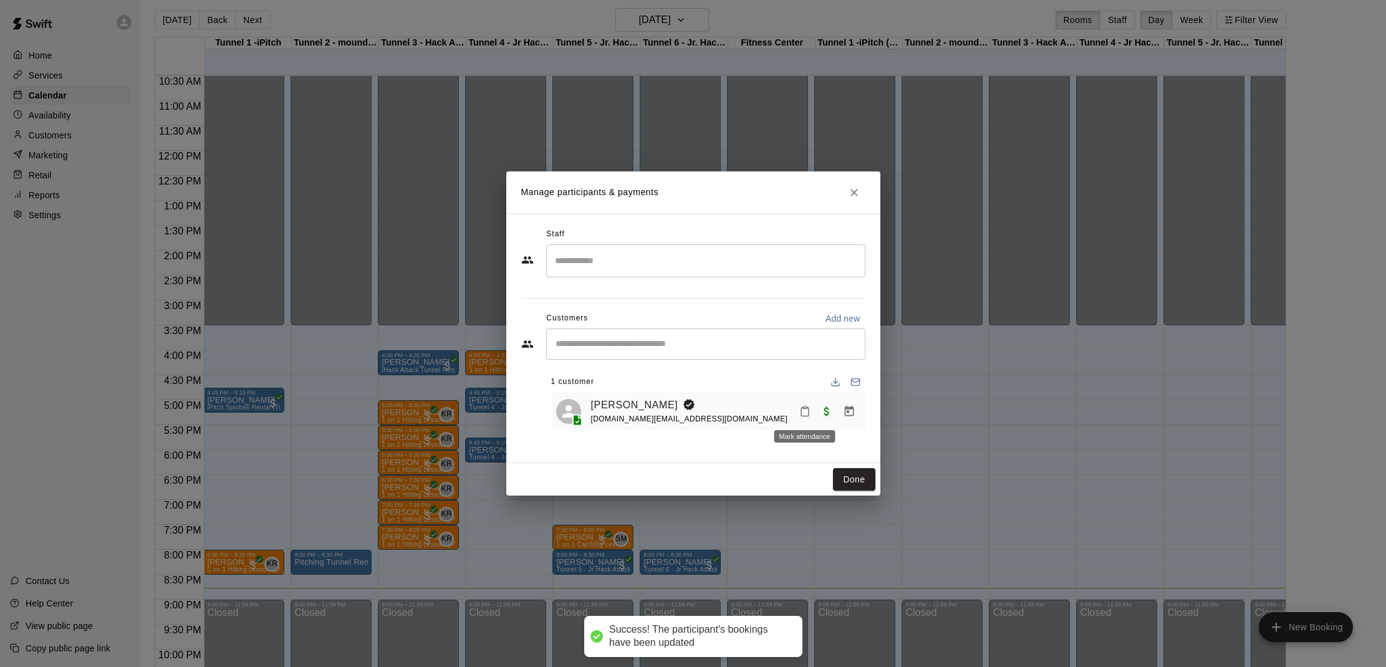
click at [806, 413] on icon "Mark attendance" at bounding box center [804, 411] width 11 height 11
click at [819, 411] on icon at bounding box center [824, 415] width 11 height 11
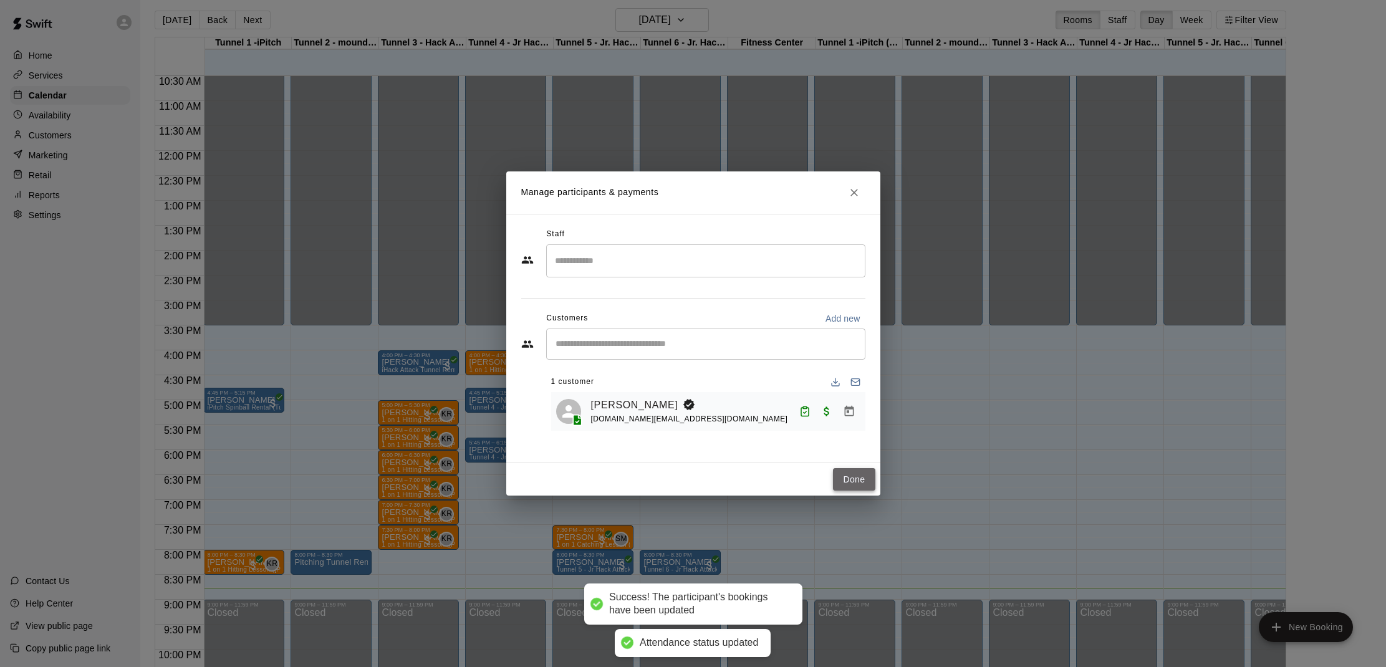
click at [851, 473] on button "Done" at bounding box center [854, 479] width 42 height 23
